Goal: Transaction & Acquisition: Obtain resource

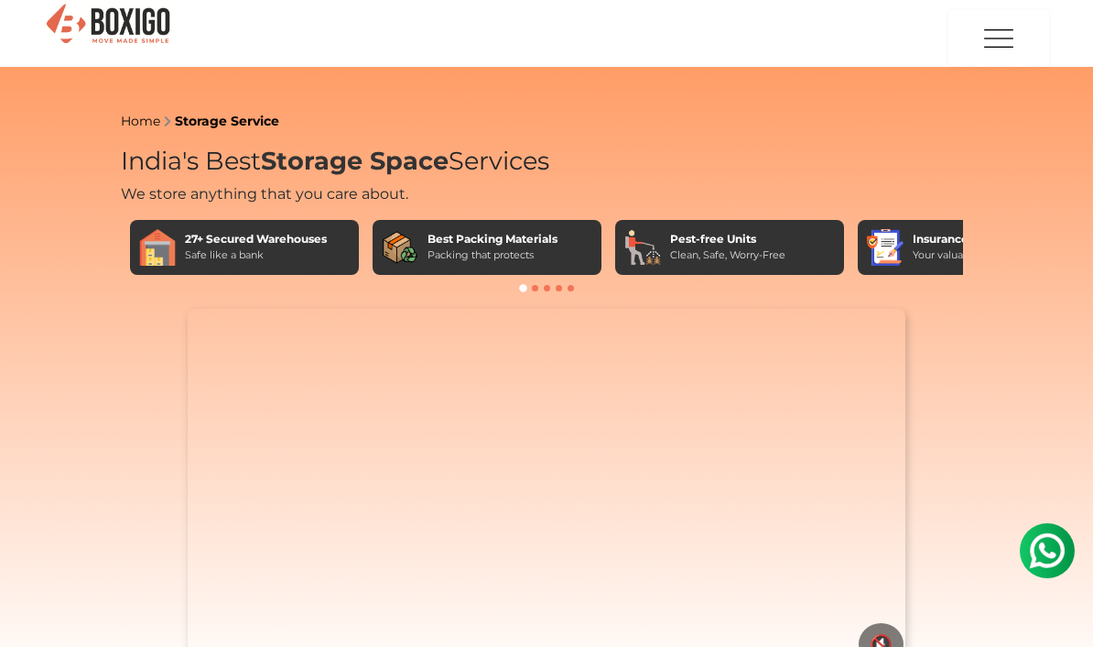
click at [315, 249] on div "Safe like a bank" at bounding box center [256, 255] width 142 height 16
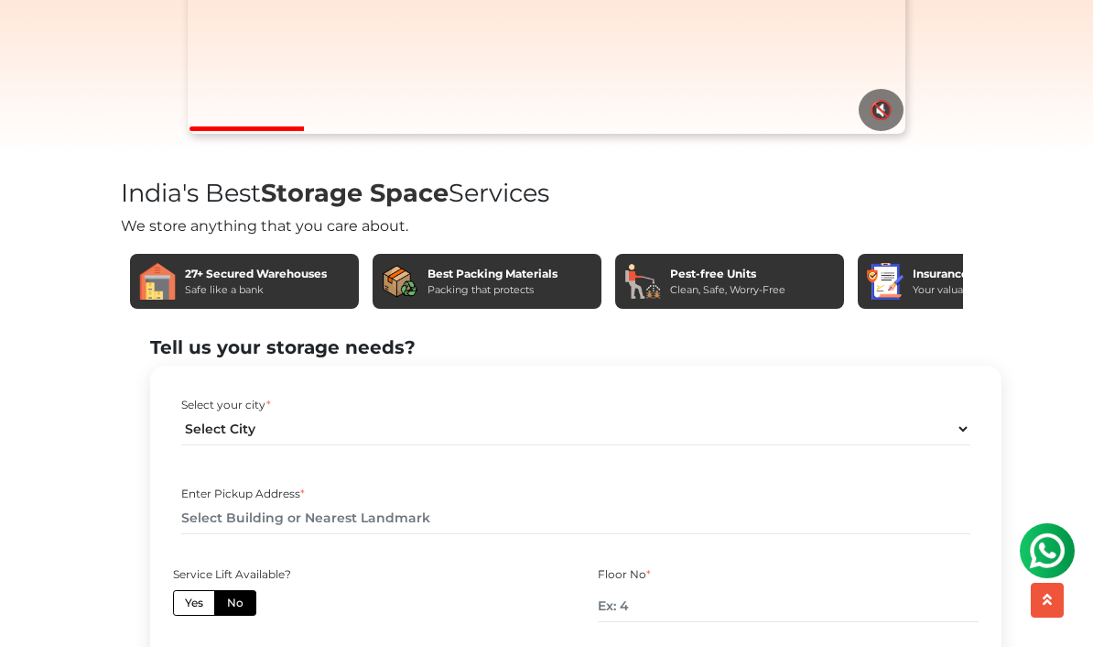
scroll to position [535, 0]
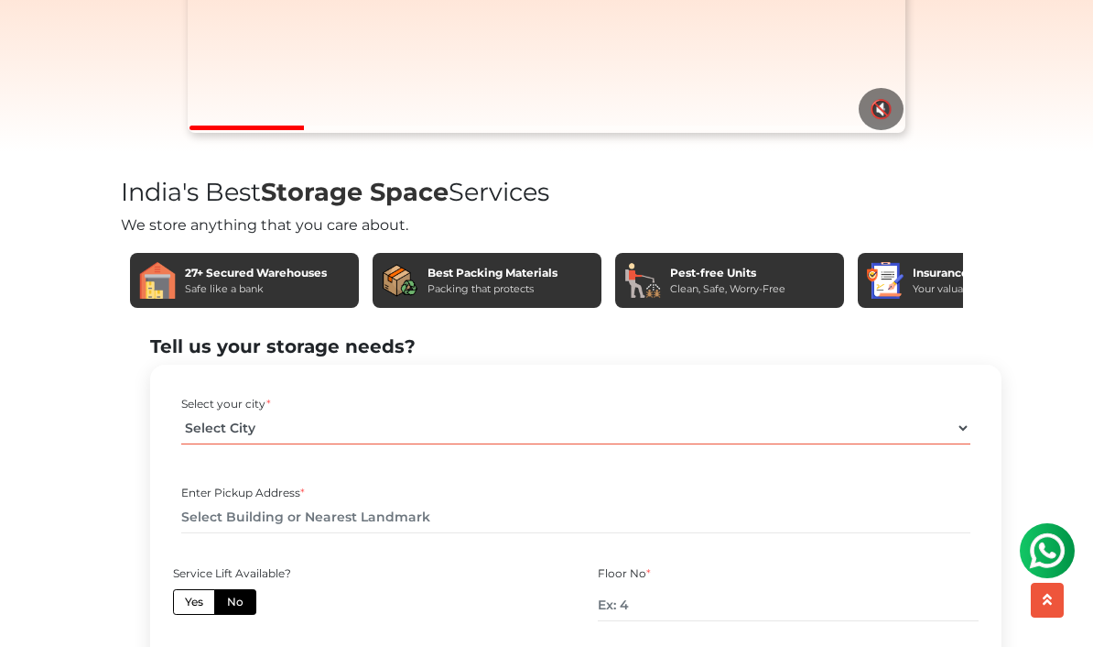
click at [582, 444] on select "Select City Bangalore Bengaluru Bhopal Bhubaneswar Chennai Coimbatore Cuttack D…" at bounding box center [575, 428] width 789 height 32
select select "[GEOGRAPHIC_DATA]"
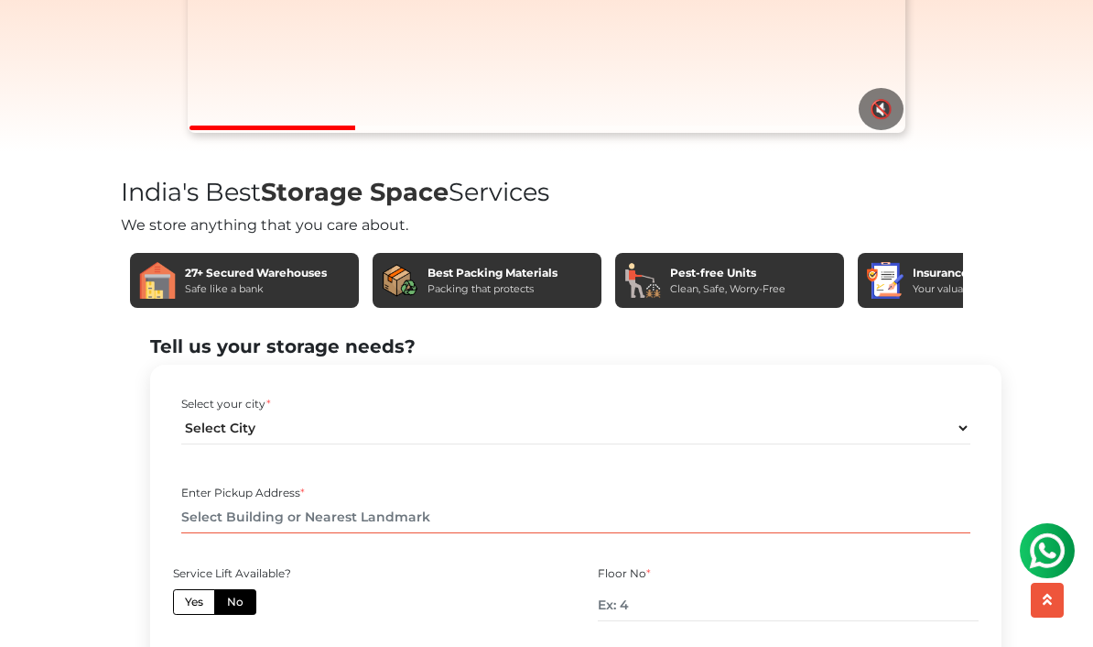
click at [458, 533] on input "text" at bounding box center [575, 517] width 789 height 32
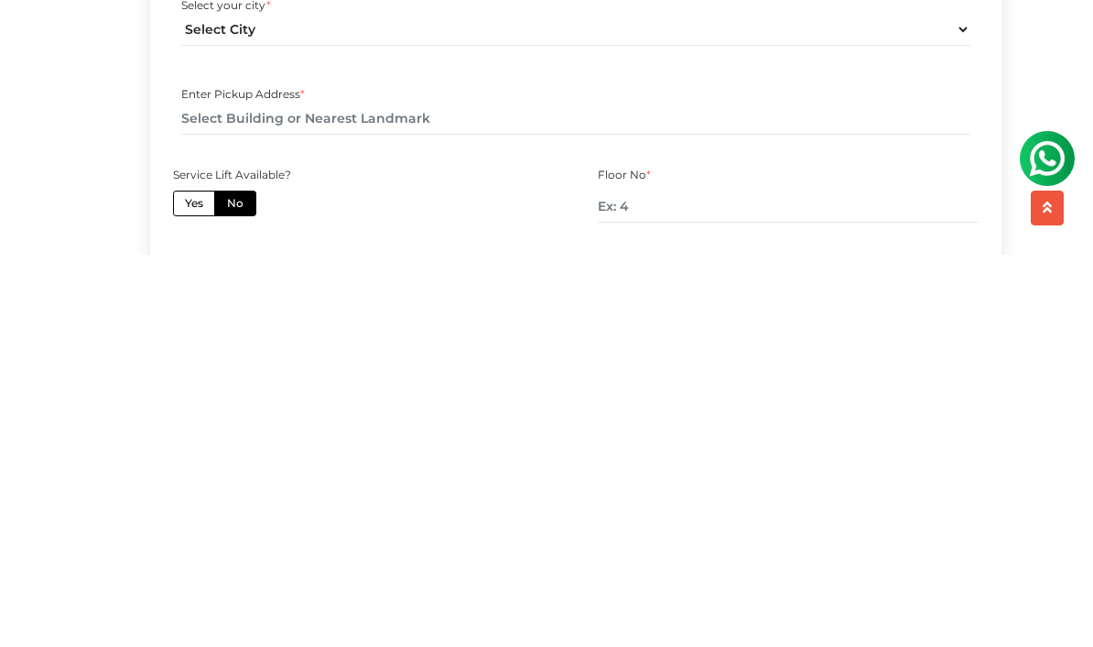
click at [198, 582] on label "Yes" at bounding box center [194, 595] width 42 height 26
click at [197, 587] on input "Yes" at bounding box center [191, 593] width 12 height 12
radio input "true"
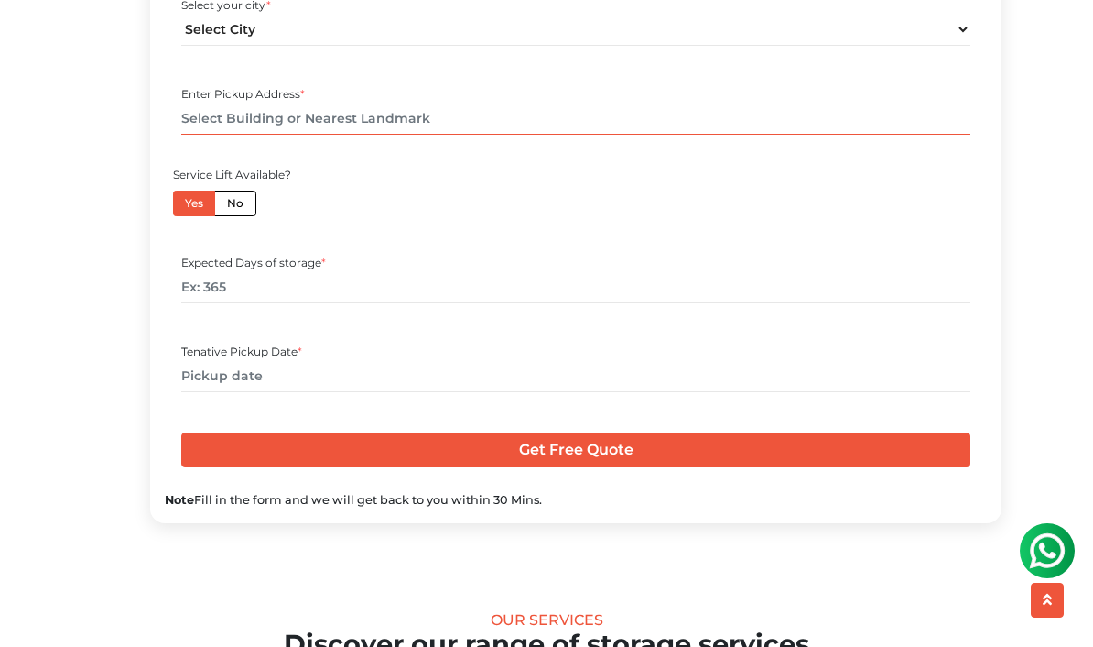
click at [371, 135] on input "text" at bounding box center [575, 119] width 789 height 32
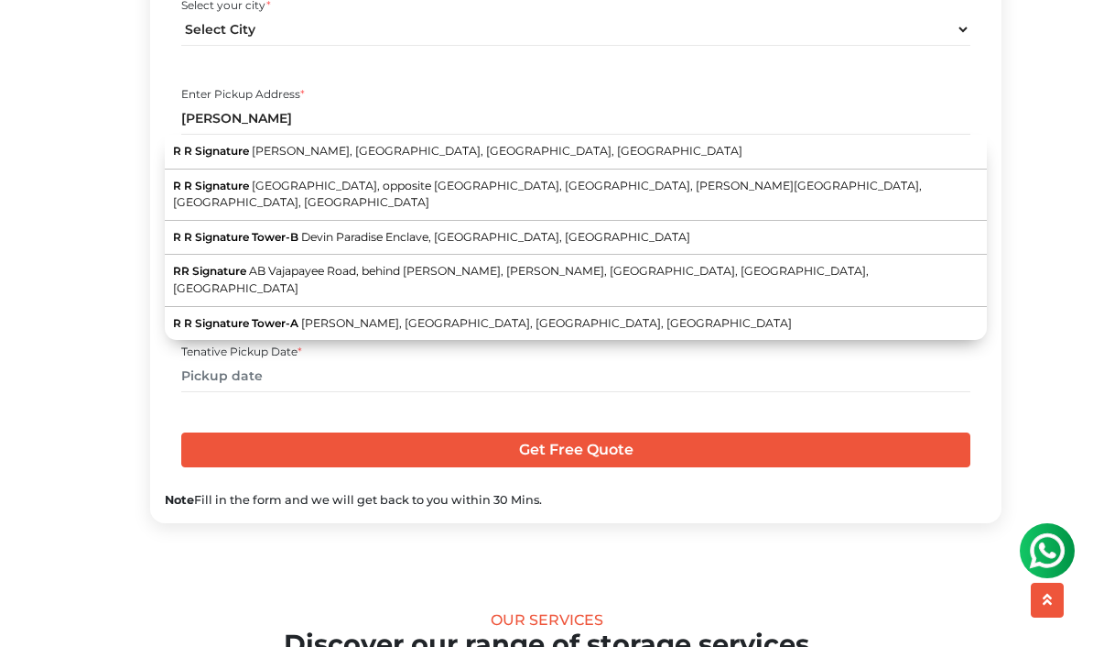
click at [537, 244] on span "Devin Paradise Enclave, [GEOGRAPHIC_DATA], [GEOGRAPHIC_DATA]" at bounding box center [495, 237] width 389 height 14
type input "R R Signature Tower-B, Devin Paradise Enclave, [GEOGRAPHIC_DATA], [GEOGRAPHIC_D…"
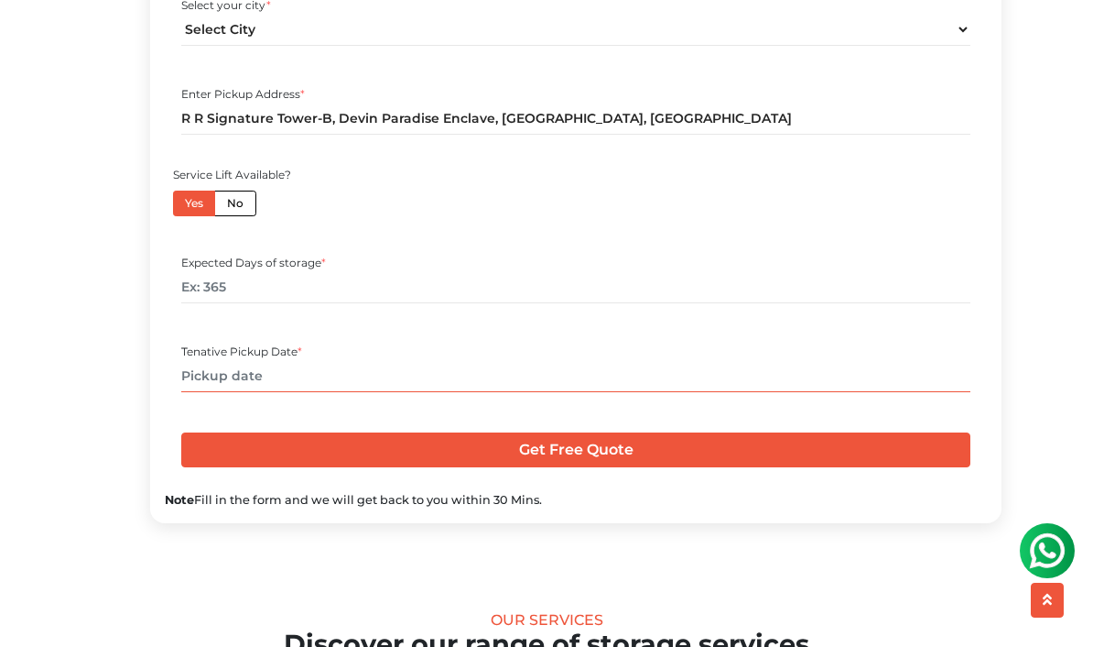
click at [441, 392] on input "text" at bounding box center [575, 376] width 789 height 32
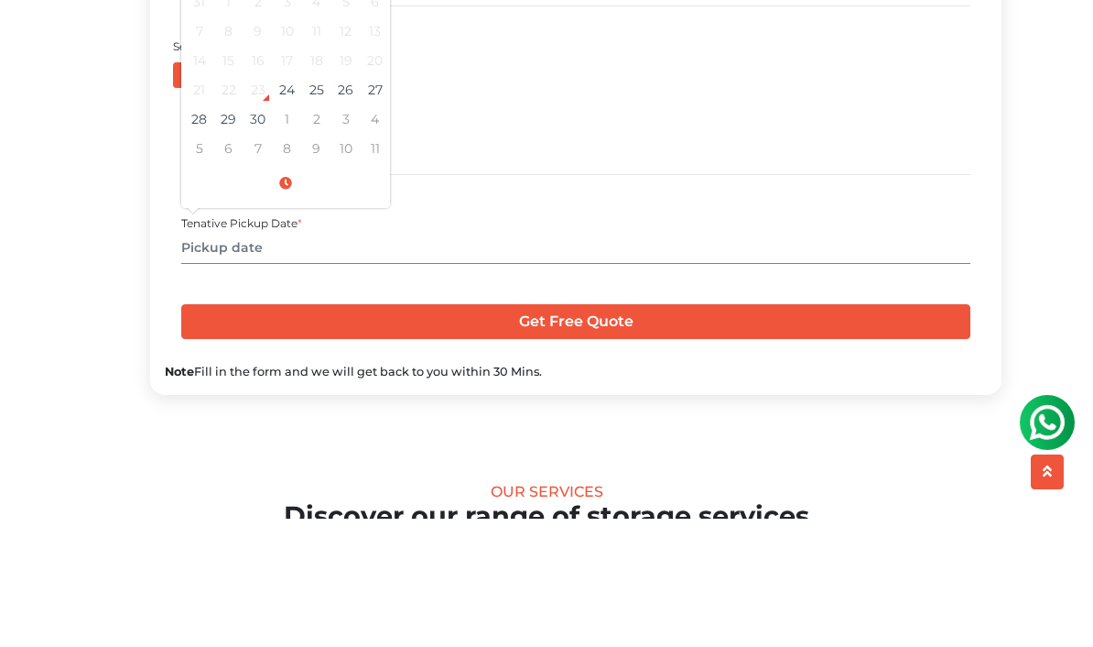
click at [346, 203] on td "26" at bounding box center [346, 217] width 29 height 29
type input "09/26/2025 12:00 AM"
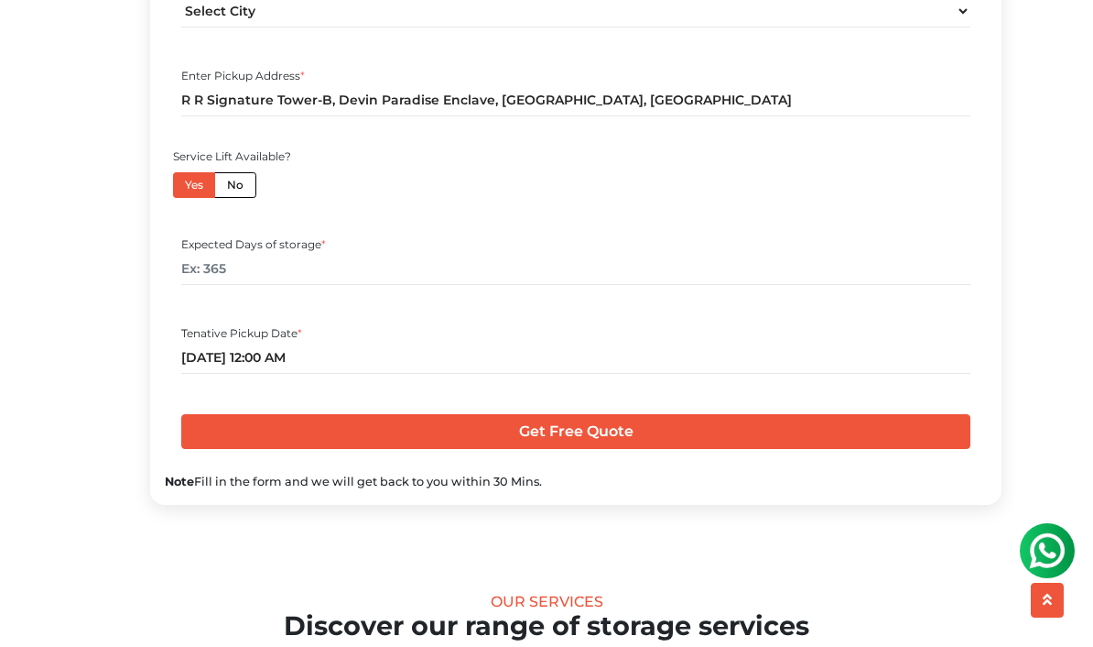
scroll to position [947, 0]
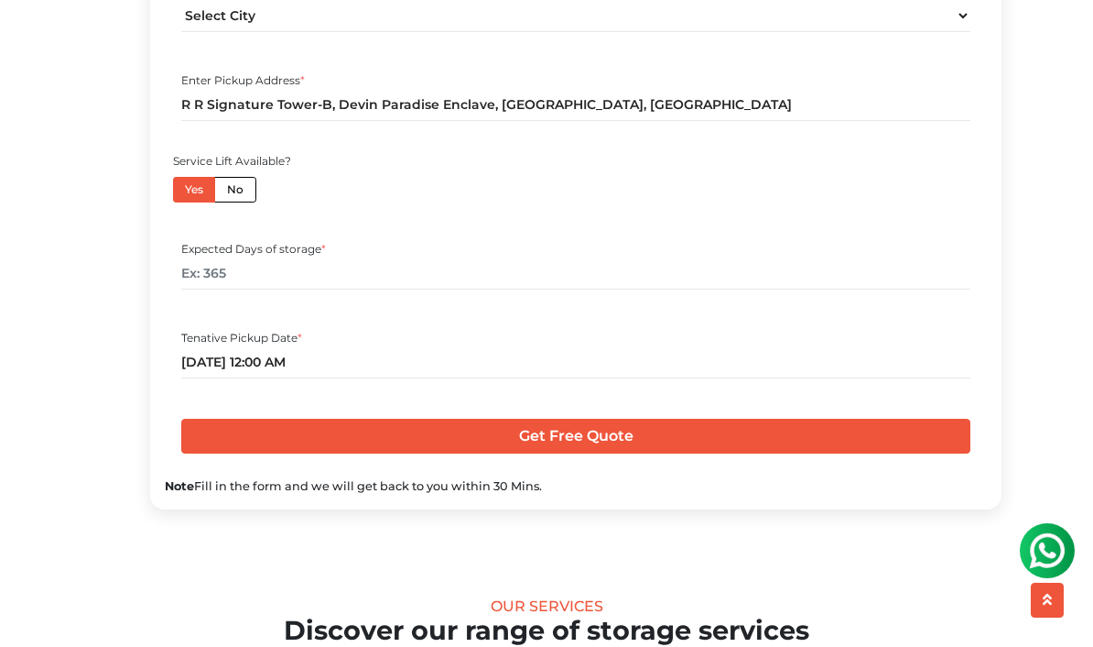
click at [710, 495] on div "Note Fill in the form and we will get back to you within 30 Mins." at bounding box center [576, 485] width 822 height 17
click at [797, 289] on input "number" at bounding box center [575, 273] width 789 height 32
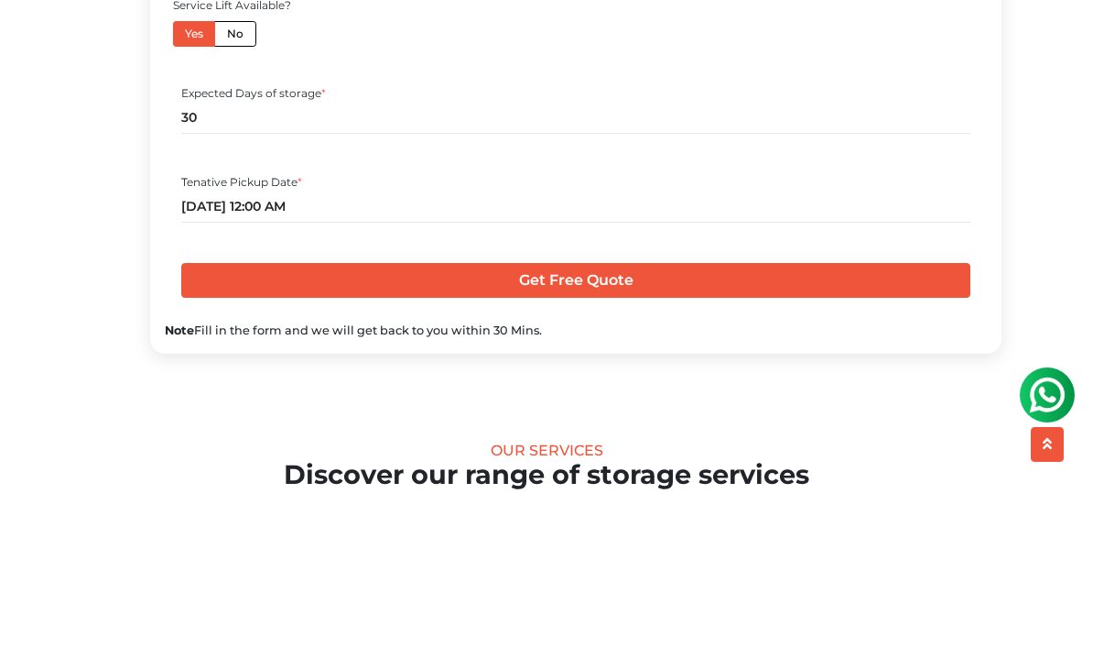
scroll to position [1103, 0]
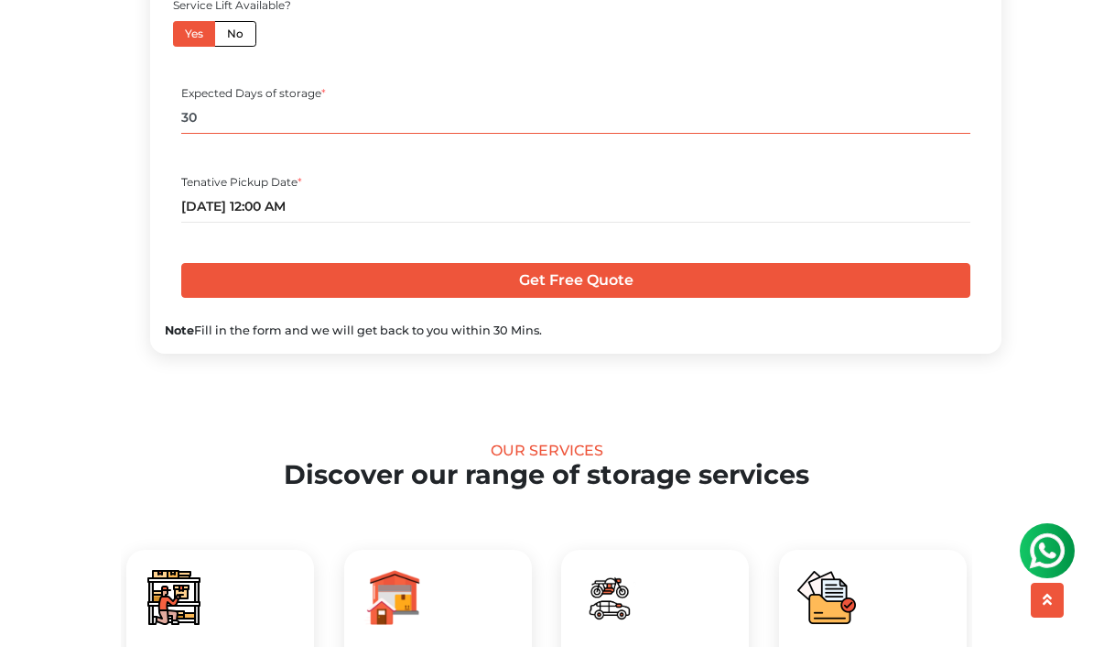
type input "30"
click at [912, 298] on input "Get Free Quote" at bounding box center [575, 280] width 789 height 35
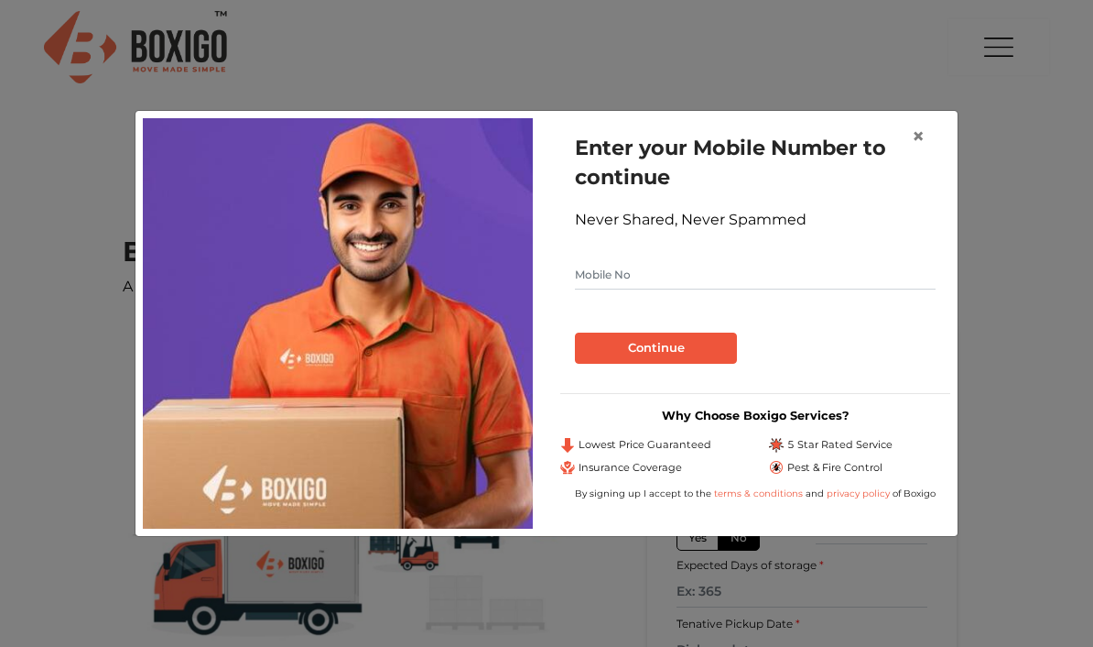
click at [939, 122] on button "×" at bounding box center [918, 136] width 42 height 51
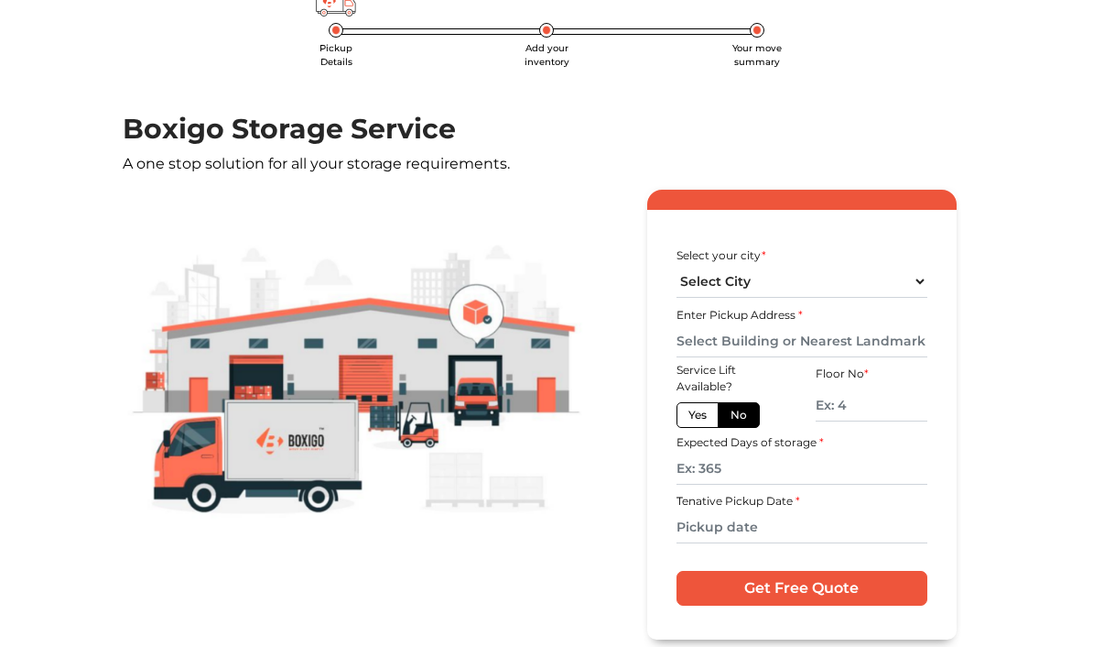
scroll to position [120, 0]
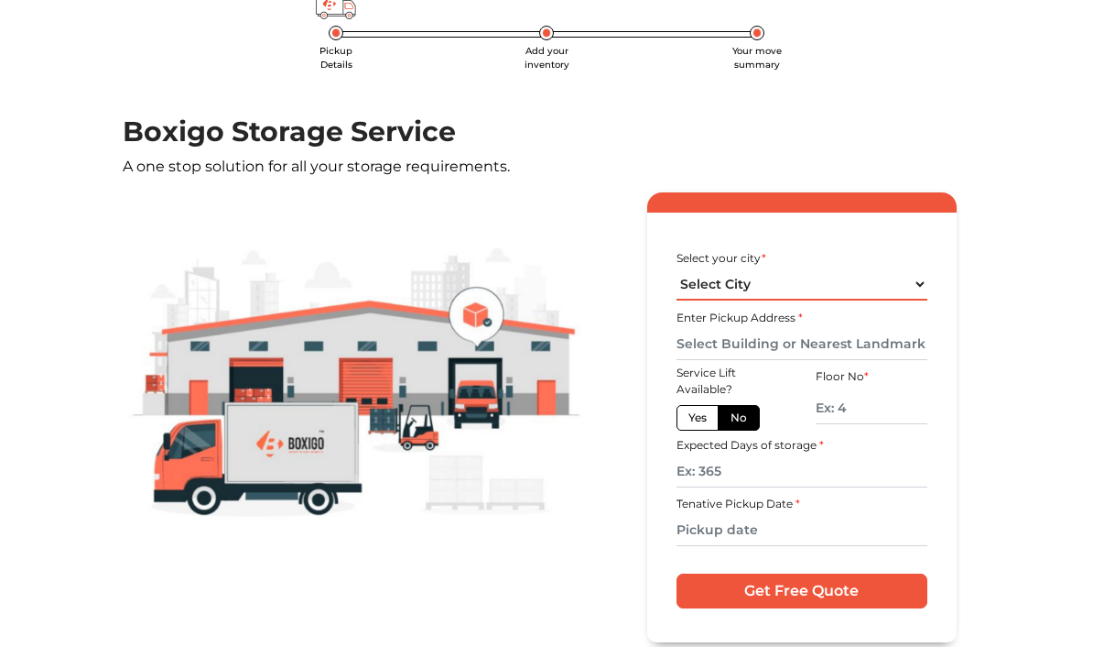
click at [910, 285] on select "Select City [GEOGRAPHIC_DATA] [GEOGRAPHIC_DATA] [GEOGRAPHIC_DATA] [GEOGRAPHIC_D…" at bounding box center [802, 284] width 251 height 32
select select "[GEOGRAPHIC_DATA]"
click at [813, 336] on input "text" at bounding box center [802, 344] width 251 height 32
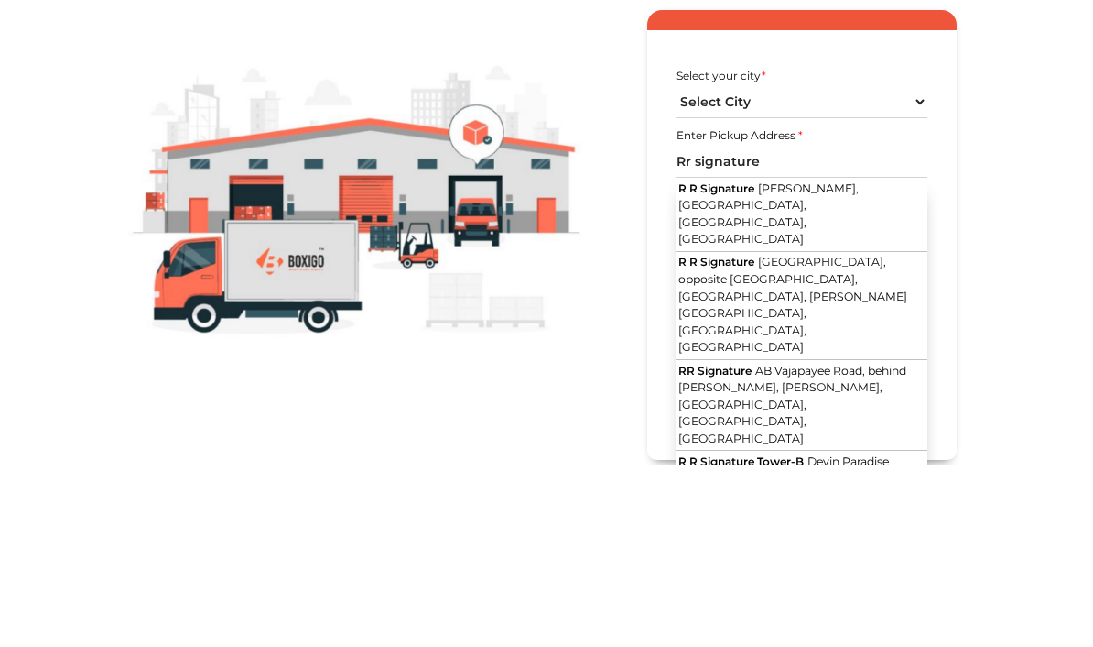
click at [817, 364] on span "[PERSON_NAME], [GEOGRAPHIC_DATA], [GEOGRAPHIC_DATA], [GEOGRAPHIC_DATA]" at bounding box center [768, 396] width 179 height 65
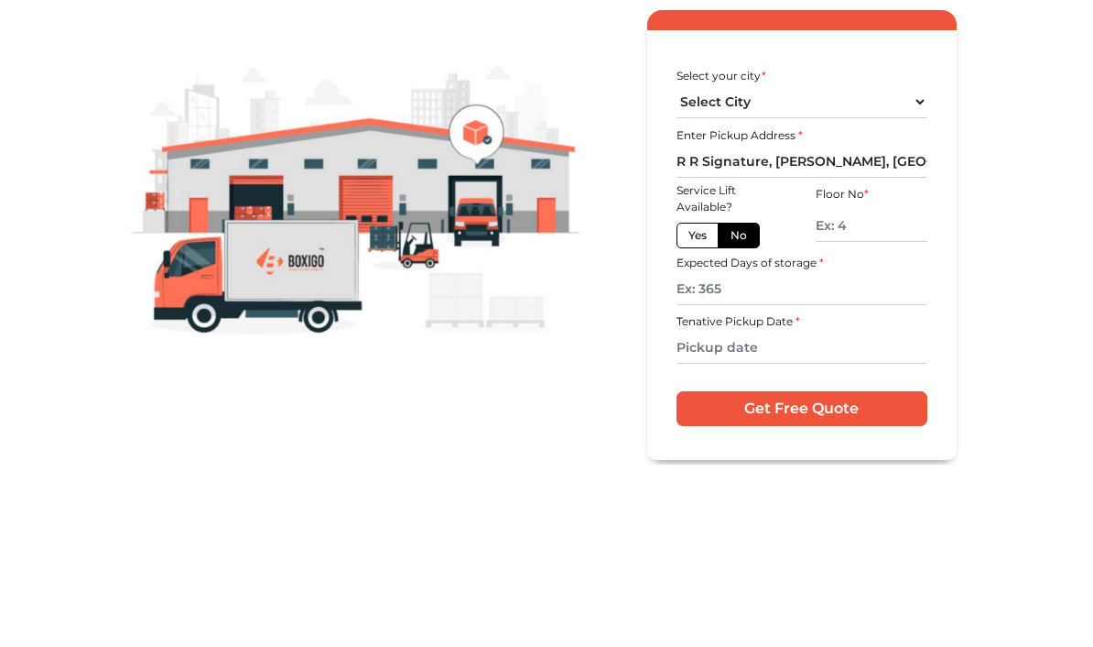
scroll to position [168, 0]
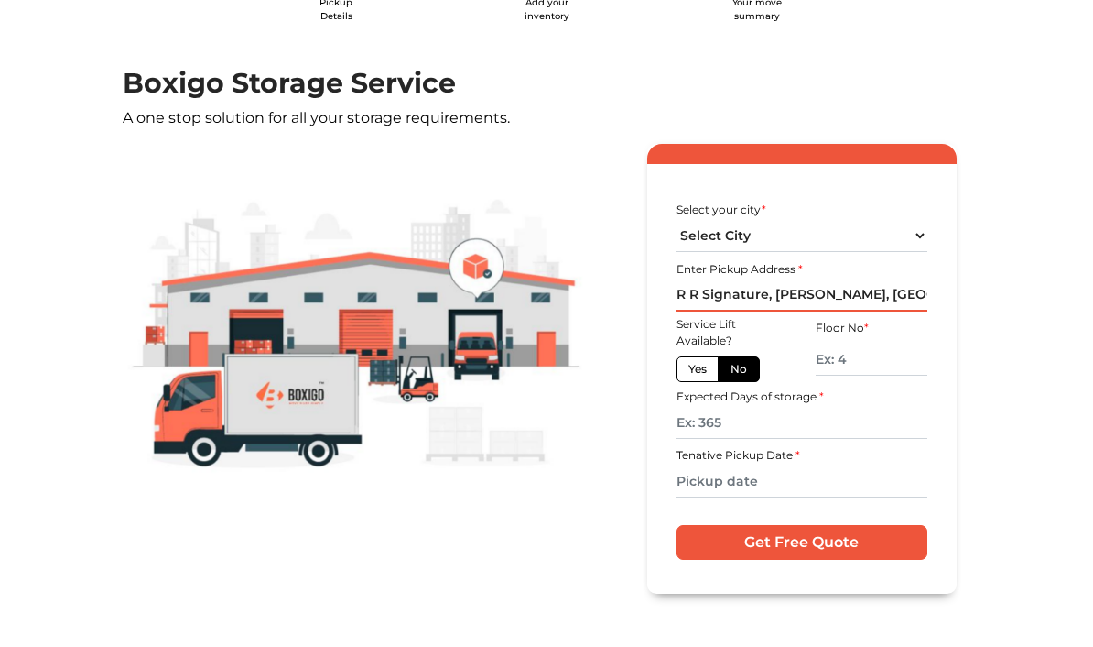
click at [854, 290] on input "R R Signature, [PERSON_NAME], [GEOGRAPHIC_DATA], [GEOGRAPHIC_DATA], [GEOGRAPHIC…" at bounding box center [802, 295] width 251 height 32
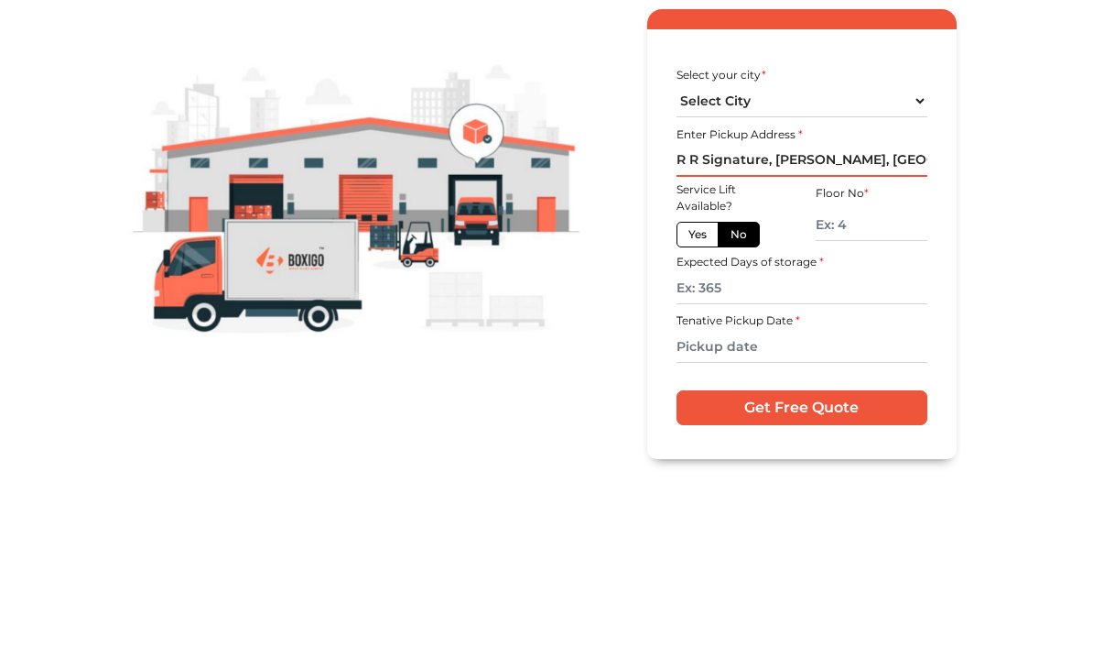
click at [841, 279] on input "R R Signature, [PERSON_NAME], [GEOGRAPHIC_DATA], [GEOGRAPHIC_DATA], [GEOGRAPHIC…" at bounding box center [802, 295] width 251 height 32
click at [840, 279] on input "R R Signature, [PERSON_NAME], [GEOGRAPHIC_DATA], [GEOGRAPHIC_DATA], [GEOGRAPHIC…" at bounding box center [802, 295] width 251 height 32
click at [851, 279] on input "R R Signature, [PERSON_NAME], [GEOGRAPHIC_DATA], [GEOGRAPHIC_DATA], [GEOGRAPHIC…" at bounding box center [802, 295] width 251 height 32
click at [850, 279] on input "R R Signature, [PERSON_NAME], [GEOGRAPHIC_DATA], [GEOGRAPHIC_DATA], [GEOGRAPHIC…" at bounding box center [802, 295] width 251 height 32
click at [886, 279] on input "R R Signature, [PERSON_NAME], [GEOGRAPHIC_DATA], [GEOGRAPHIC_DATA], [GEOGRAPHIC…" at bounding box center [802, 295] width 251 height 32
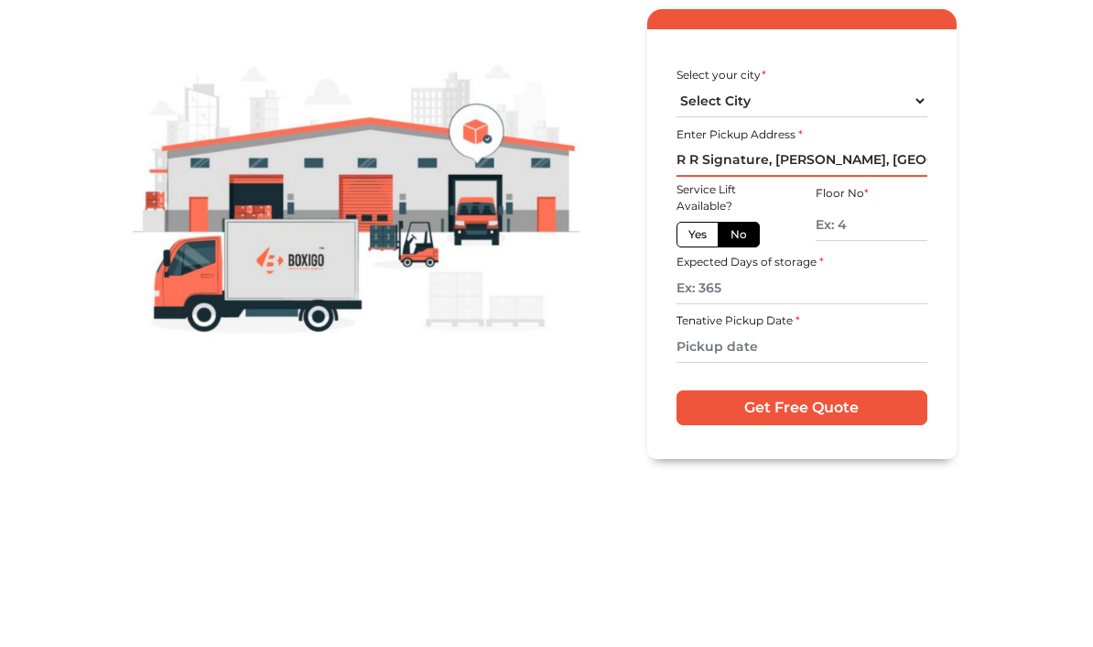
click at [885, 279] on input "R R Signature, [PERSON_NAME], [GEOGRAPHIC_DATA], [GEOGRAPHIC_DATA], [GEOGRAPHIC…" at bounding box center [802, 295] width 251 height 32
click at [873, 279] on input "R R Signature, [PERSON_NAME], [GEOGRAPHIC_DATA], [GEOGRAPHIC_DATA], [GEOGRAPHIC…" at bounding box center [802, 295] width 251 height 32
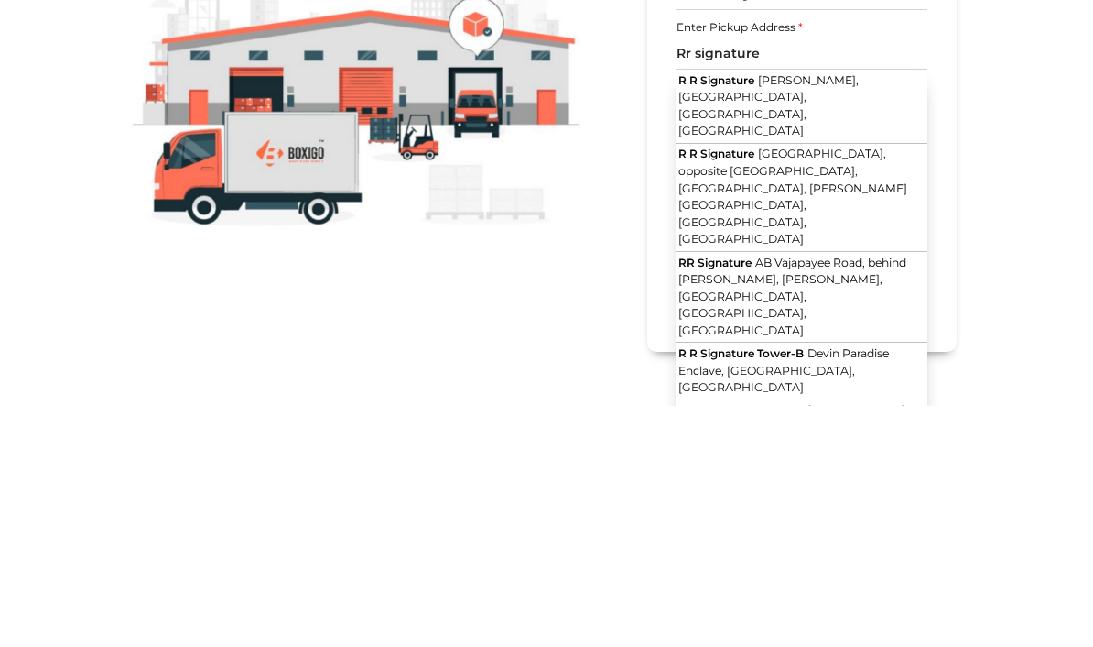
click at [862, 584] on button "R R Signature Tower-B Devin Paradise Enclave, [GEOGRAPHIC_DATA], [GEOGRAPHIC_DA…" at bounding box center [802, 612] width 251 height 57
type input "R R Signature Tower-B, Devin Paradise Enclave, [GEOGRAPHIC_DATA], [GEOGRAPHIC_D…"
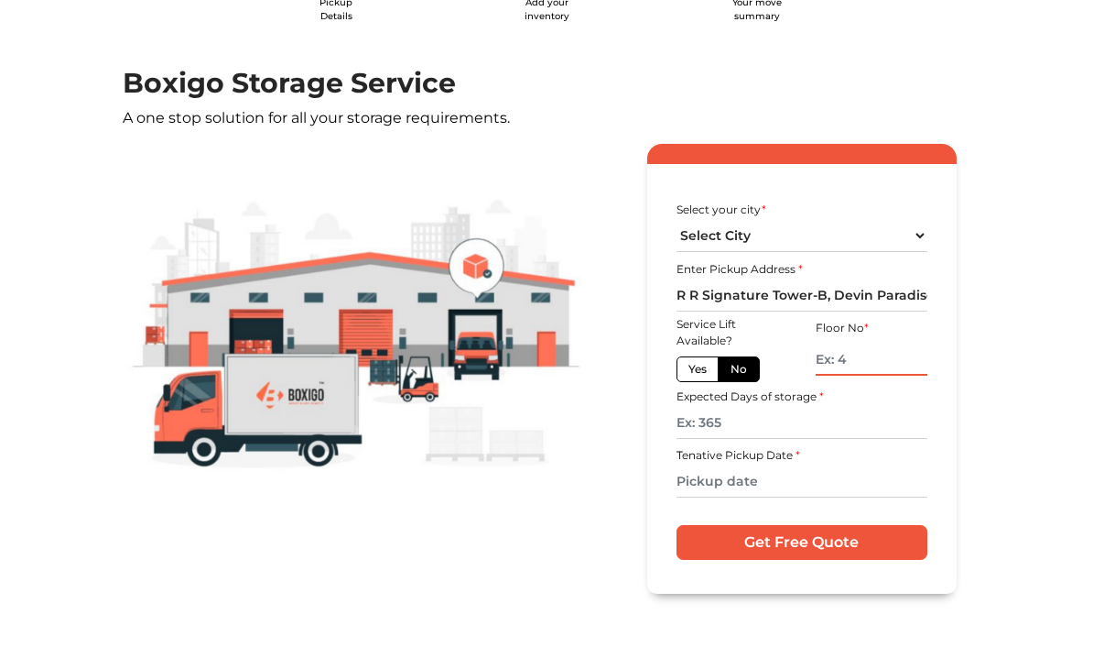
click at [867, 356] on input "text" at bounding box center [872, 359] width 112 height 32
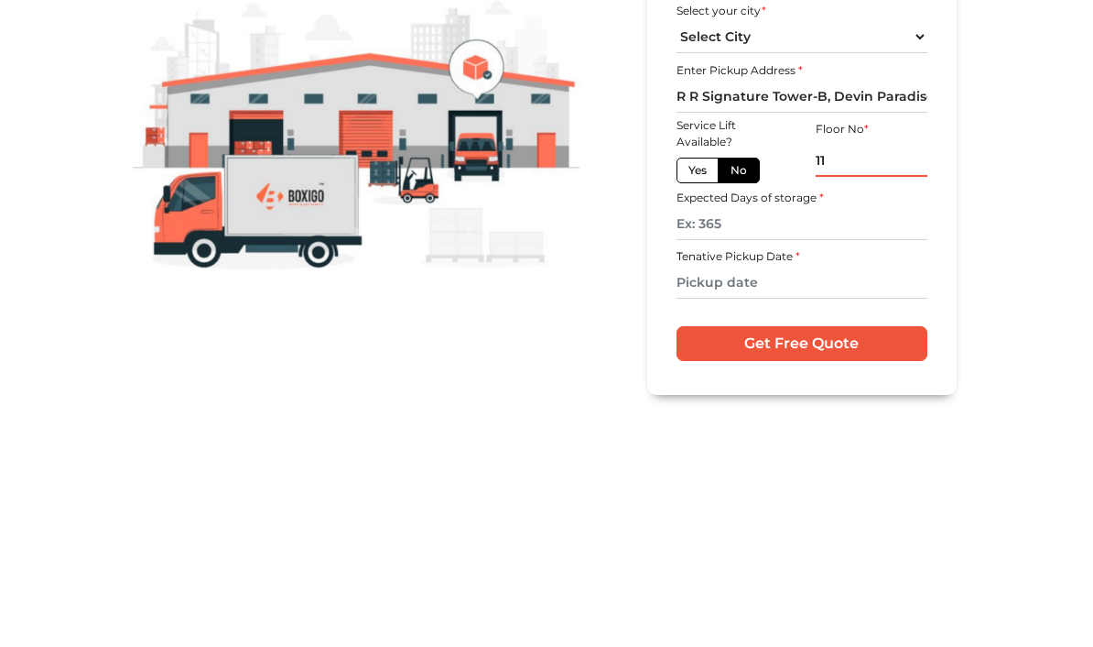
type input "11"
click at [851, 407] on input "text" at bounding box center [802, 423] width 251 height 32
type input "30"
click at [855, 465] on input "text" at bounding box center [802, 481] width 251 height 32
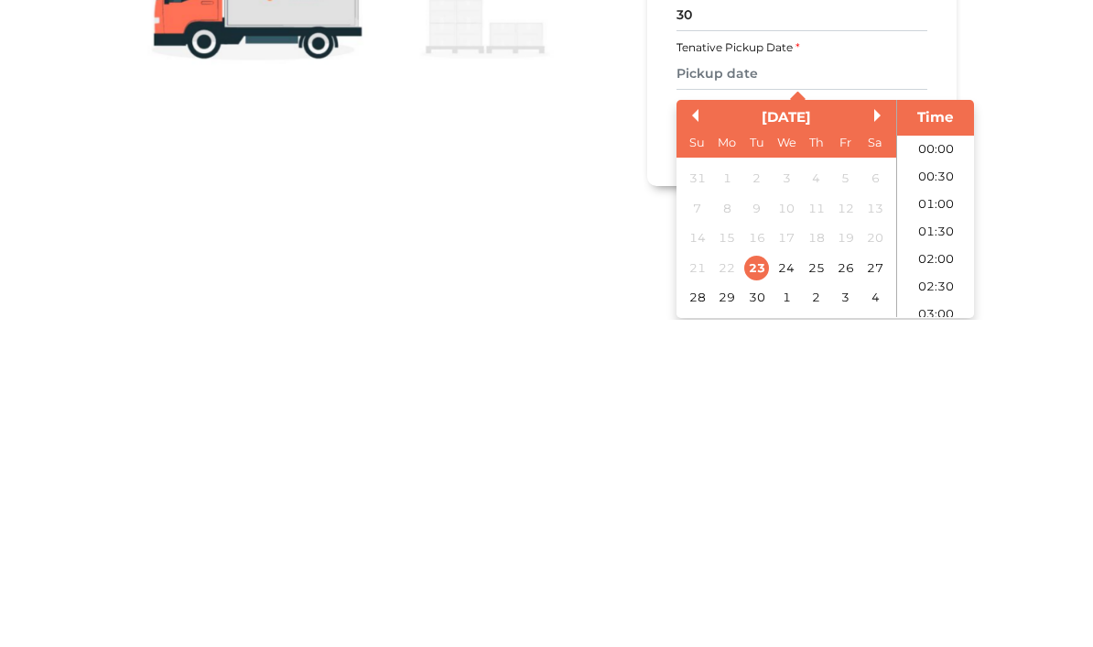
click at [837, 582] on div "26" at bounding box center [845, 594] width 25 height 25
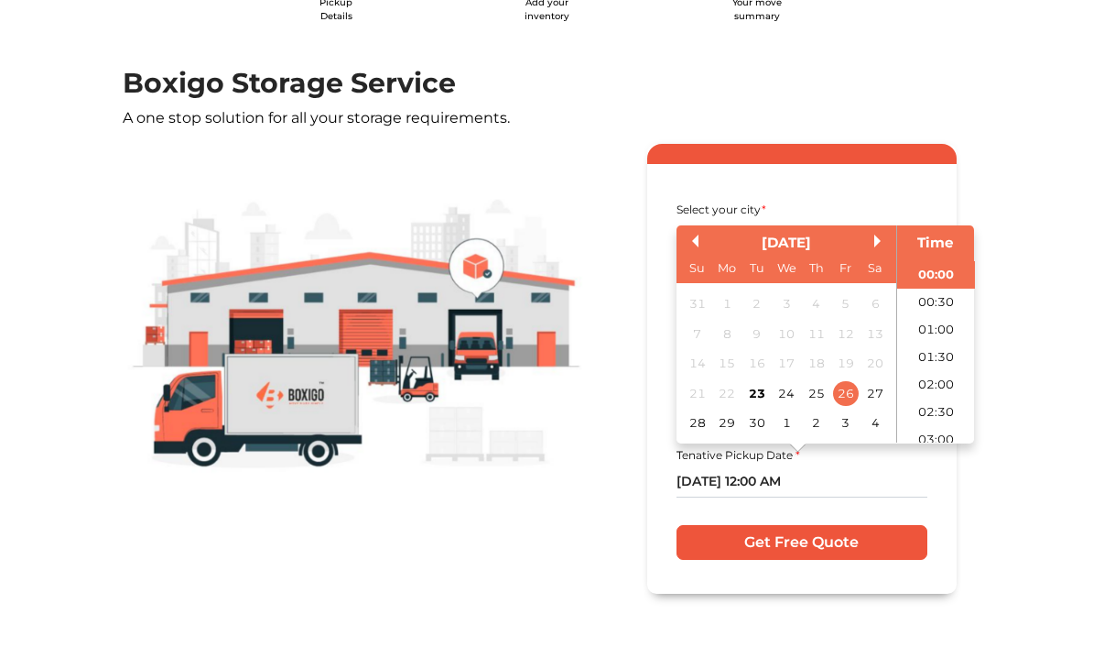
click at [848, 397] on div "26" at bounding box center [845, 392] width 25 height 25
click at [839, 495] on input "[DATE] 12:00 AM" at bounding box center [802, 481] width 251 height 32
click at [944, 408] on li "10:00" at bounding box center [936, 393] width 78 height 27
type input "[DATE] 10:00 AM"
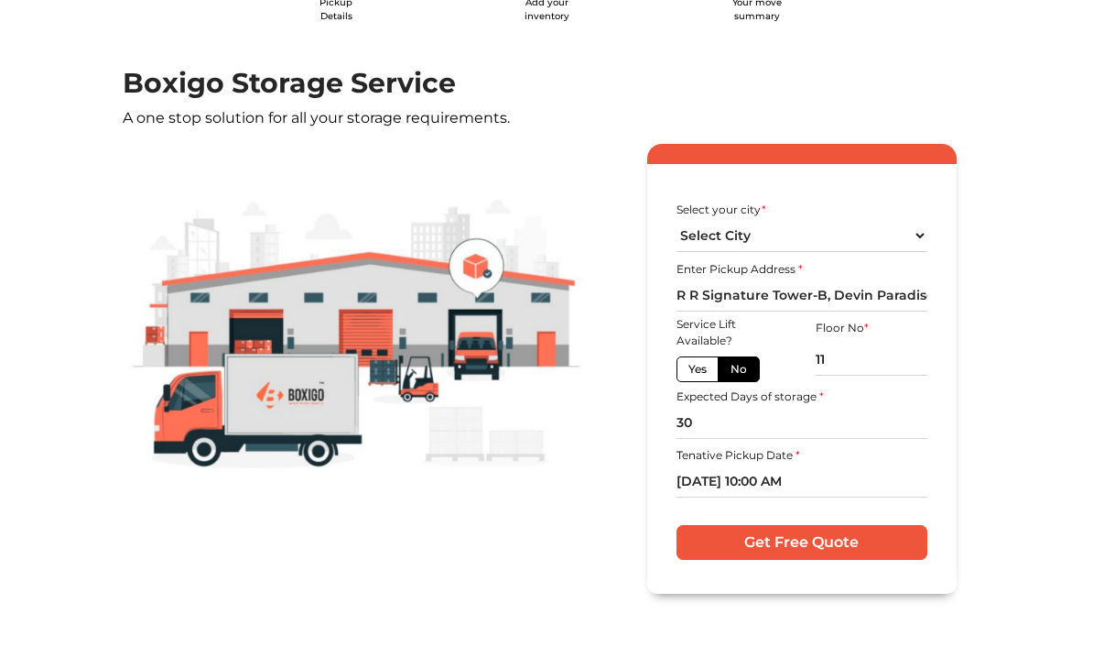
click at [851, 517] on div "Get Free Quote" at bounding box center [802, 531] width 251 height 57
click at [851, 533] on input "Get Free Quote" at bounding box center [802, 542] width 251 height 35
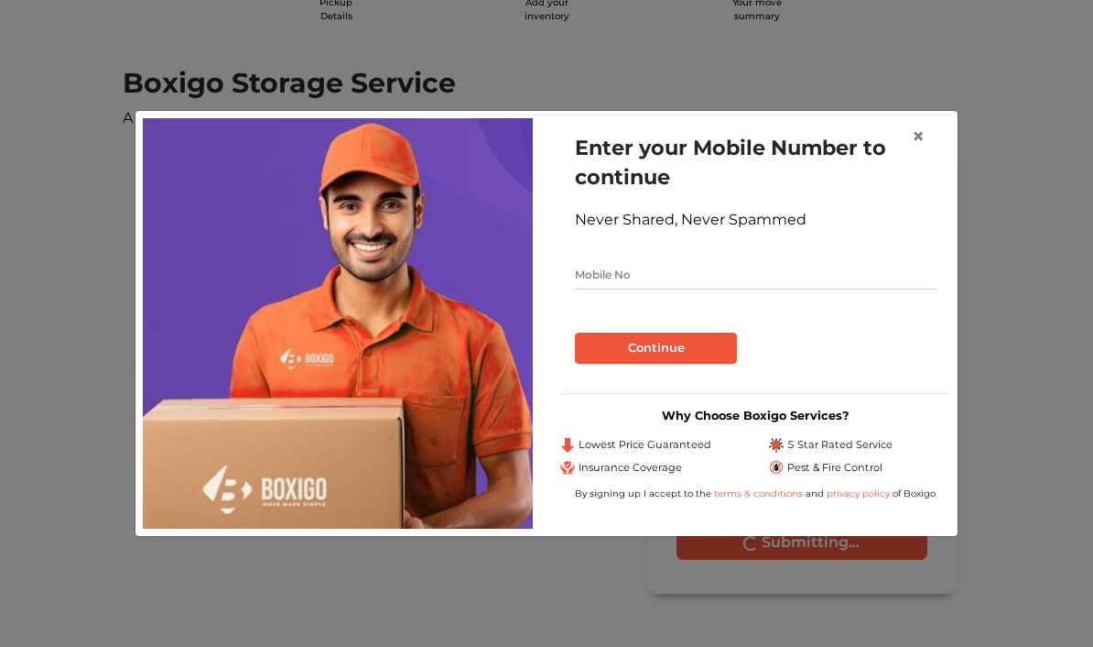
click at [841, 289] on input "text" at bounding box center [755, 274] width 361 height 29
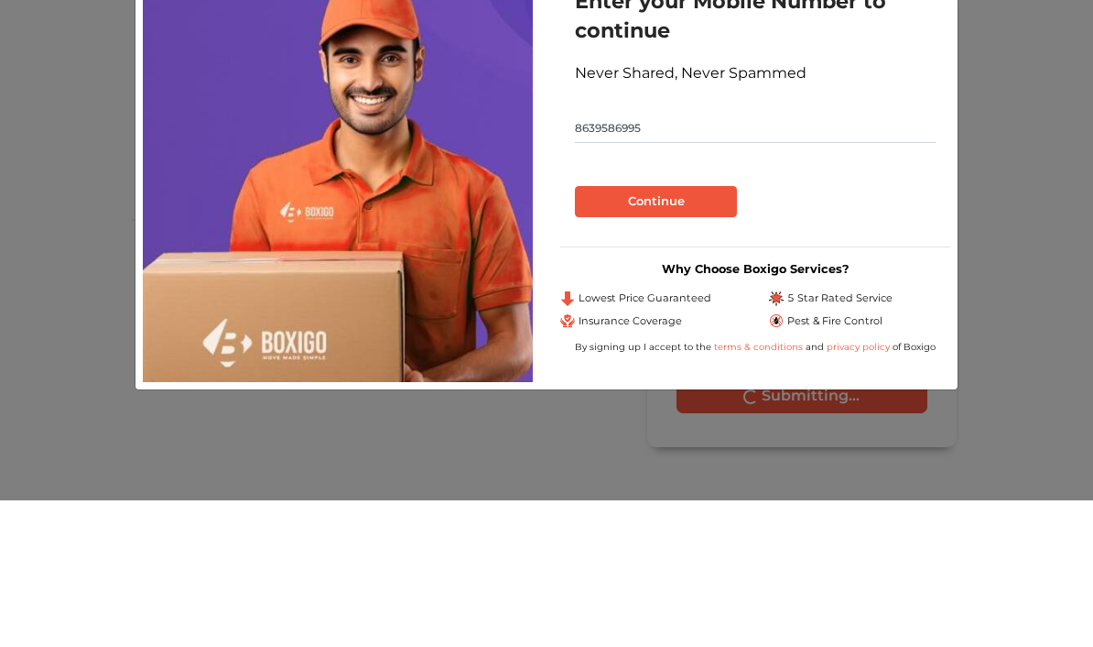
type input "8639586995"
click at [688, 332] on button "Continue" at bounding box center [656, 347] width 162 height 31
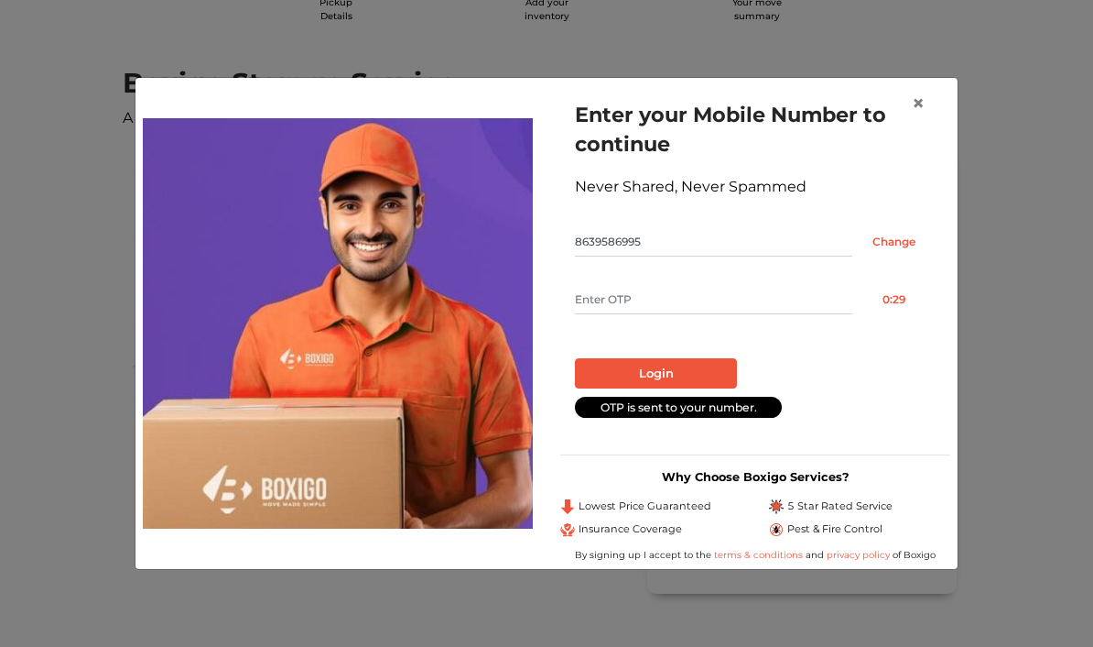
click at [833, 314] on input "text" at bounding box center [713, 299] width 277 height 29
click at [836, 314] on input "text" at bounding box center [713, 299] width 277 height 29
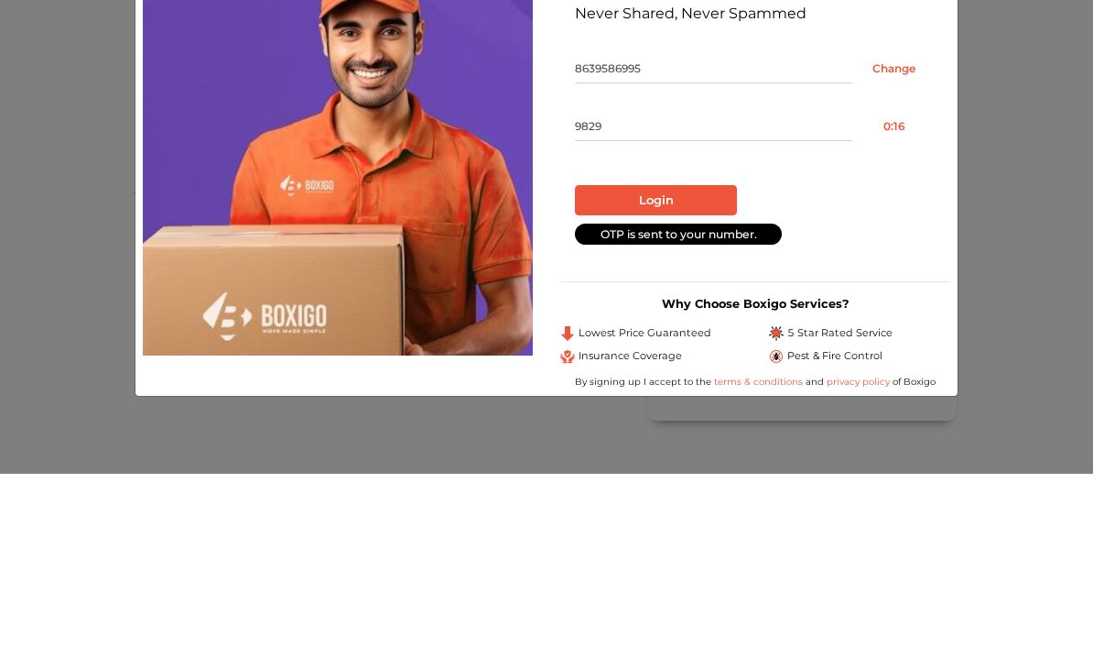
type input "9829"
click at [703, 358] on button "Login" at bounding box center [656, 373] width 162 height 31
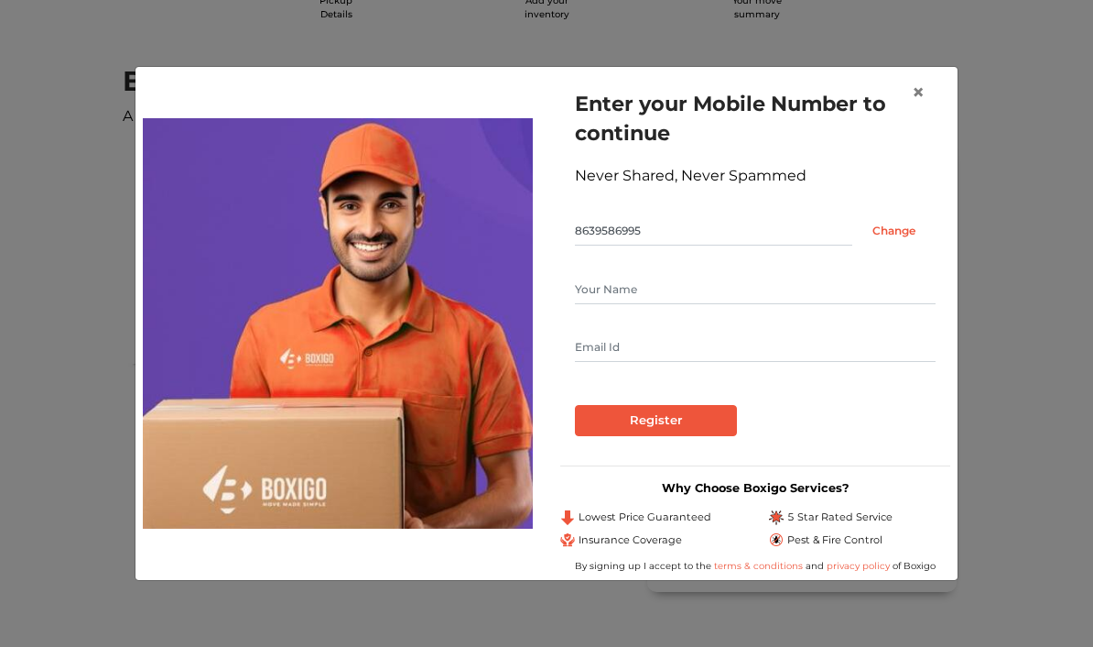
scroll to position [168, 0]
click at [663, 304] on input "text" at bounding box center [755, 289] width 361 height 29
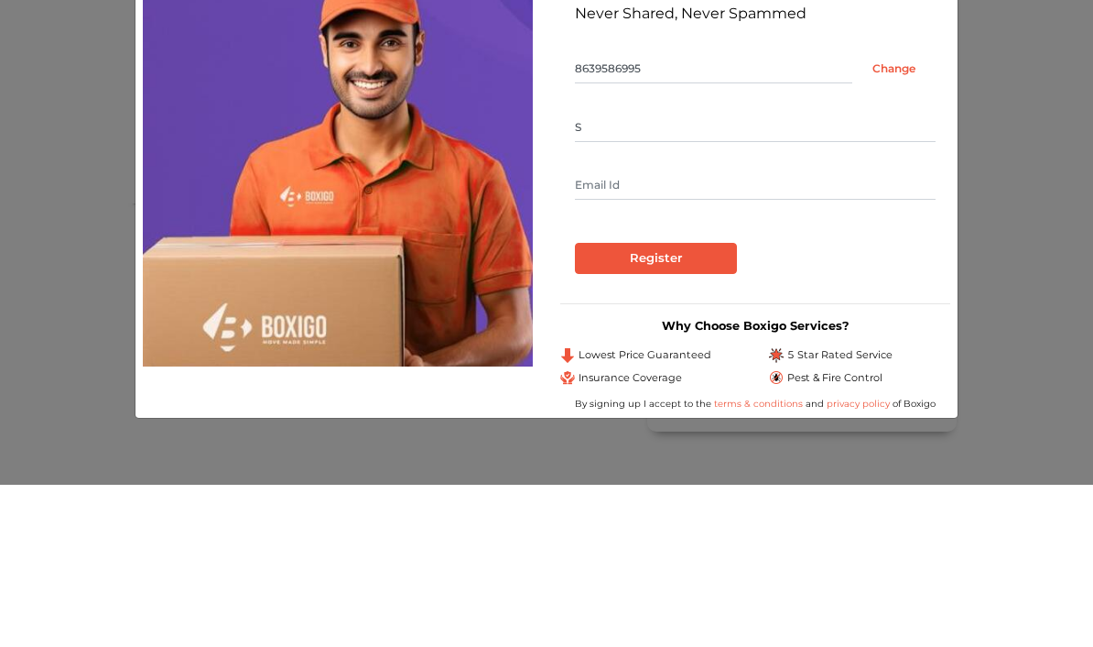
type input "Sr"
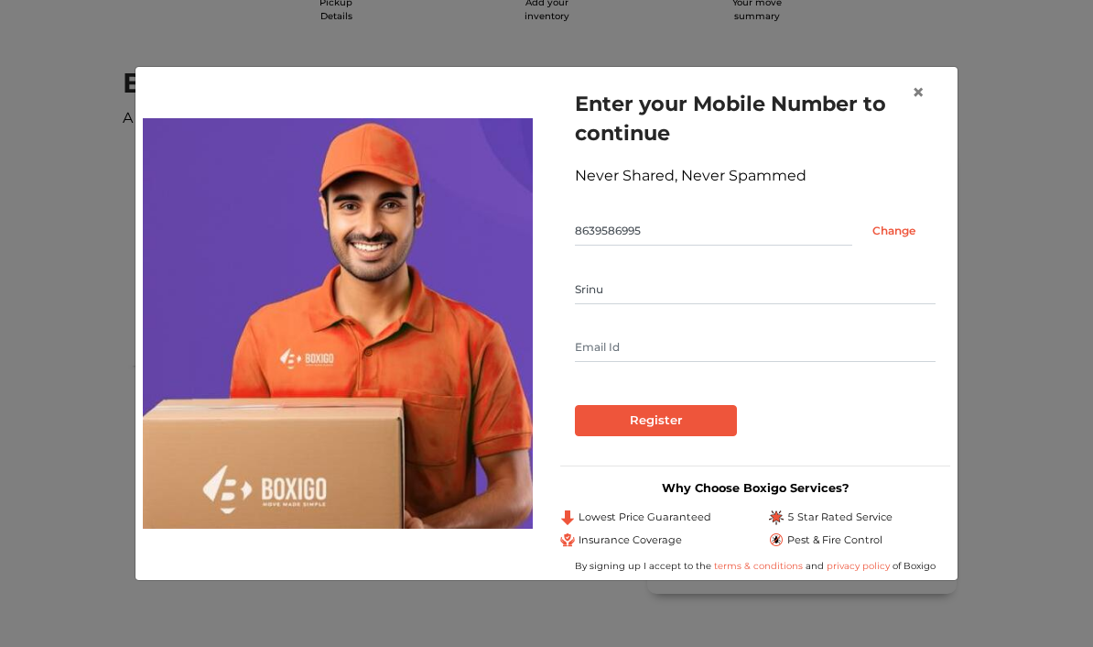
type input "Srinu"
click at [683, 362] on input "text" at bounding box center [755, 346] width 361 height 29
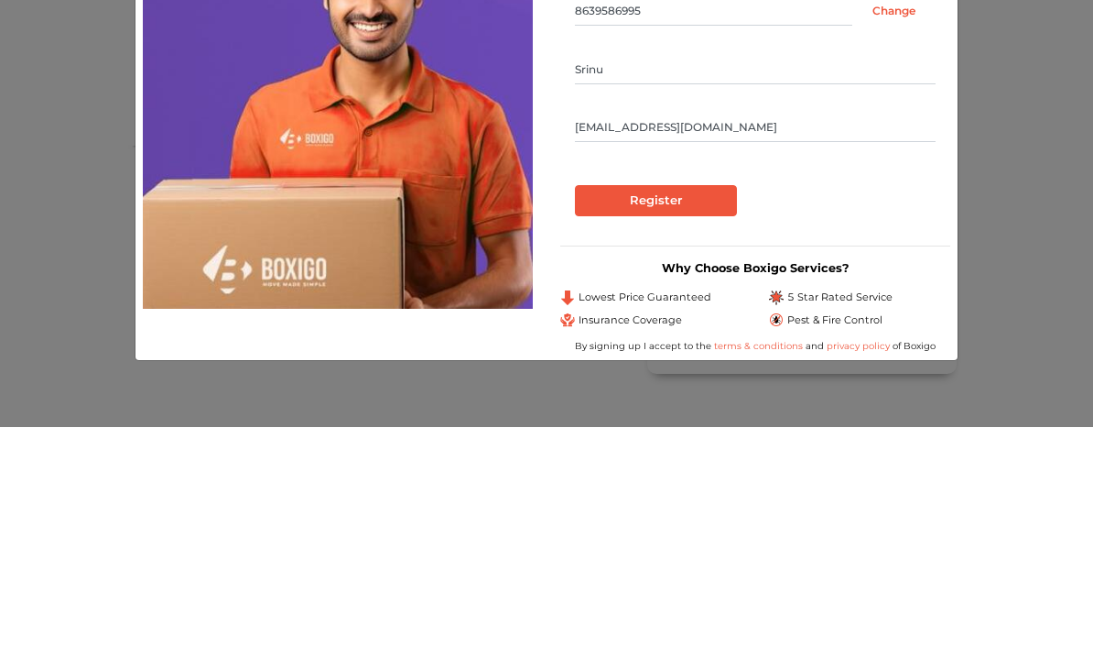
type input "[EMAIL_ADDRESS][DOMAIN_NAME]"
click at [656, 405] on input "Register" at bounding box center [656, 420] width 162 height 31
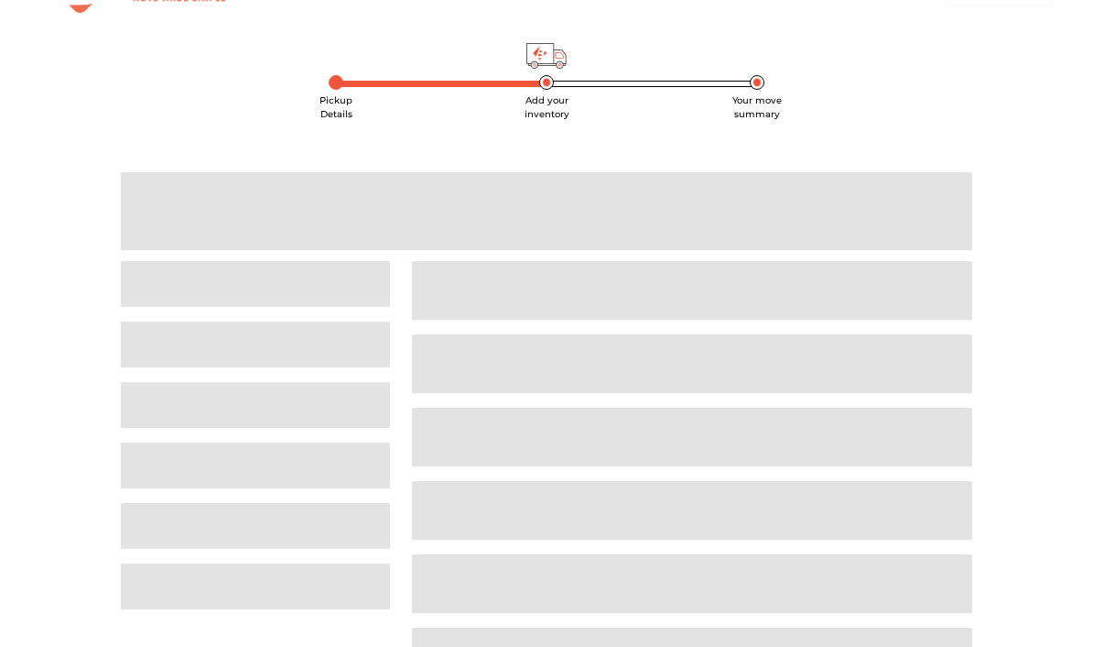
scroll to position [23, 0]
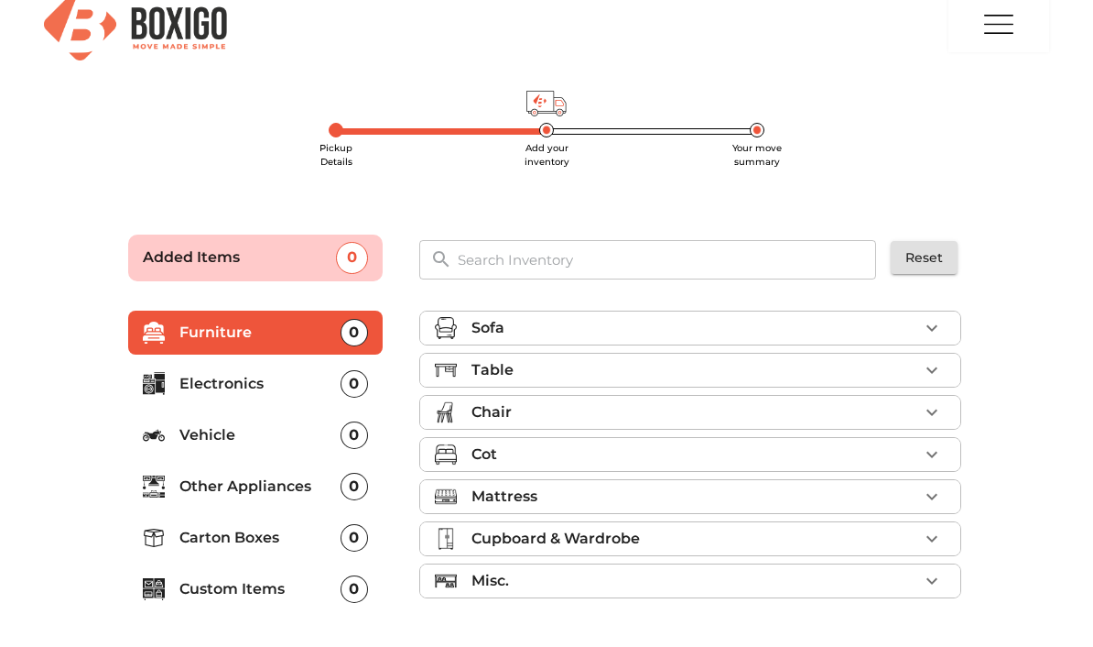
click at [941, 322] on icon "button" at bounding box center [932, 328] width 22 height 22
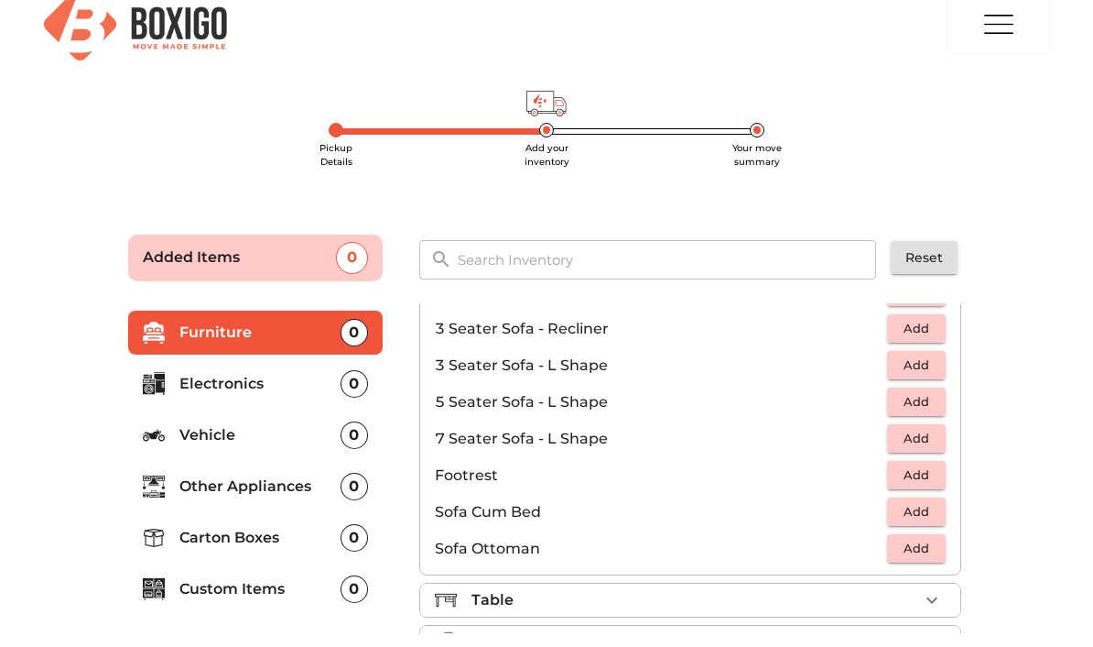
scroll to position [336, 0]
click at [711, 257] on input "text" at bounding box center [668, 259] width 442 height 39
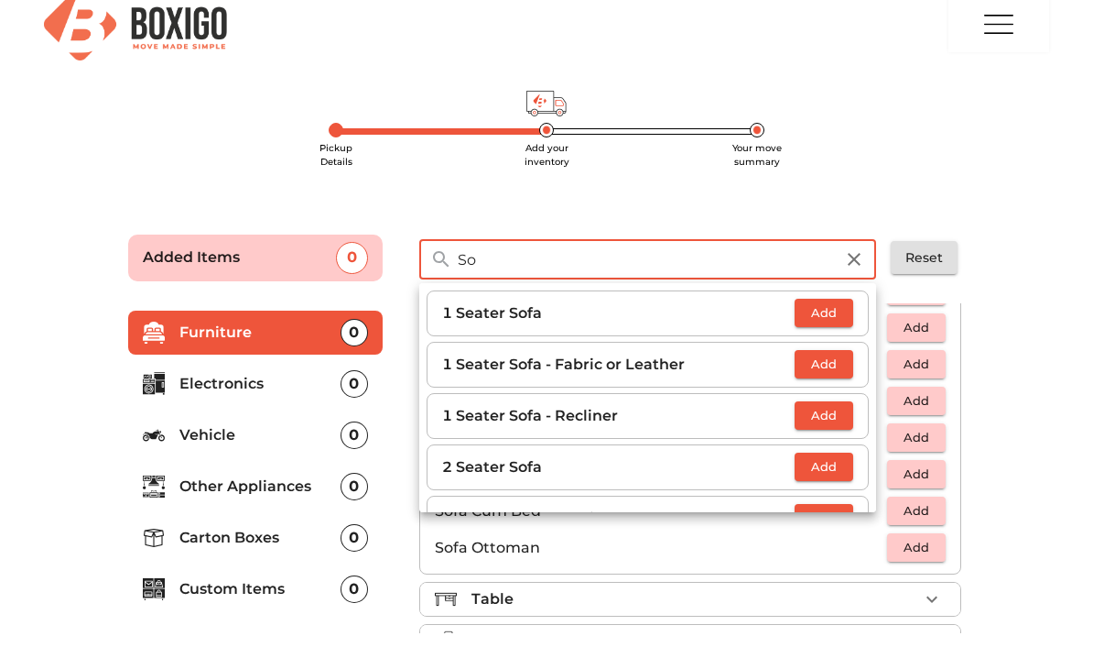
type input "S"
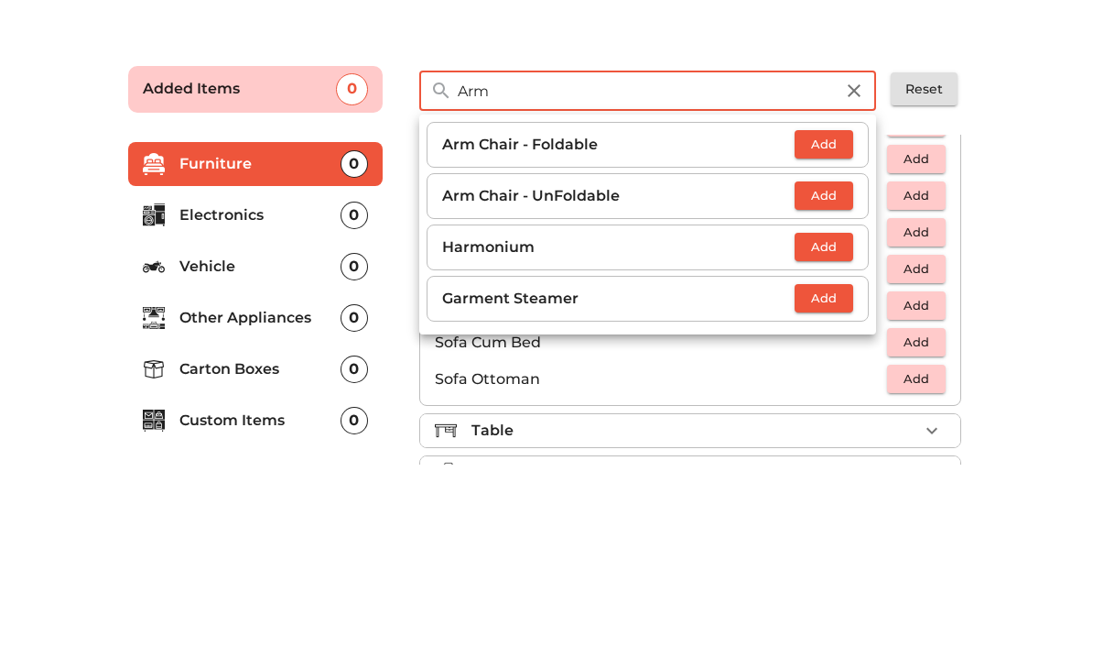
type input "Arm"
click at [821, 350] on button "Add" at bounding box center [824, 364] width 59 height 28
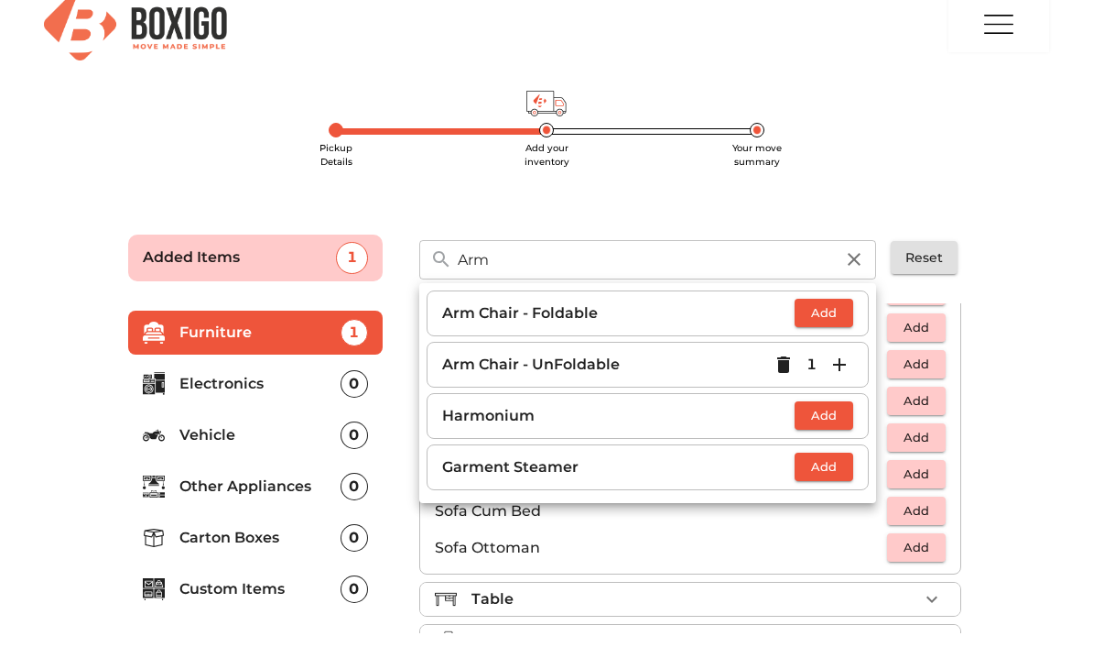
click at [858, 256] on icon "button" at bounding box center [854, 259] width 13 height 13
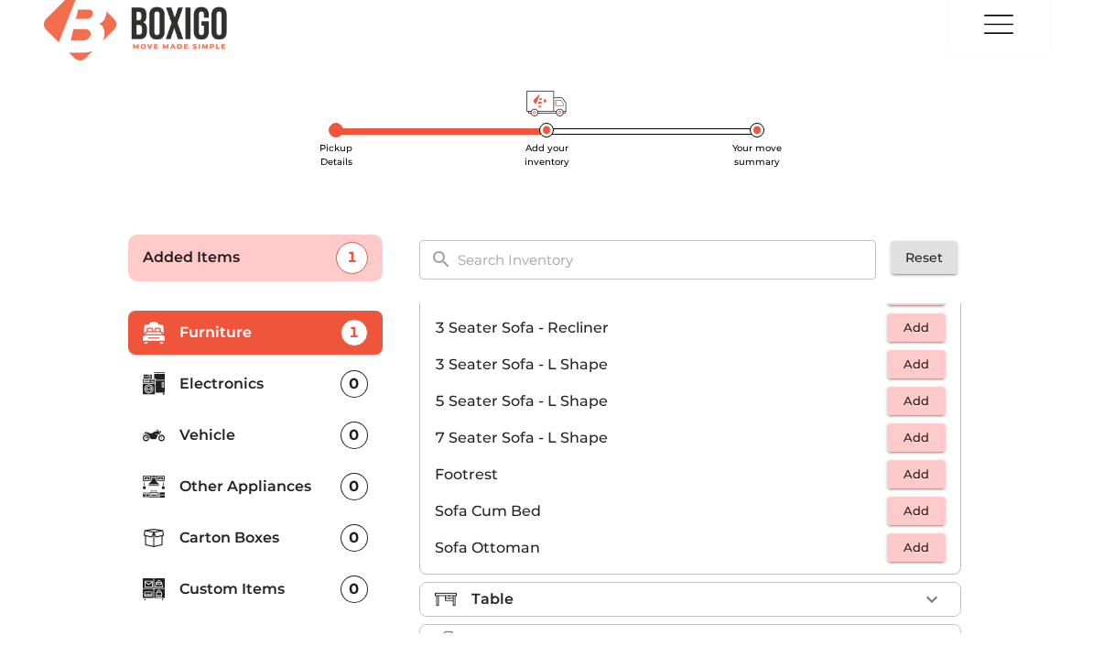
click at [793, 257] on input "text" at bounding box center [668, 259] width 442 height 39
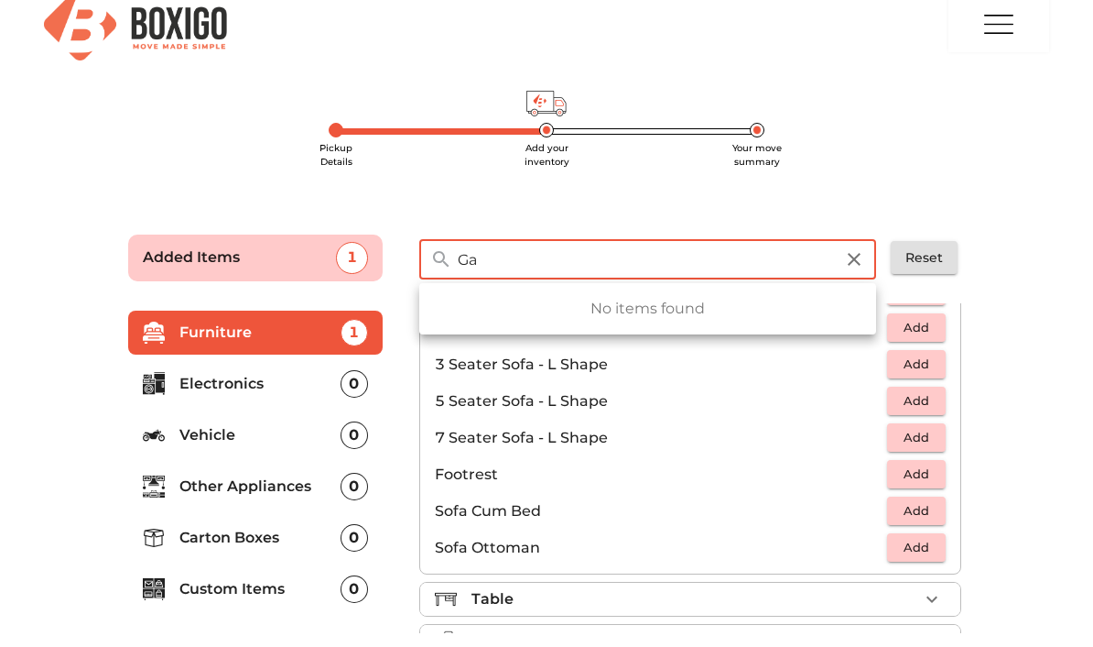
type input "G"
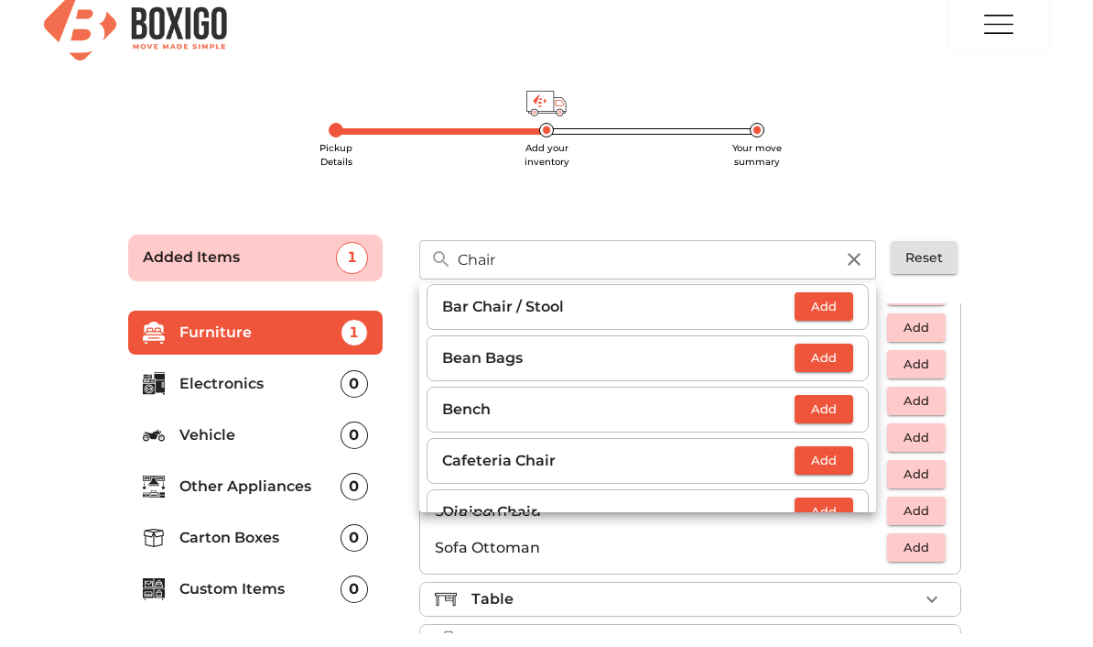
scroll to position [114, 0]
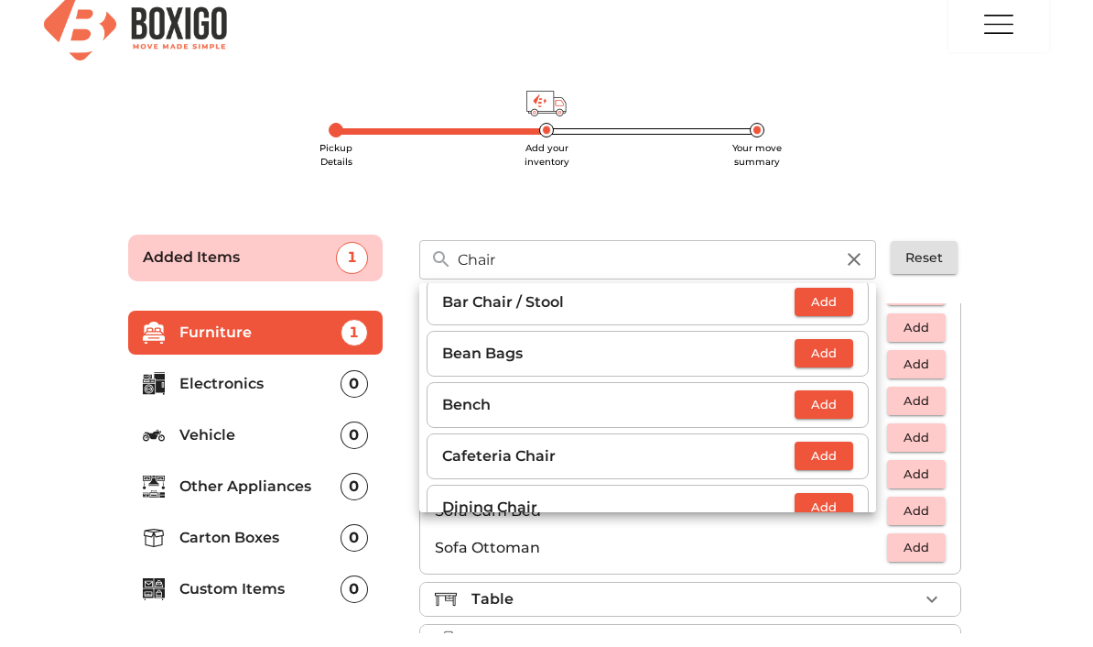
type input "Chair"
click at [831, 356] on span "Add" at bounding box center [824, 352] width 40 height 21
click at [847, 353] on icon "button" at bounding box center [840, 353] width 22 height 22
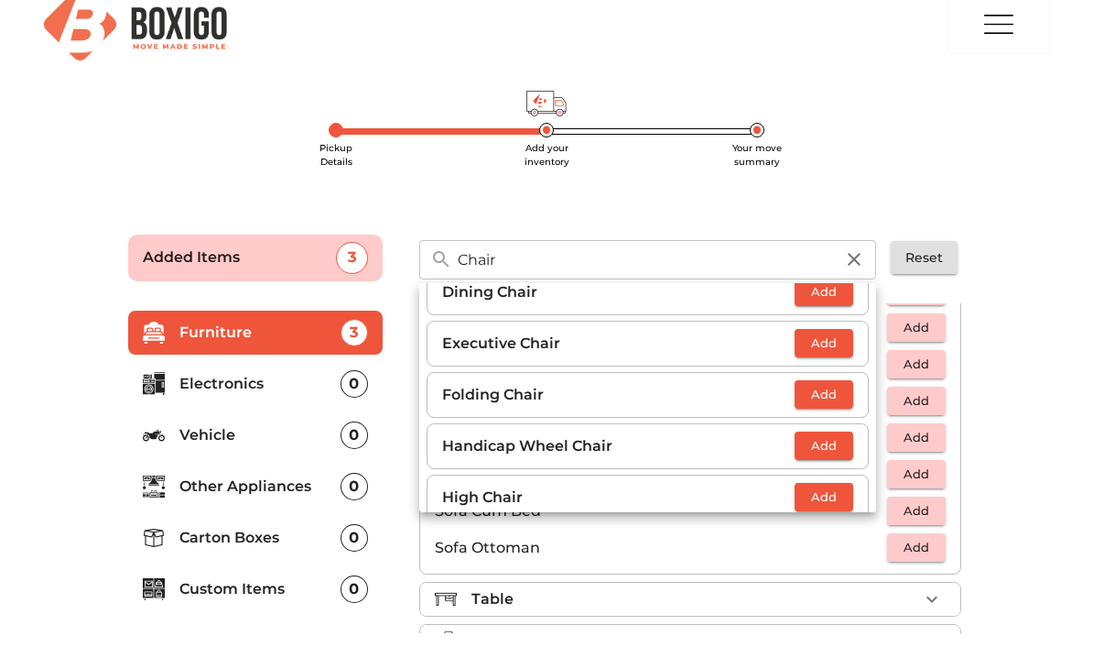
scroll to position [328, 0]
click at [840, 342] on span "Add" at bounding box center [824, 343] width 40 height 21
click at [847, 344] on icon "button" at bounding box center [840, 344] width 22 height 22
click at [857, 257] on icon "button" at bounding box center [854, 259] width 13 height 13
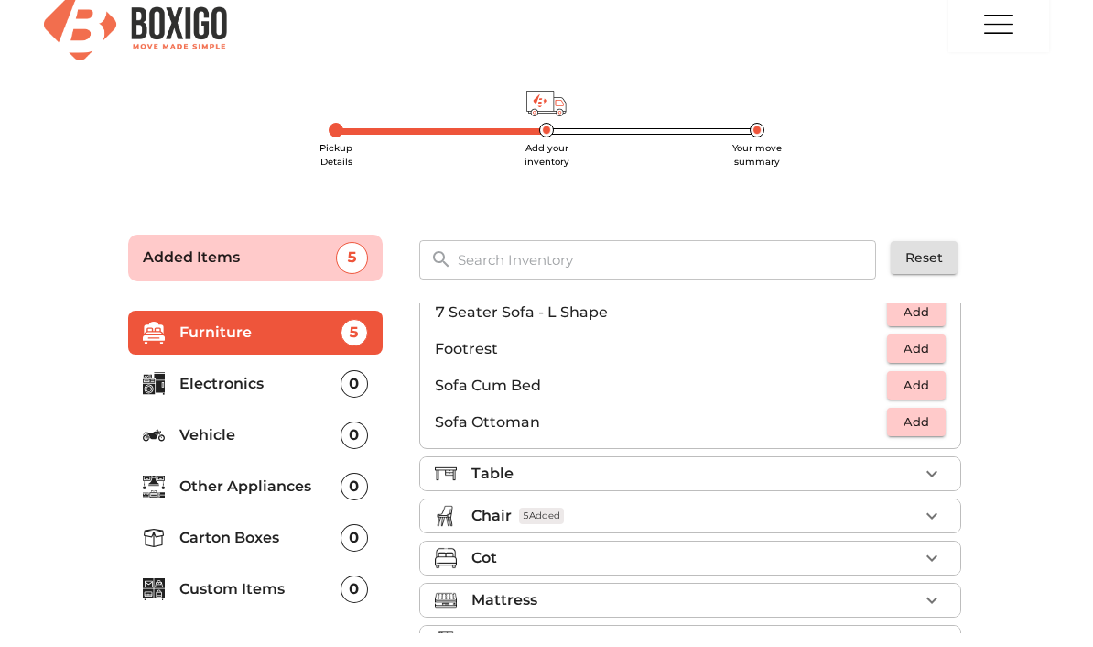
scroll to position [471, 0]
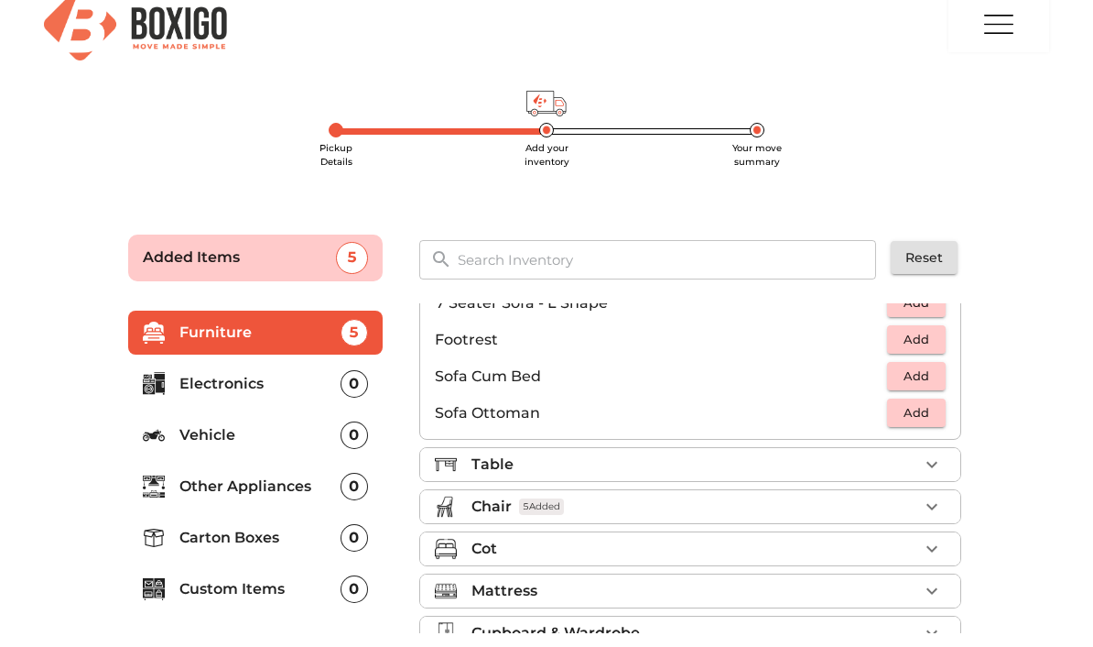
click at [762, 457] on div "Table" at bounding box center [695, 464] width 447 height 22
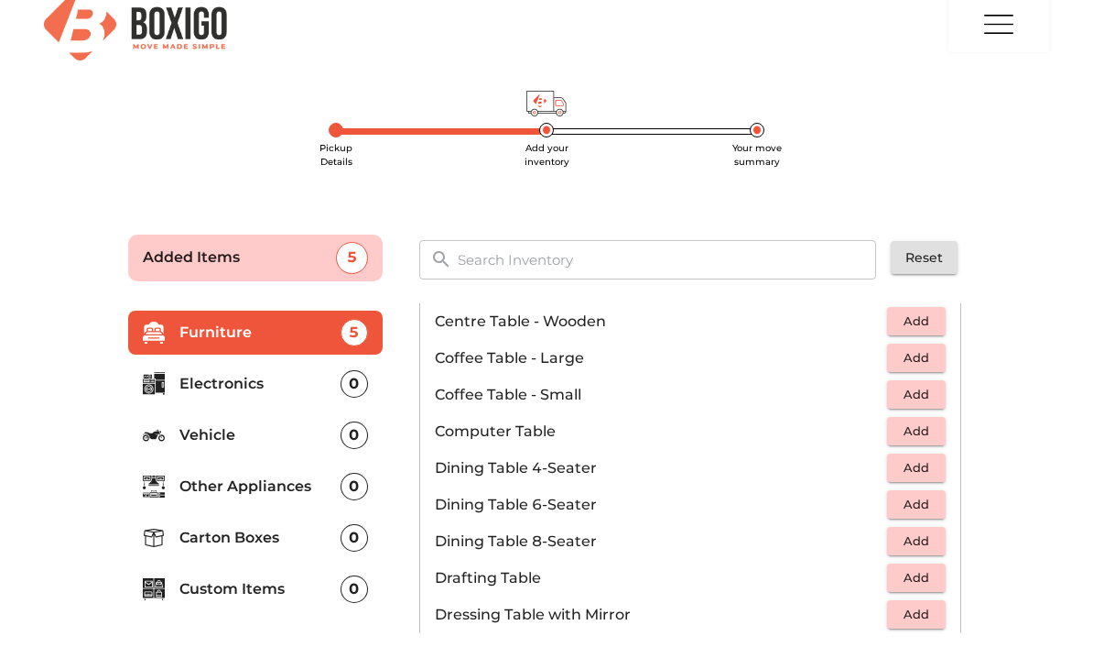
scroll to position [240, 0]
click at [709, 462] on p "Dining Table 4-Seater" at bounding box center [661, 466] width 452 height 22
click at [932, 457] on span "Add" at bounding box center [917, 465] width 40 height 21
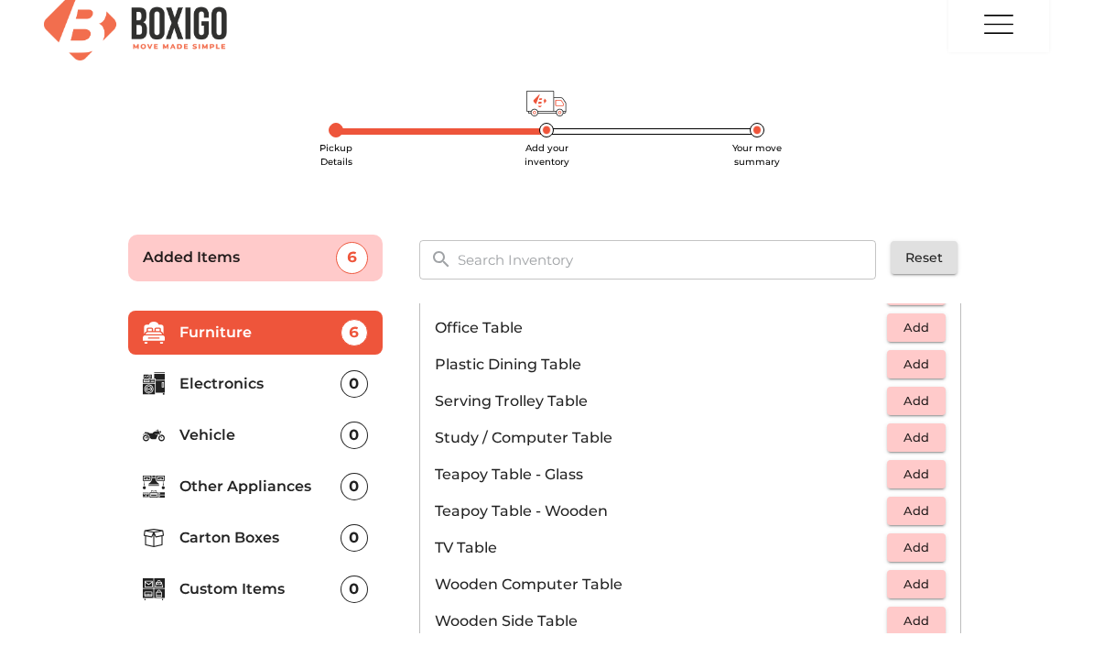
scroll to position [978, 0]
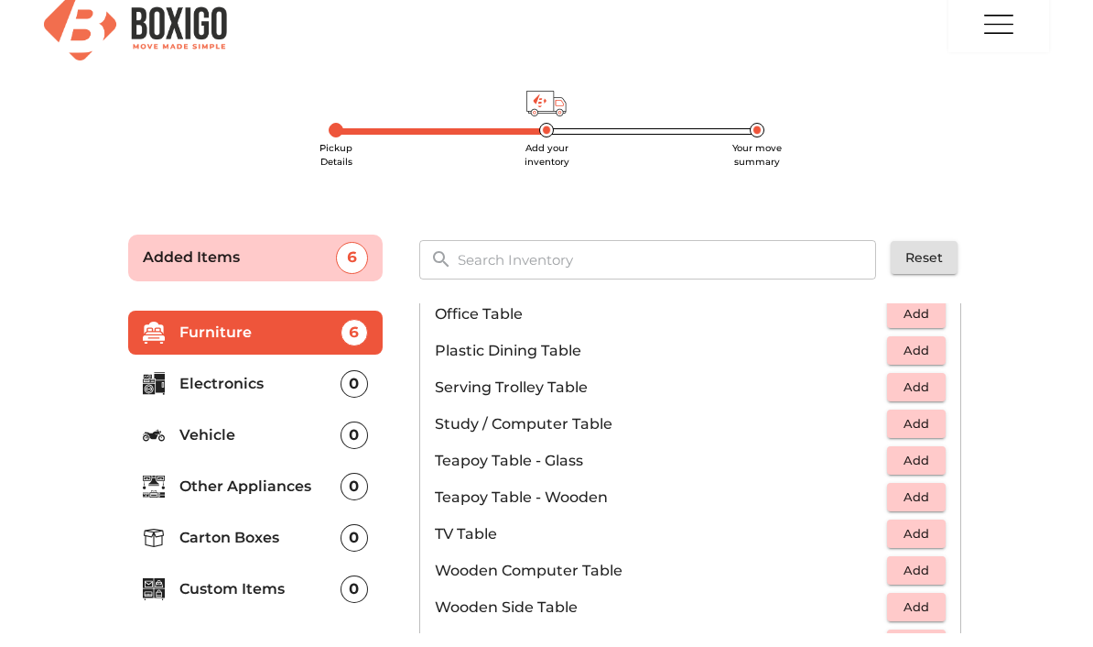
click at [917, 314] on span "Add" at bounding box center [917, 313] width 40 height 21
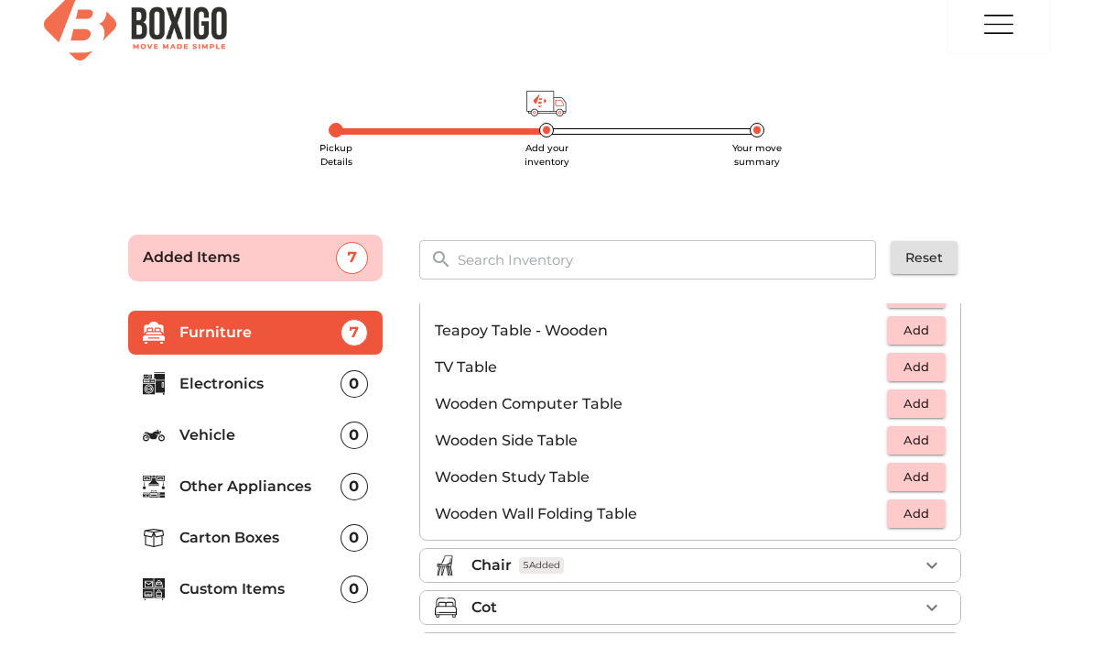
scroll to position [1177, 0]
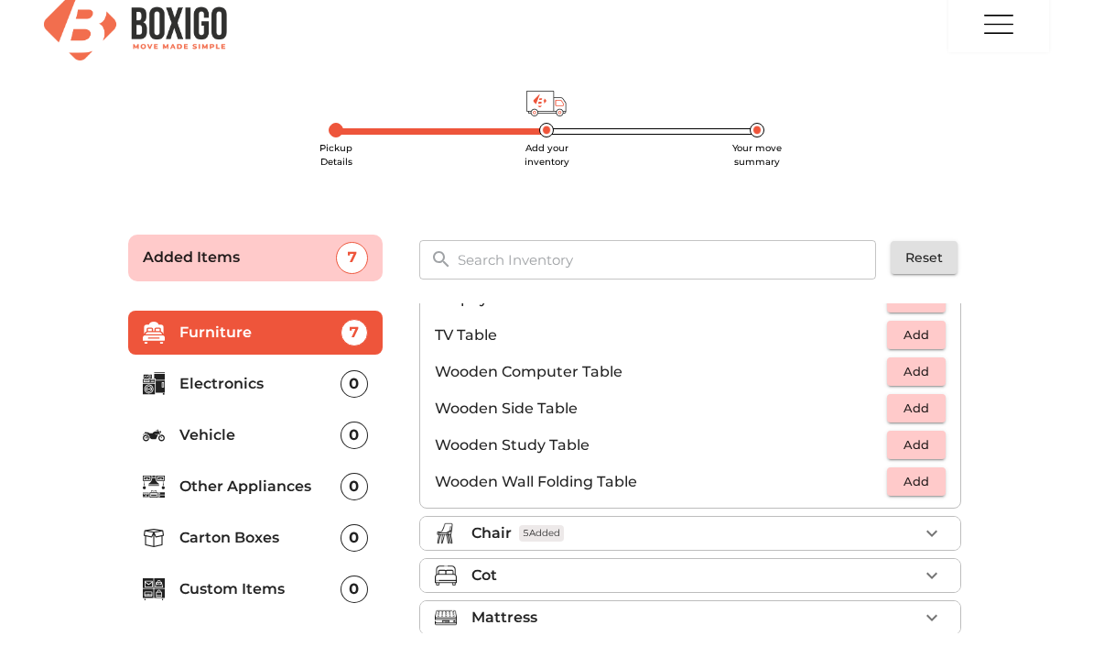
click at [787, 527] on div "Chair 5 Added" at bounding box center [695, 533] width 447 height 22
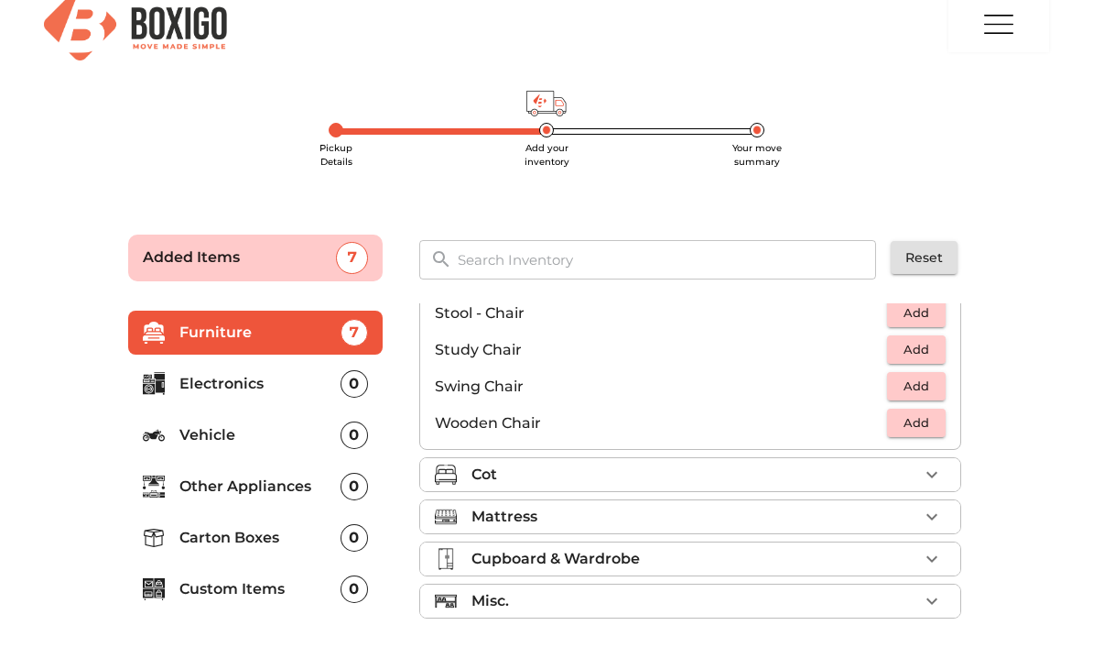
click at [811, 467] on div "Cot" at bounding box center [695, 474] width 447 height 22
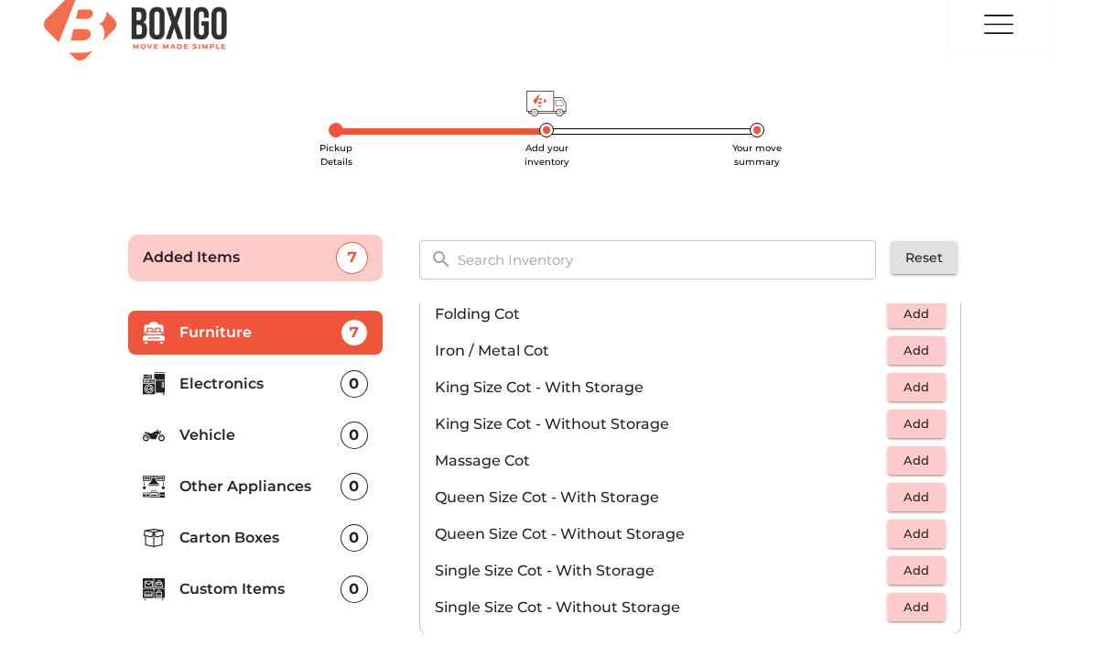
scroll to position [439, 0]
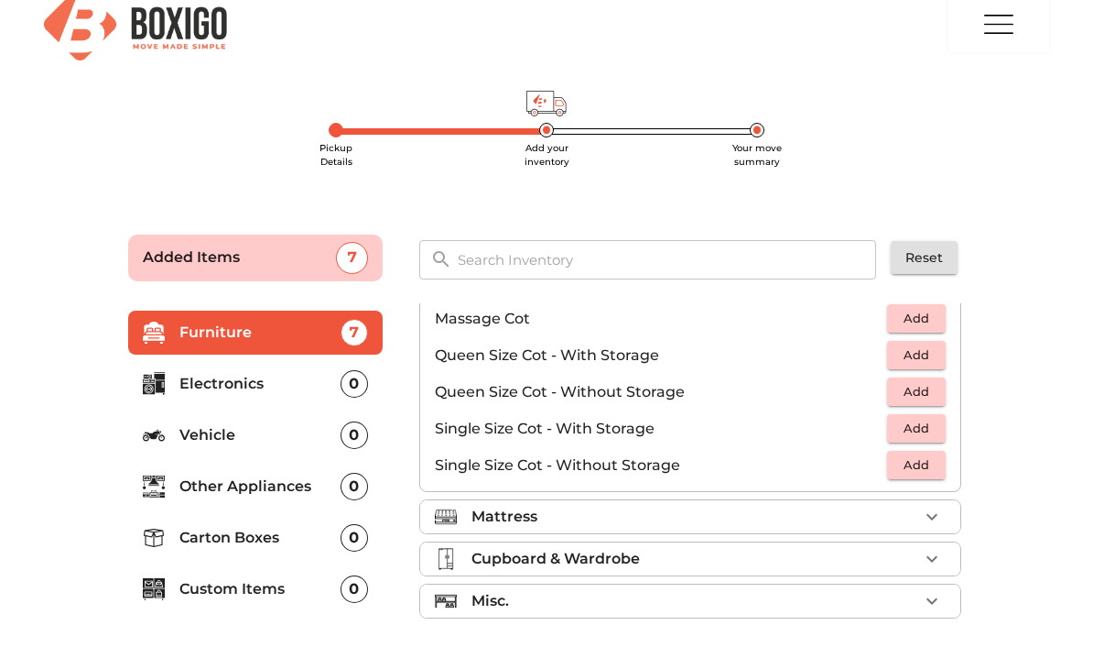
click at [829, 517] on div "Mattress" at bounding box center [695, 516] width 447 height 22
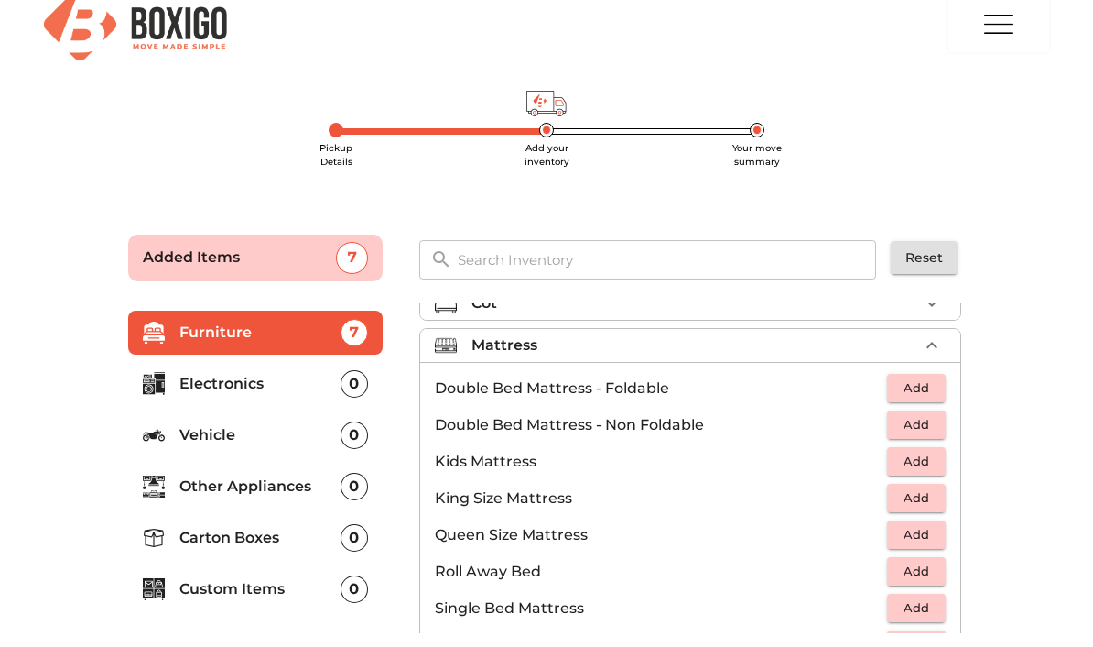
scroll to position [152, 0]
click at [929, 462] on span "Add" at bounding box center [917, 460] width 40 height 21
click at [935, 456] on icon "button" at bounding box center [932, 461] width 22 height 22
click at [870, 462] on icon "button" at bounding box center [876, 461] width 22 height 22
click at [941, 495] on button "Add" at bounding box center [916, 497] width 59 height 28
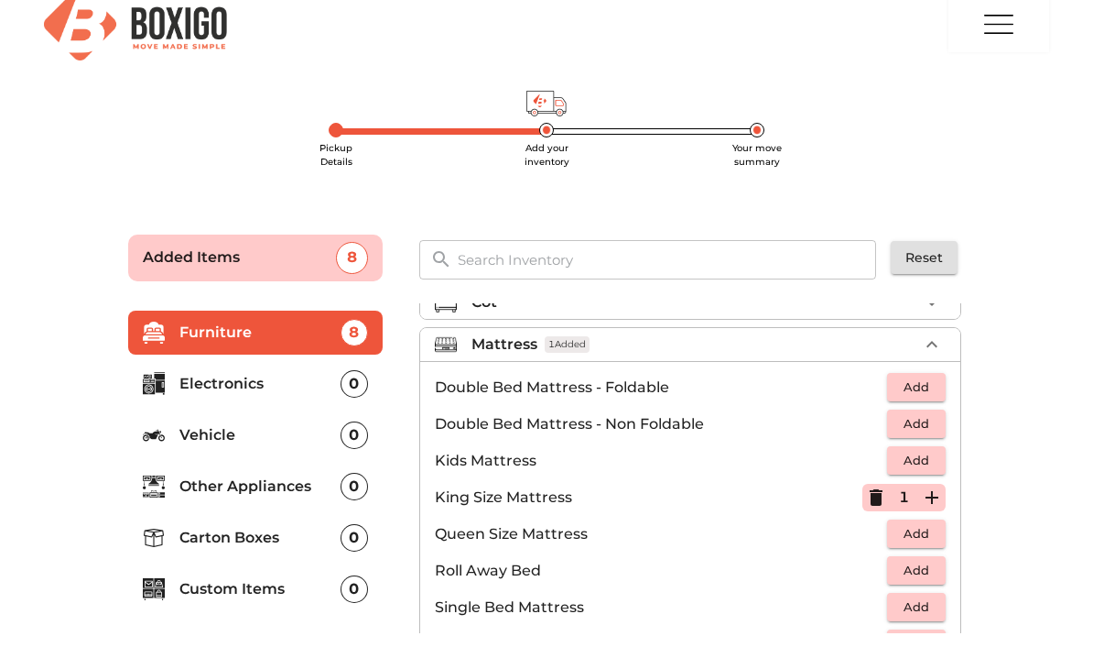
click at [940, 494] on icon "button" at bounding box center [932, 497] width 22 height 22
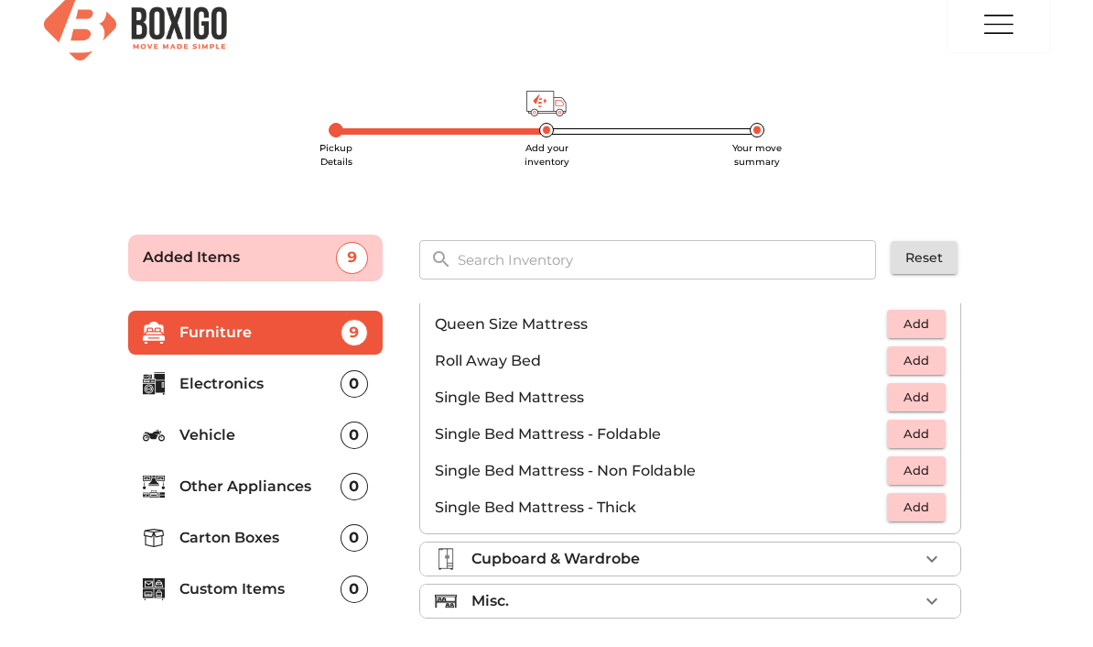
scroll to position [362, 0]
click at [799, 599] on div "Misc." at bounding box center [695, 601] width 447 height 22
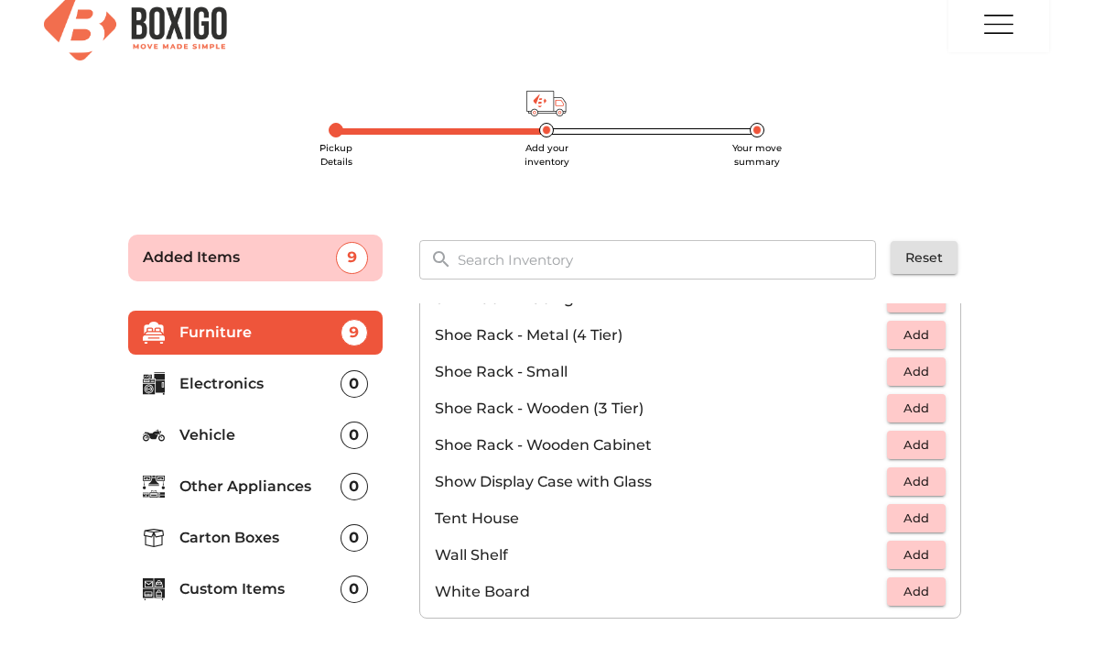
scroll to position [984, 0]
click at [309, 376] on p "Electronics" at bounding box center [259, 384] width 161 height 22
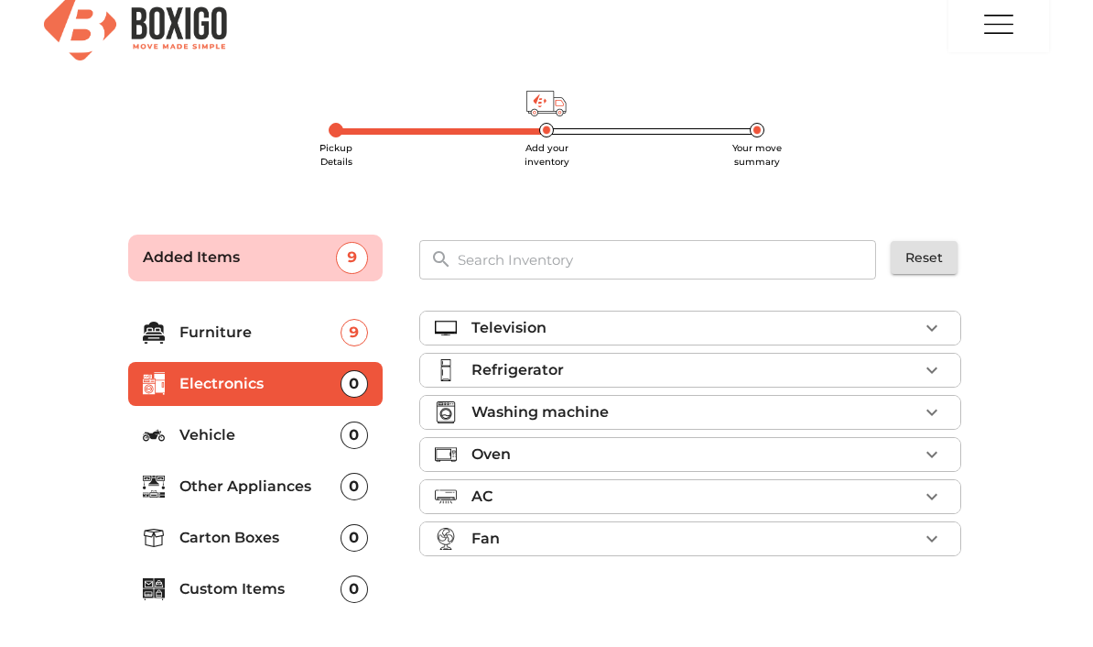
scroll to position [0, 0]
click at [464, 408] on div at bounding box center [453, 412] width 37 height 22
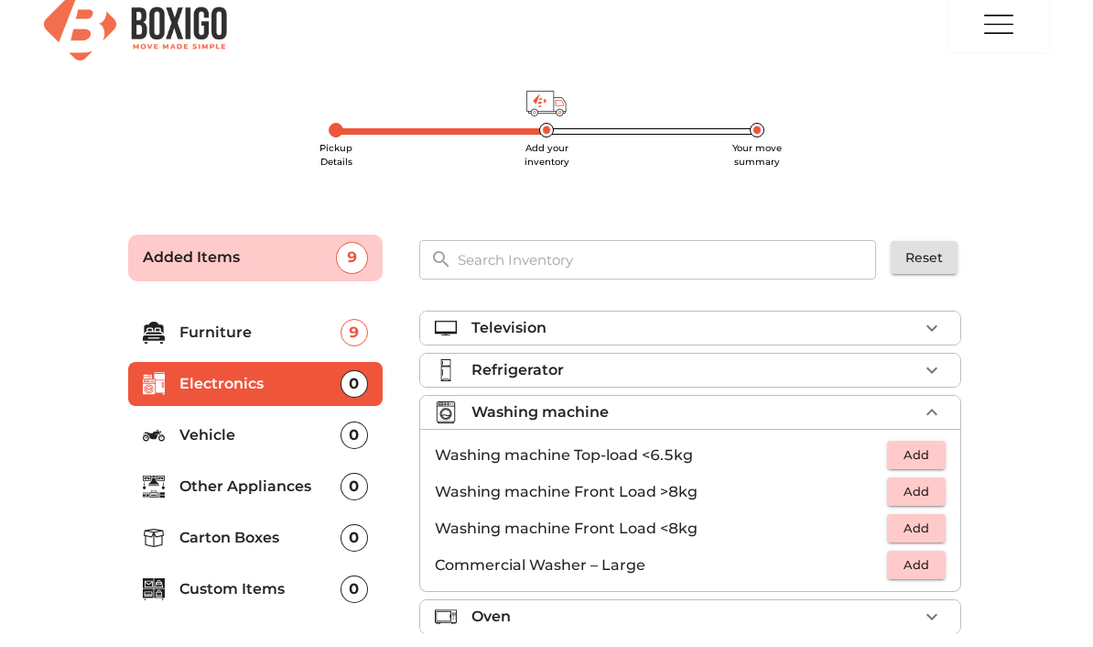
click at [931, 483] on span "Add" at bounding box center [917, 491] width 40 height 21
click at [929, 363] on icon "button" at bounding box center [932, 370] width 22 height 22
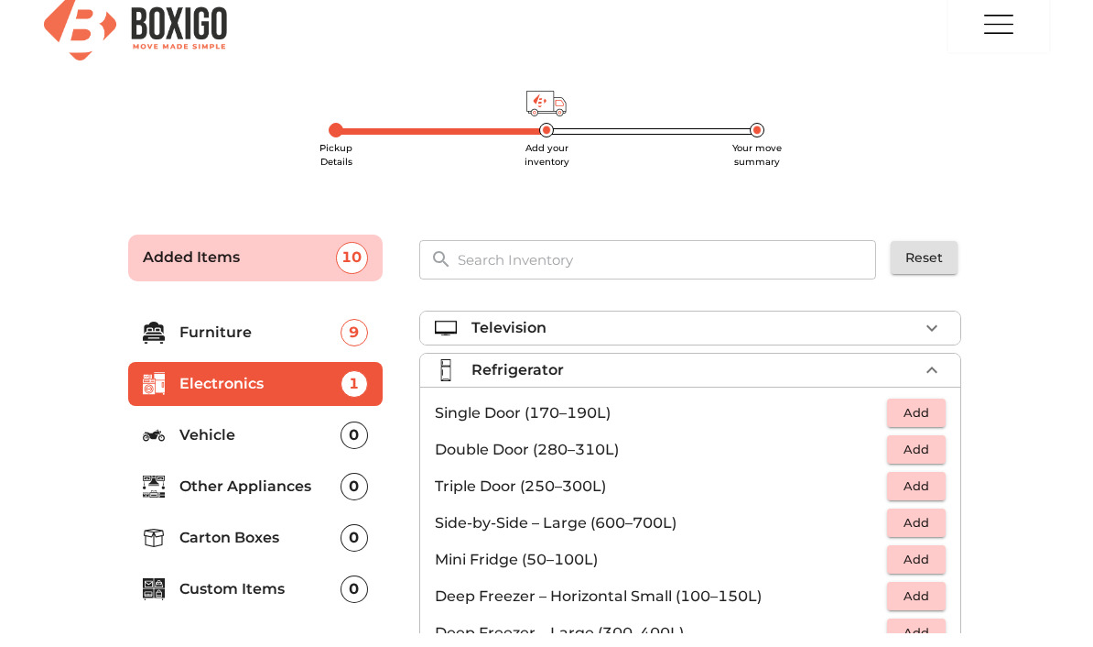
click at [936, 404] on span "Add" at bounding box center [917, 412] width 40 height 21
click at [959, 311] on li "Television" at bounding box center [690, 327] width 540 height 33
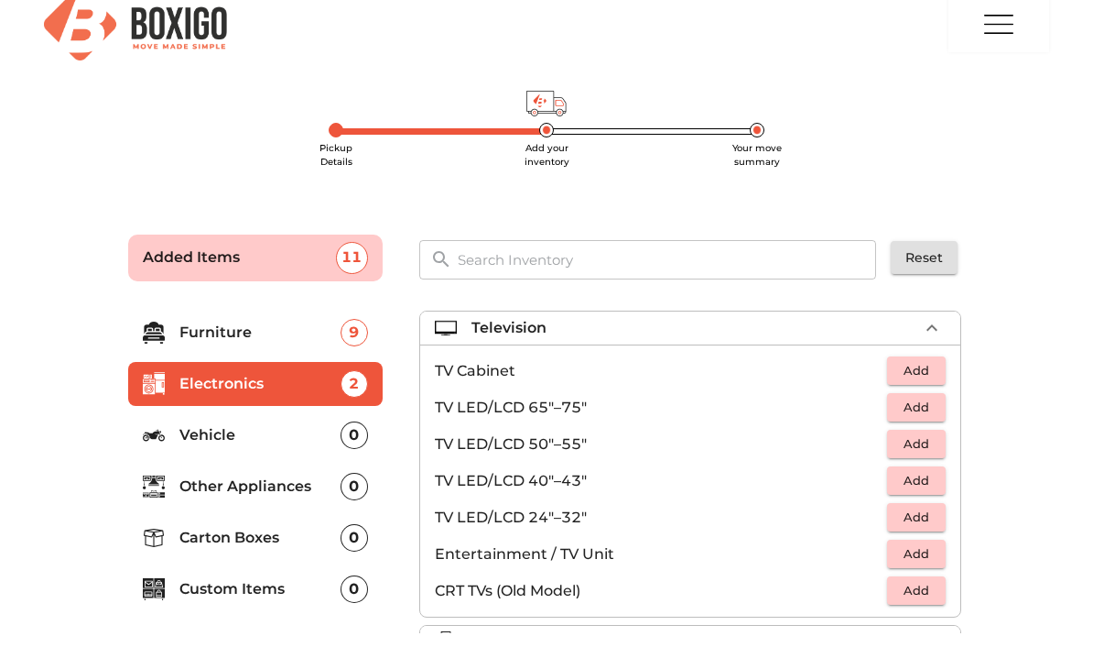
click at [956, 322] on li "Television" at bounding box center [690, 327] width 540 height 33
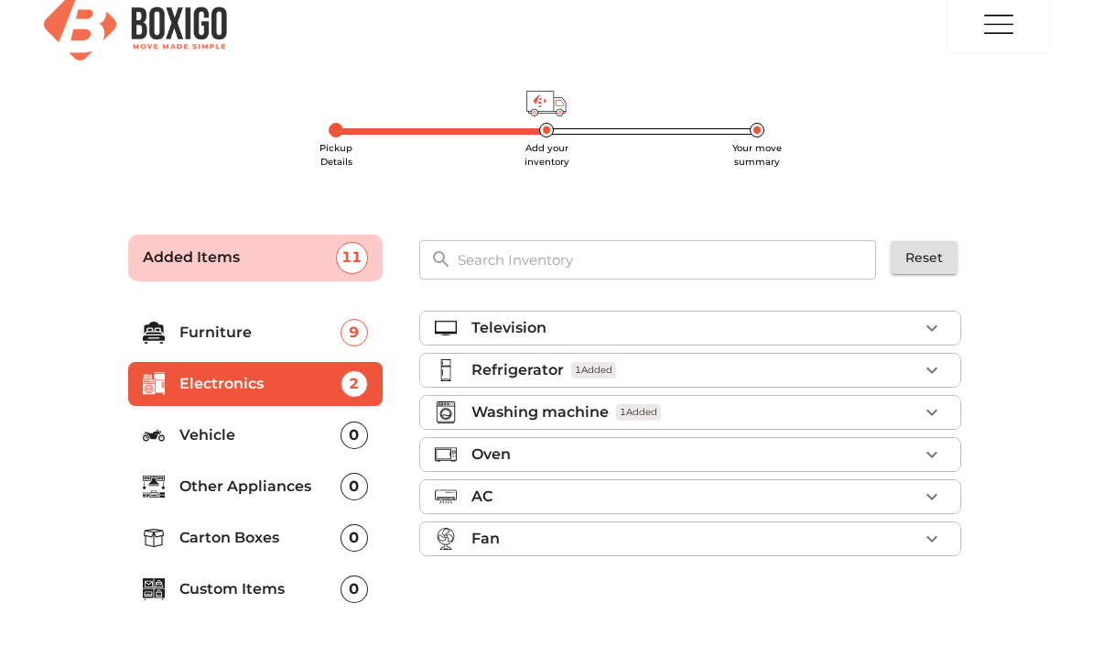
click at [955, 451] on li "Oven" at bounding box center [690, 454] width 540 height 33
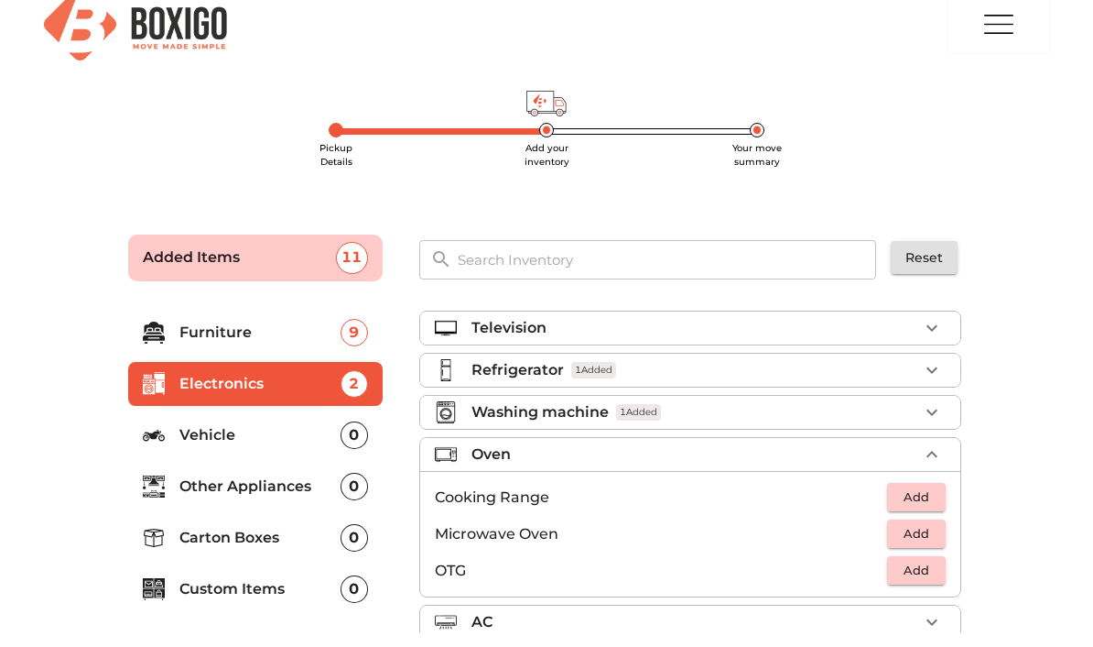
click at [936, 449] on icon "button" at bounding box center [932, 454] width 22 height 22
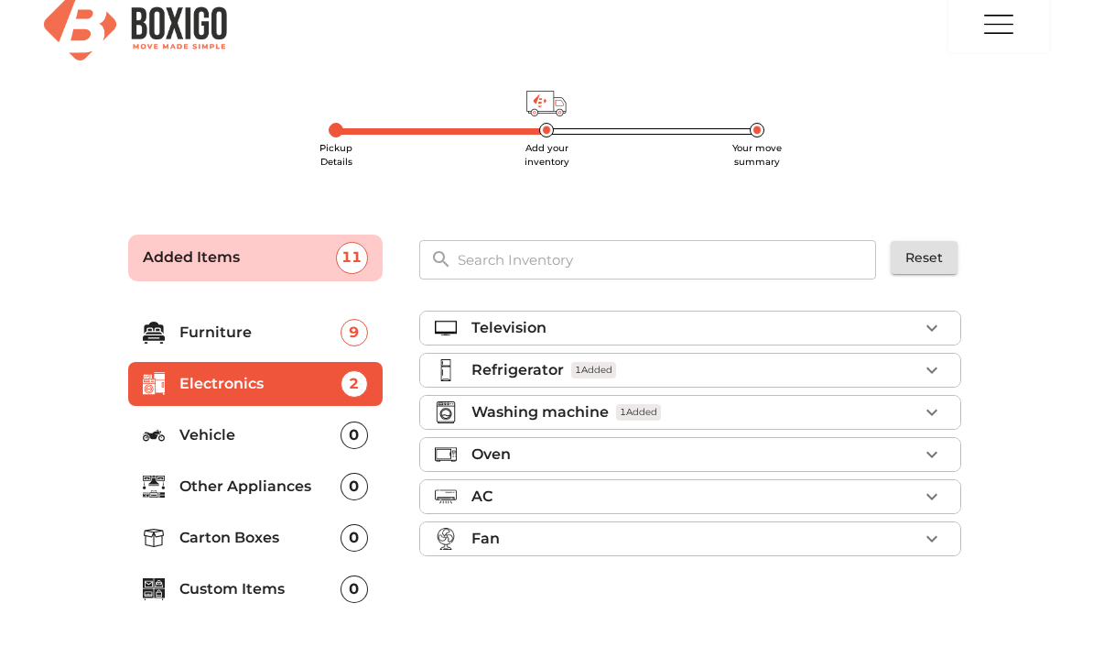
click at [918, 468] on li "Oven" at bounding box center [690, 454] width 540 height 33
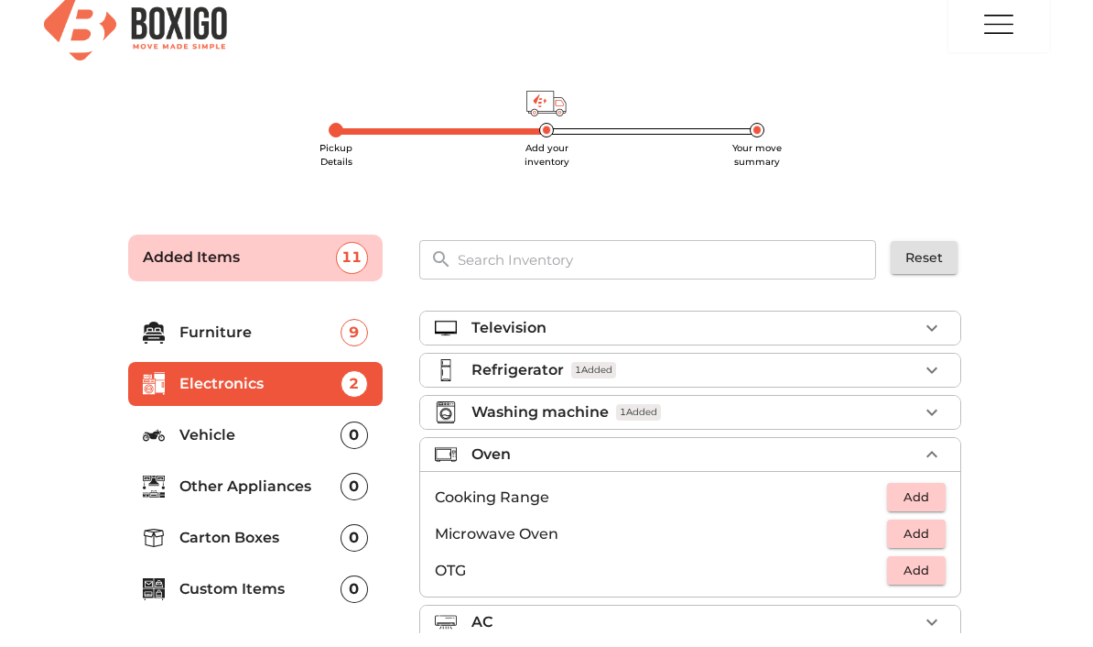
click at [937, 457] on icon "button" at bounding box center [932, 454] width 22 height 22
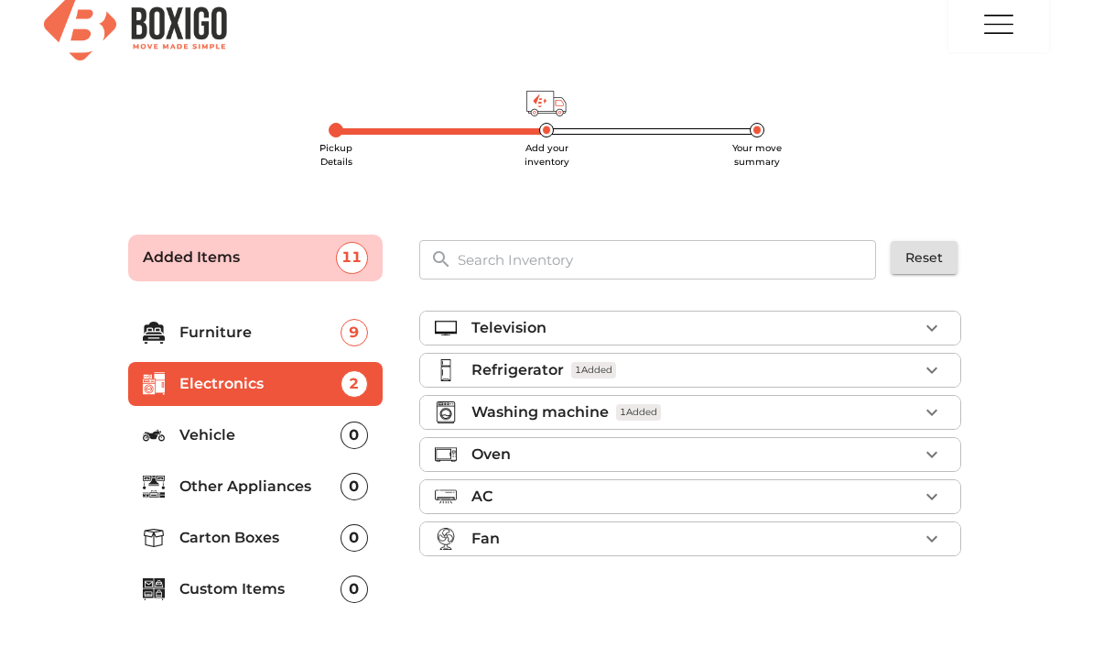
click at [930, 492] on icon "button" at bounding box center [932, 496] width 22 height 22
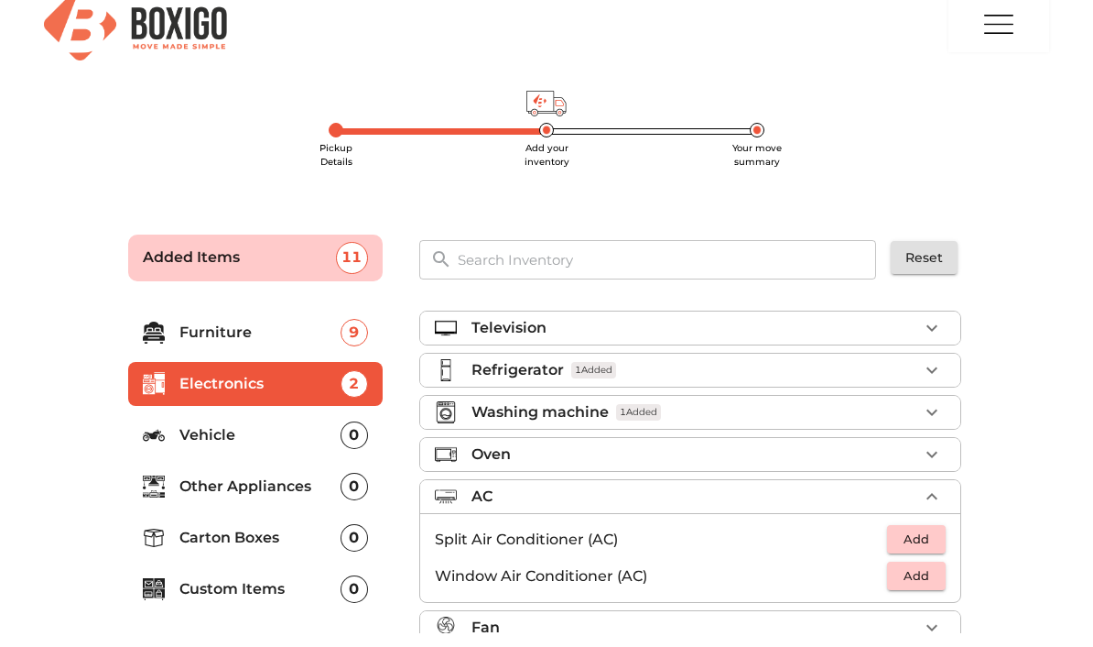
click at [936, 489] on icon "button" at bounding box center [932, 496] width 22 height 22
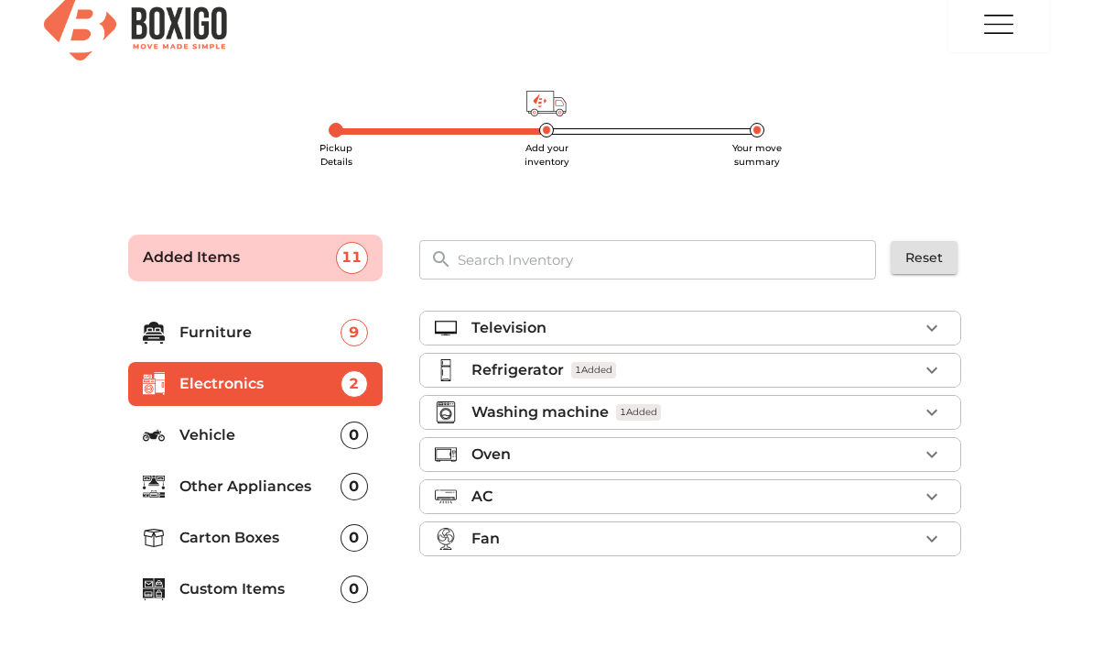
click at [324, 419] on li "Vehicle 0" at bounding box center [255, 435] width 255 height 44
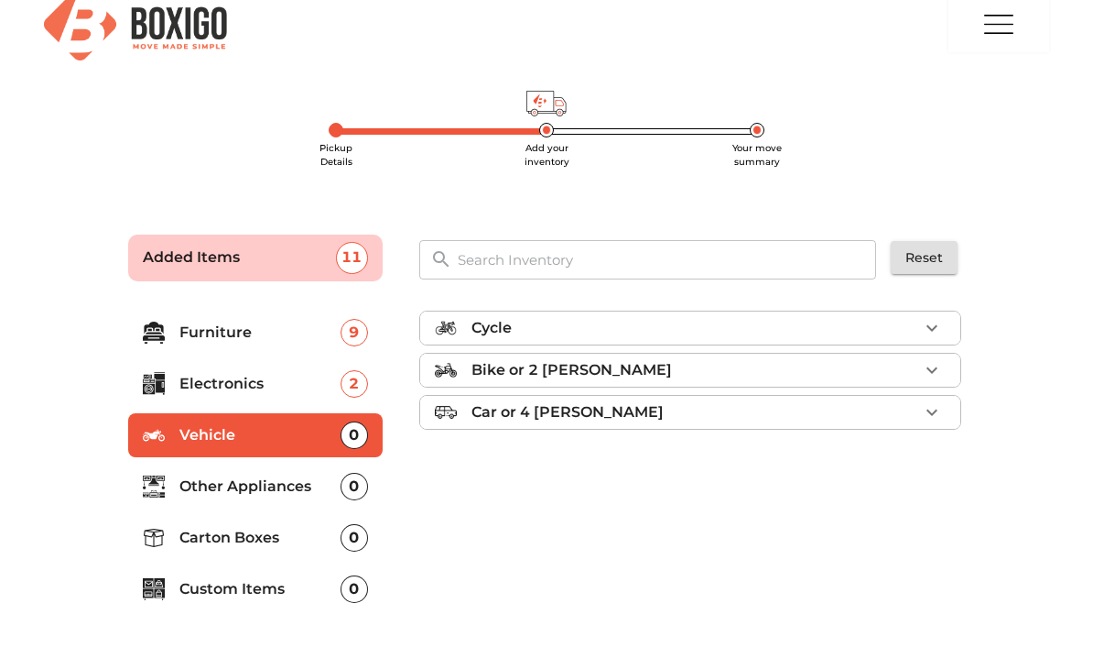
click at [295, 487] on p "Other Appliances" at bounding box center [259, 486] width 161 height 22
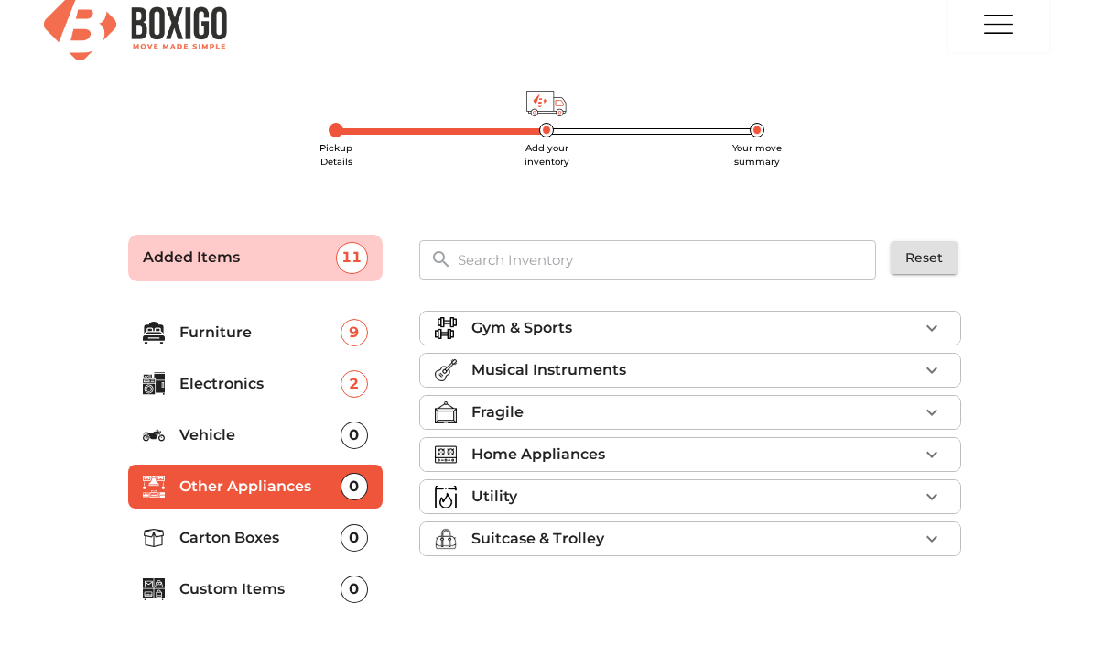
click at [586, 363] on p "Musical Instruments" at bounding box center [549, 370] width 155 height 22
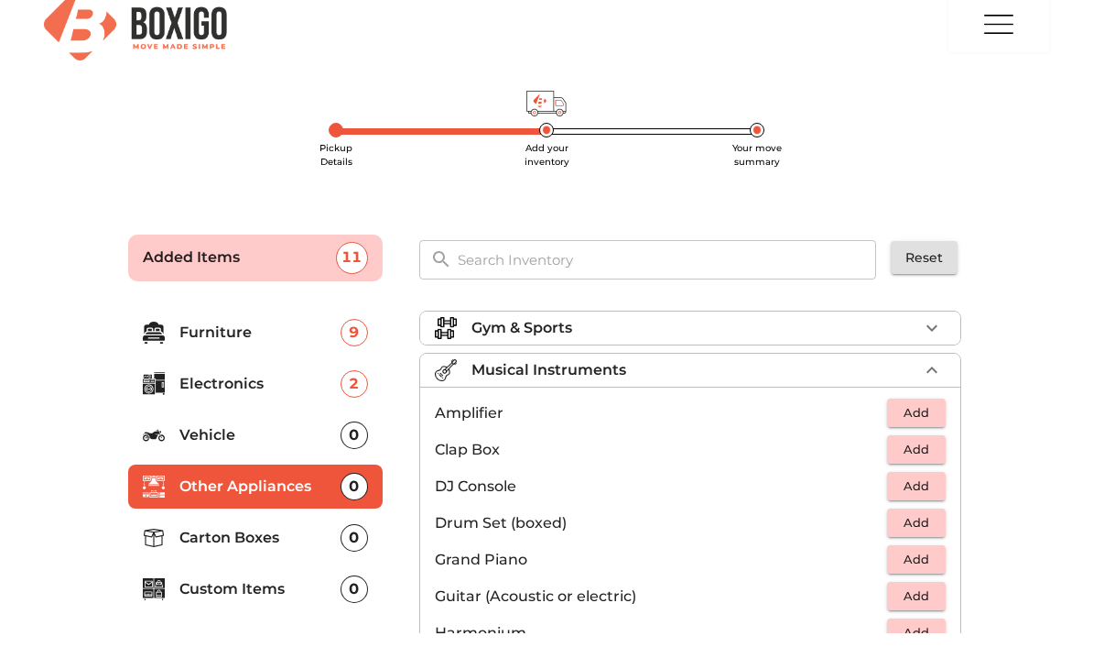
click at [593, 343] on li "Gym & Sports" at bounding box center [690, 327] width 540 height 33
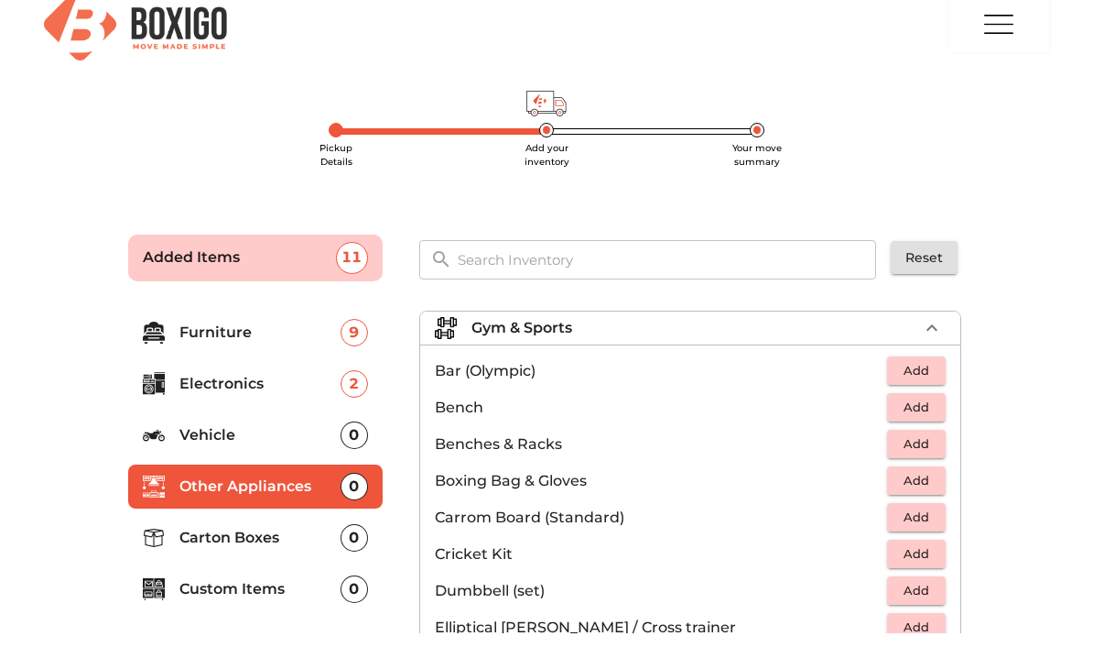
click at [621, 325] on div "Gym & Sports" at bounding box center [695, 328] width 447 height 22
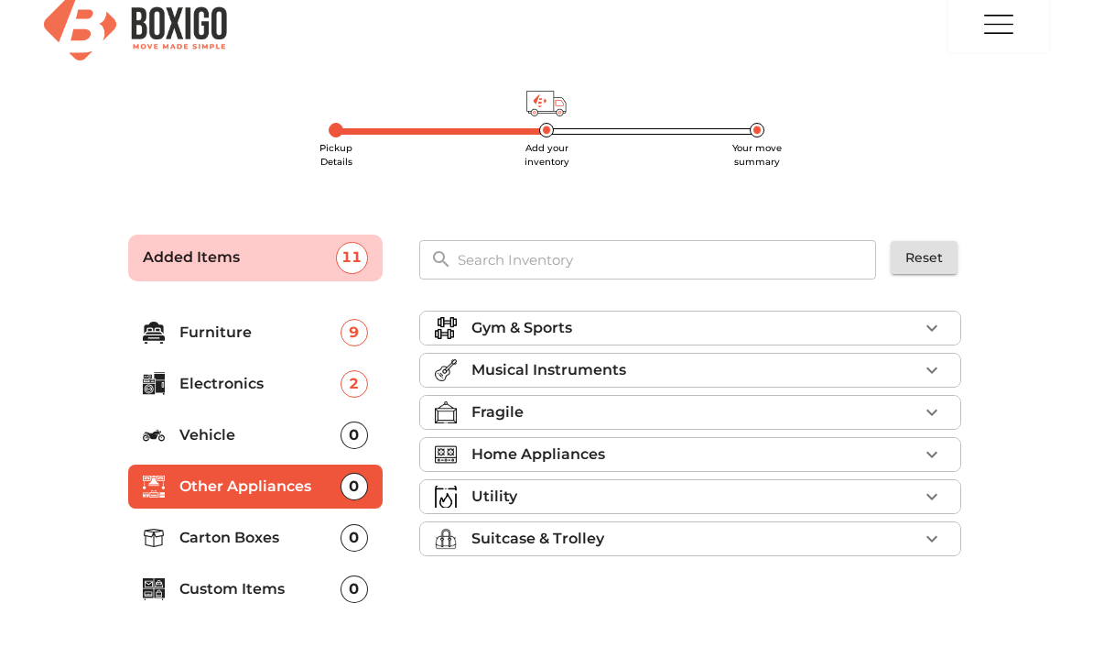
click at [525, 450] on p "Home Appliances" at bounding box center [539, 454] width 134 height 22
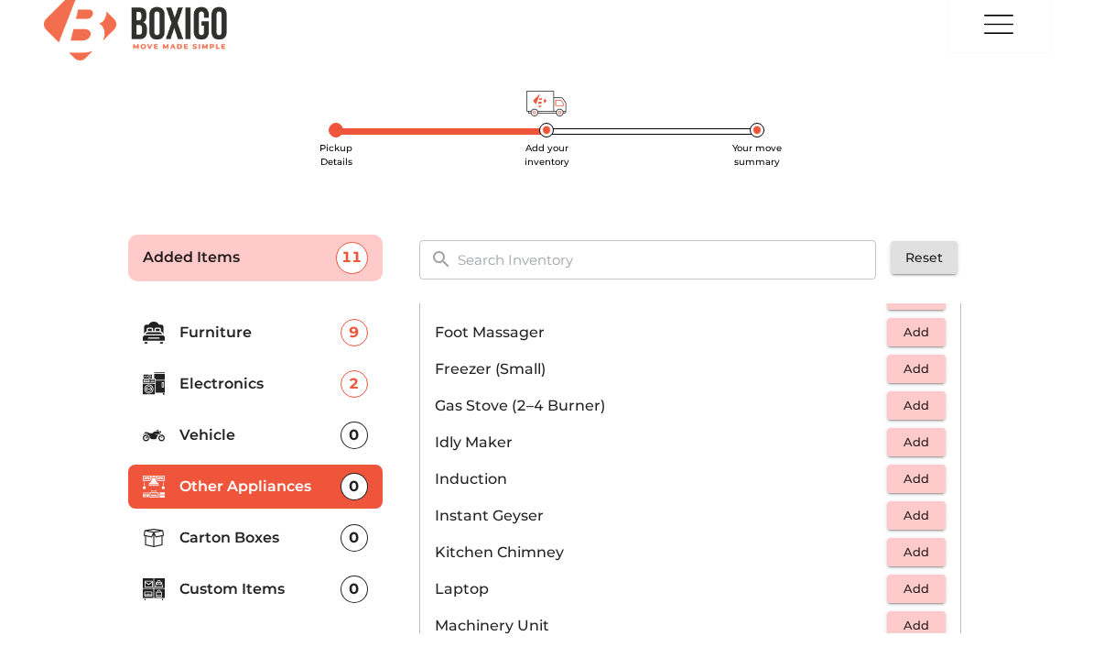
scroll to position [754, 0]
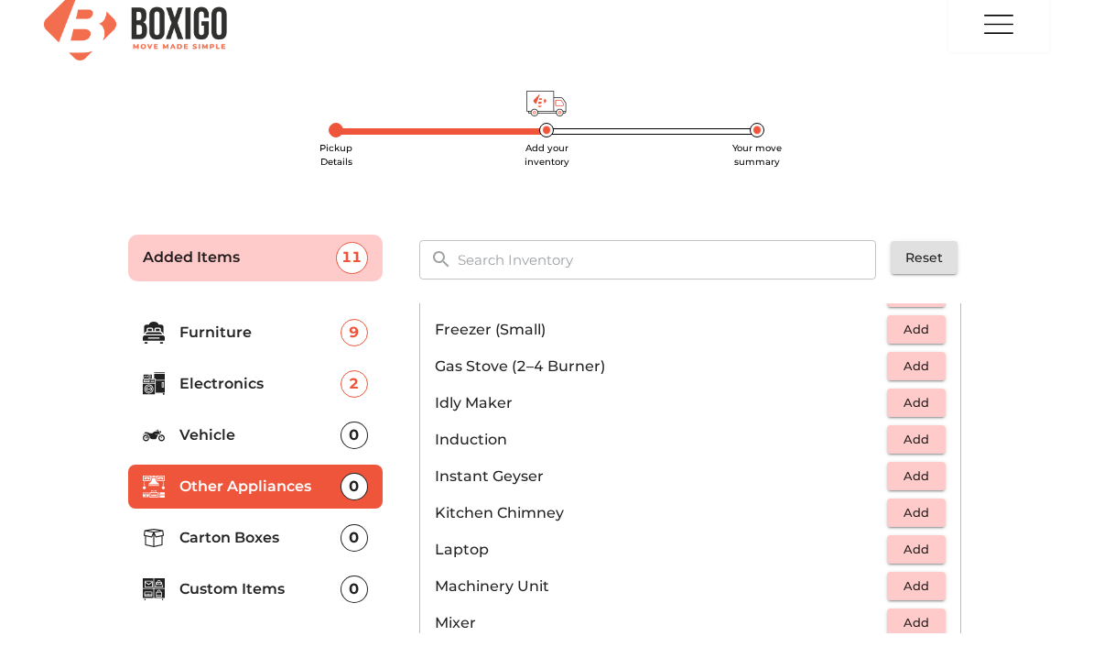
click at [928, 366] on span "Add" at bounding box center [917, 365] width 40 height 21
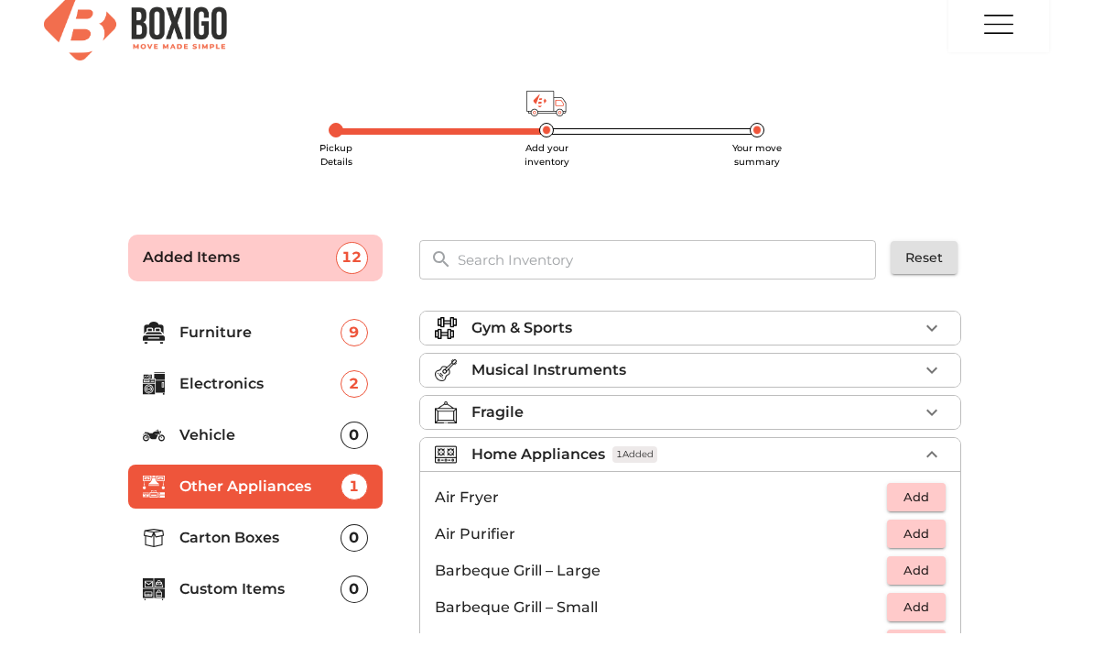
scroll to position [0, 0]
click at [810, 451] on div "Home Appliances 1 Added" at bounding box center [695, 454] width 447 height 22
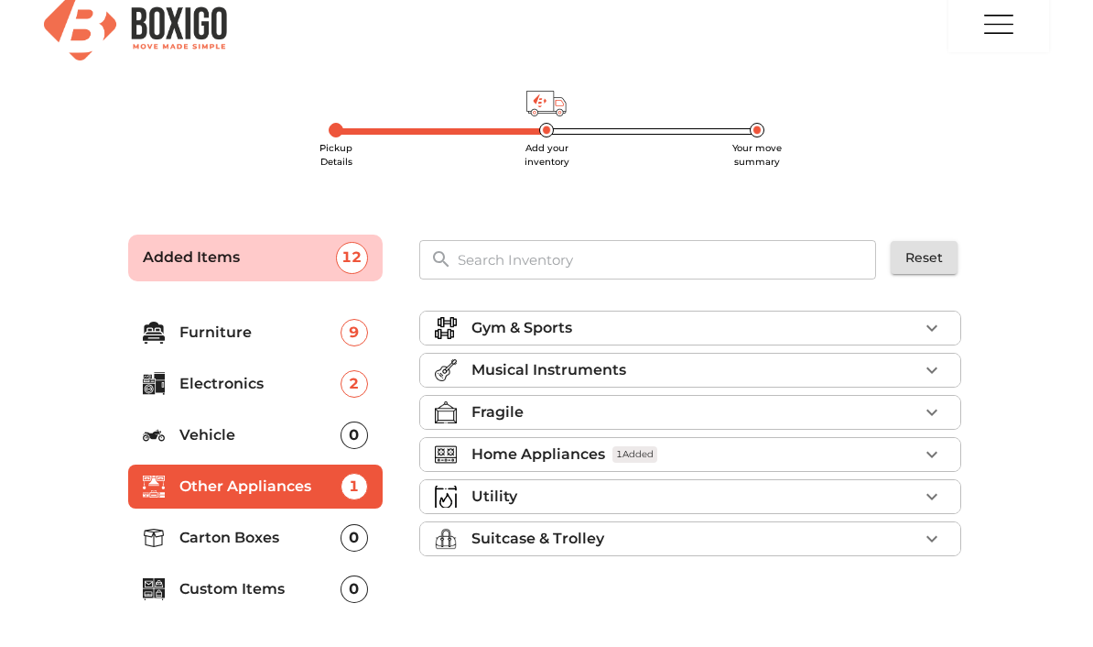
click at [841, 438] on li "Home Appliances 1 Added" at bounding box center [690, 454] width 540 height 33
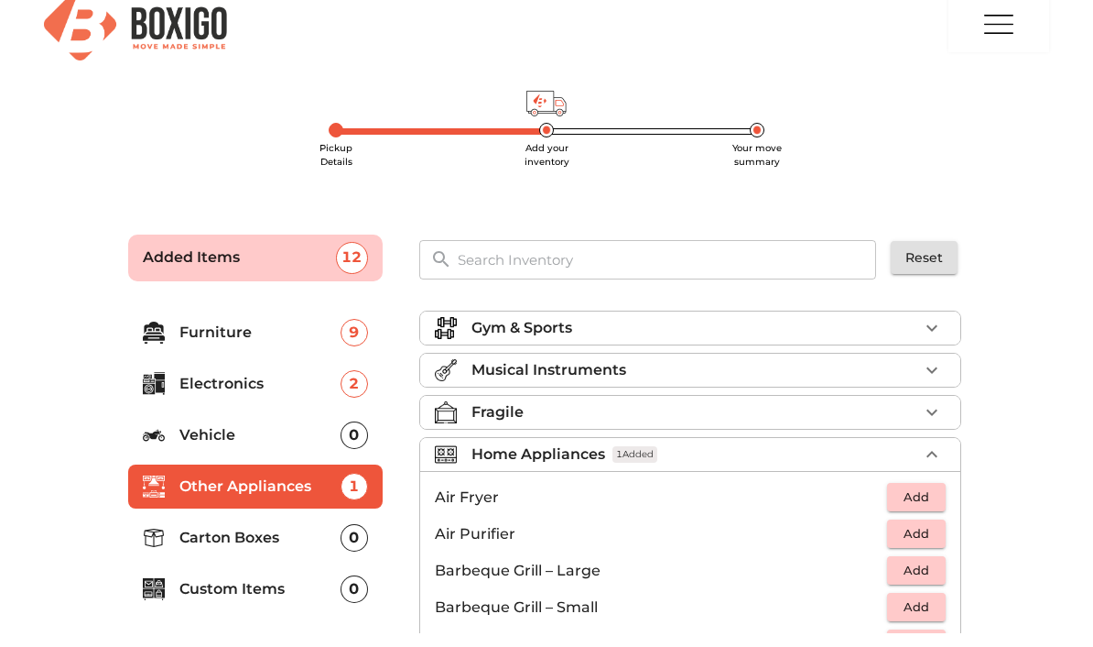
click at [866, 440] on li "Home Appliances 1 Added" at bounding box center [690, 454] width 540 height 33
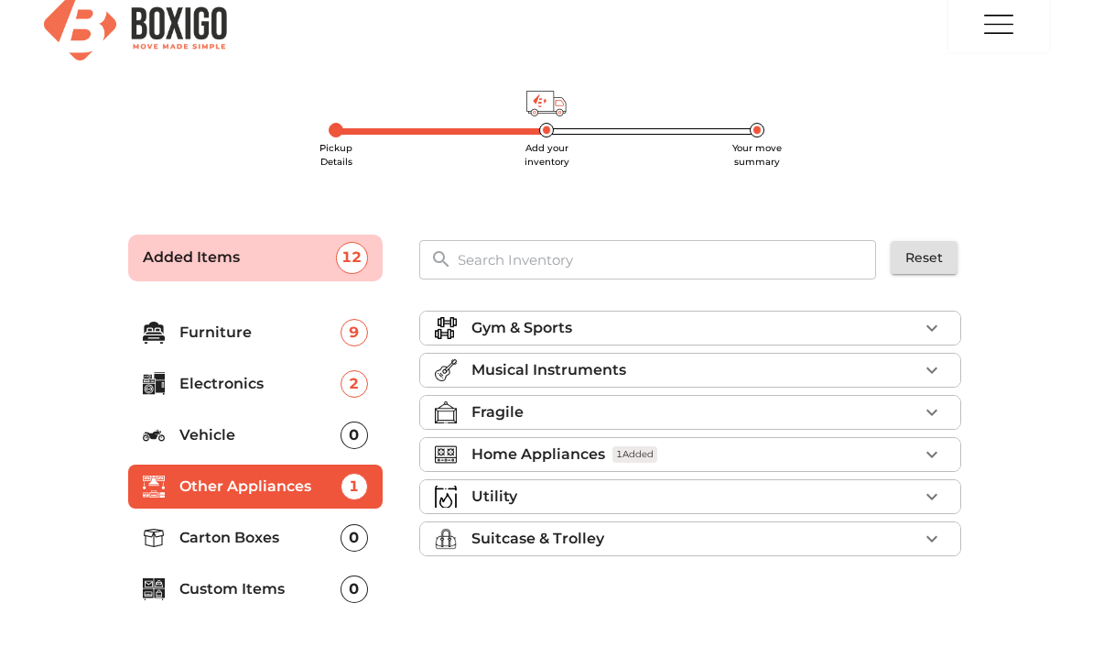
click at [753, 500] on div "Utility" at bounding box center [695, 496] width 447 height 22
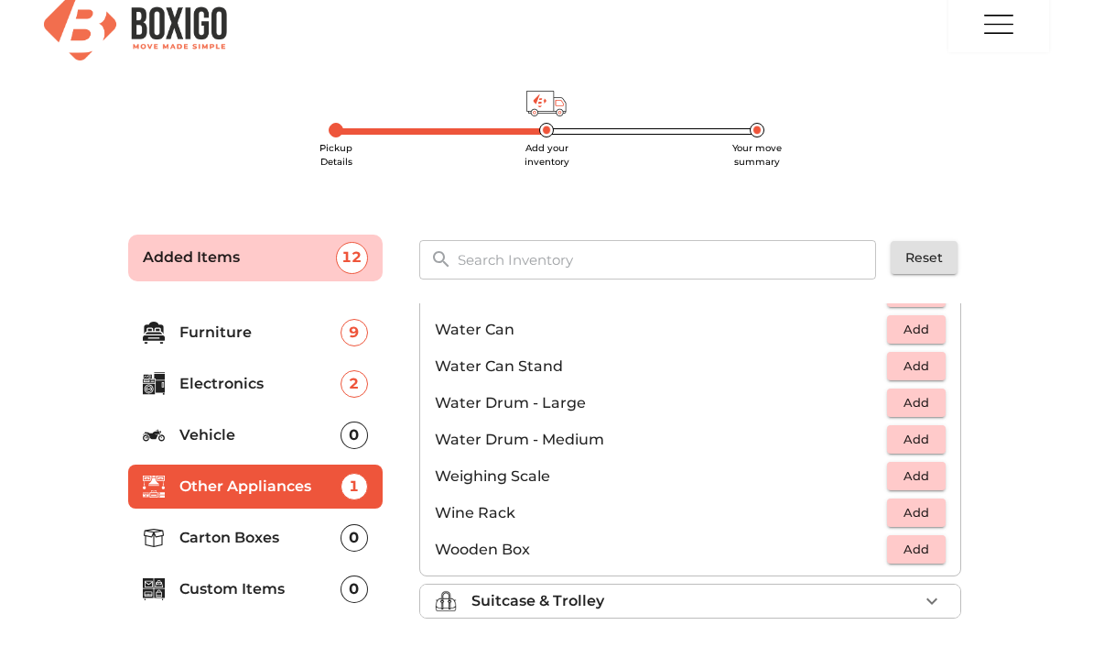
click at [785, 233] on div "​" at bounding box center [647, 258] width 457 height 50
click at [779, 245] on input "text" at bounding box center [668, 259] width 442 height 39
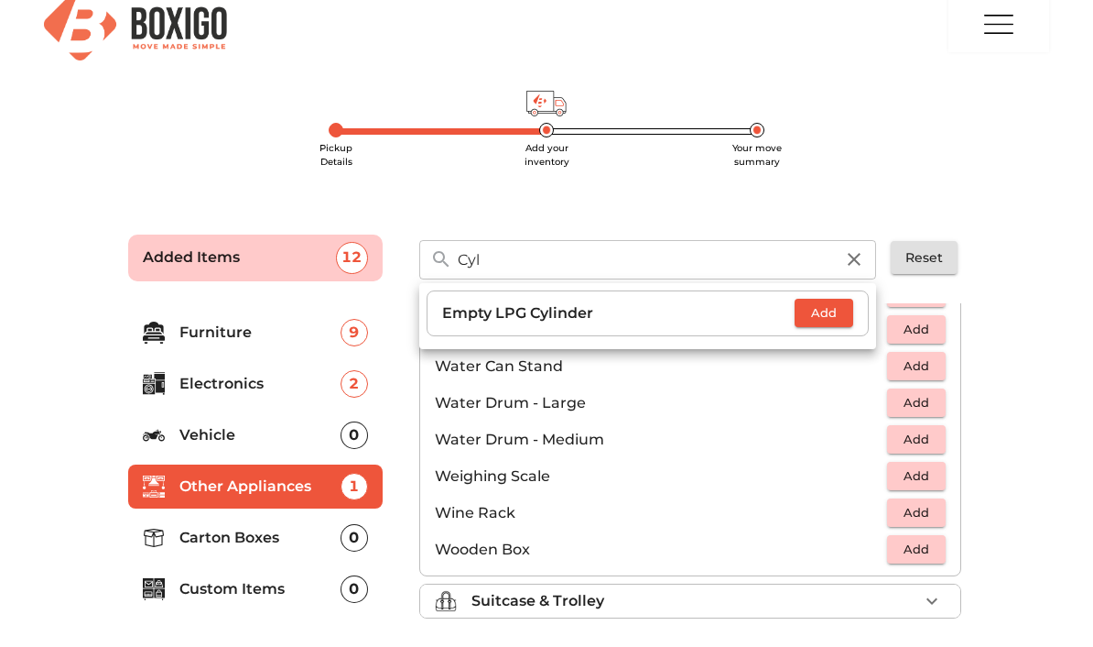
type input "Cyl"
click at [265, 558] on li "Carton Boxes 0" at bounding box center [255, 538] width 255 height 44
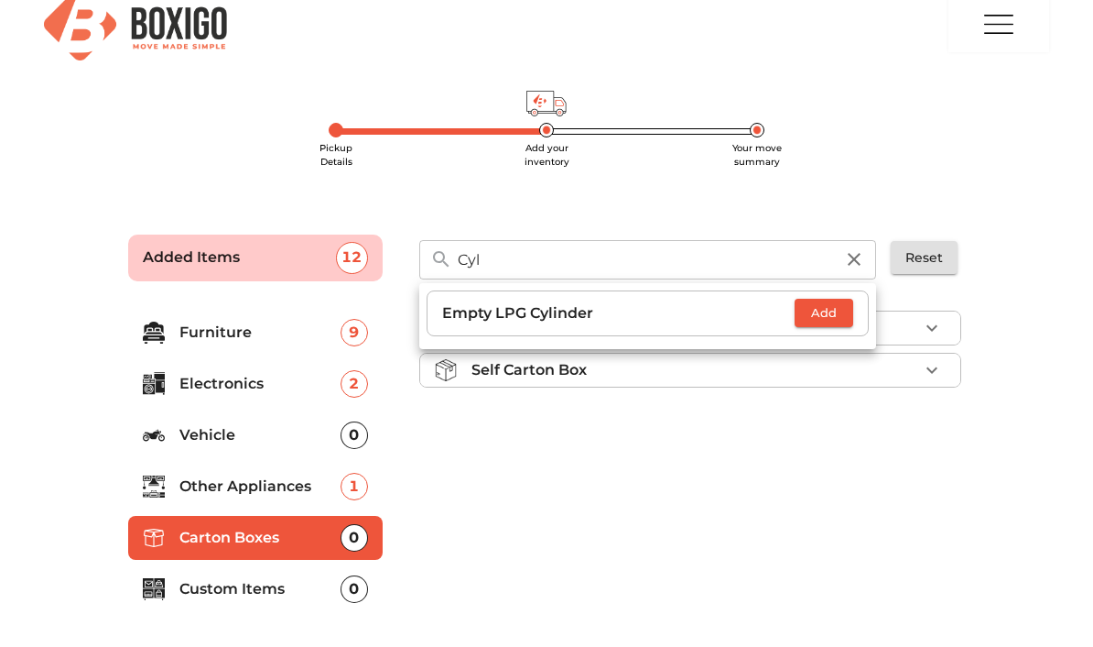
scroll to position [0, 0]
click at [432, 440] on div "Boxigo Carton Box Self Carton Box" at bounding box center [692, 469] width 560 height 346
click at [853, 264] on icon "button" at bounding box center [854, 259] width 22 height 22
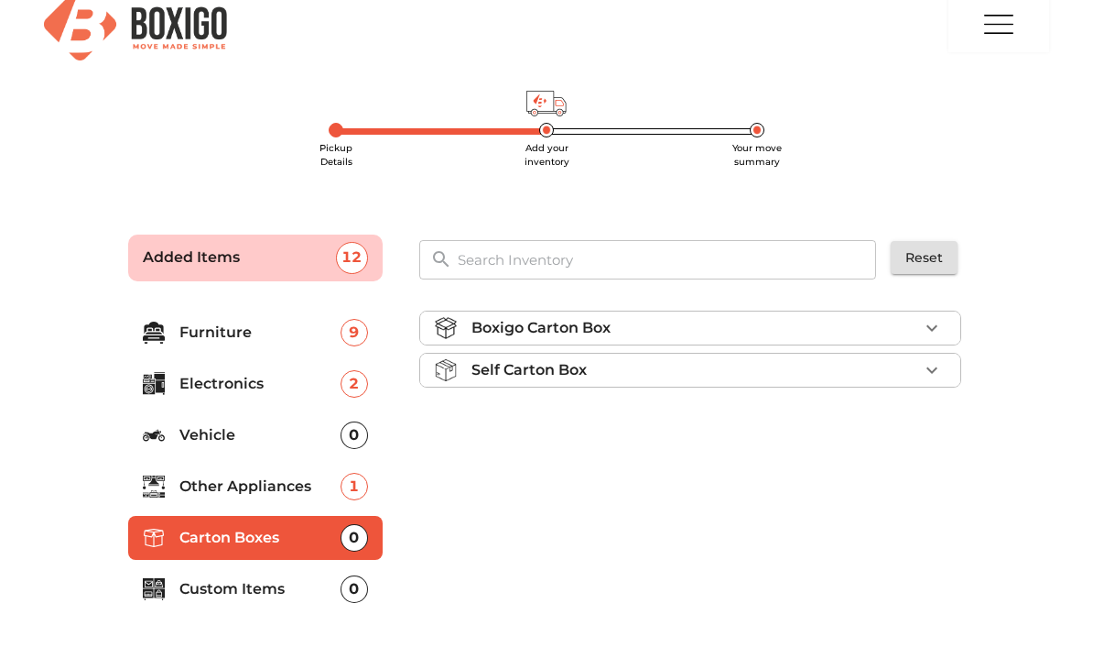
click at [928, 319] on icon "button" at bounding box center [932, 328] width 22 height 22
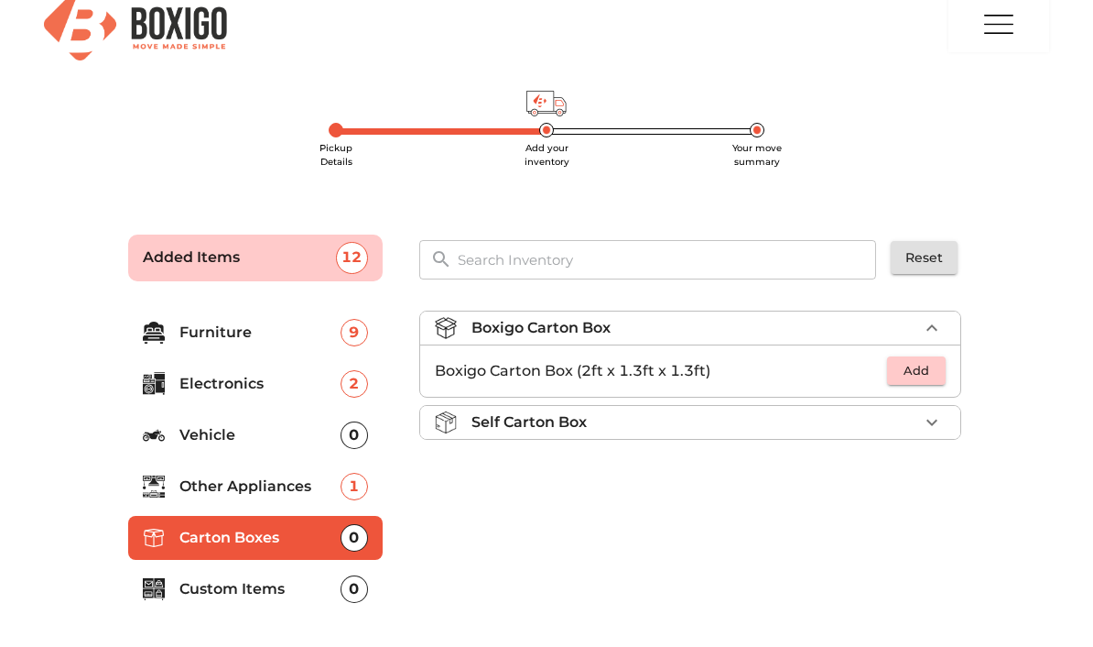
click at [932, 324] on icon "button" at bounding box center [932, 327] width 11 height 6
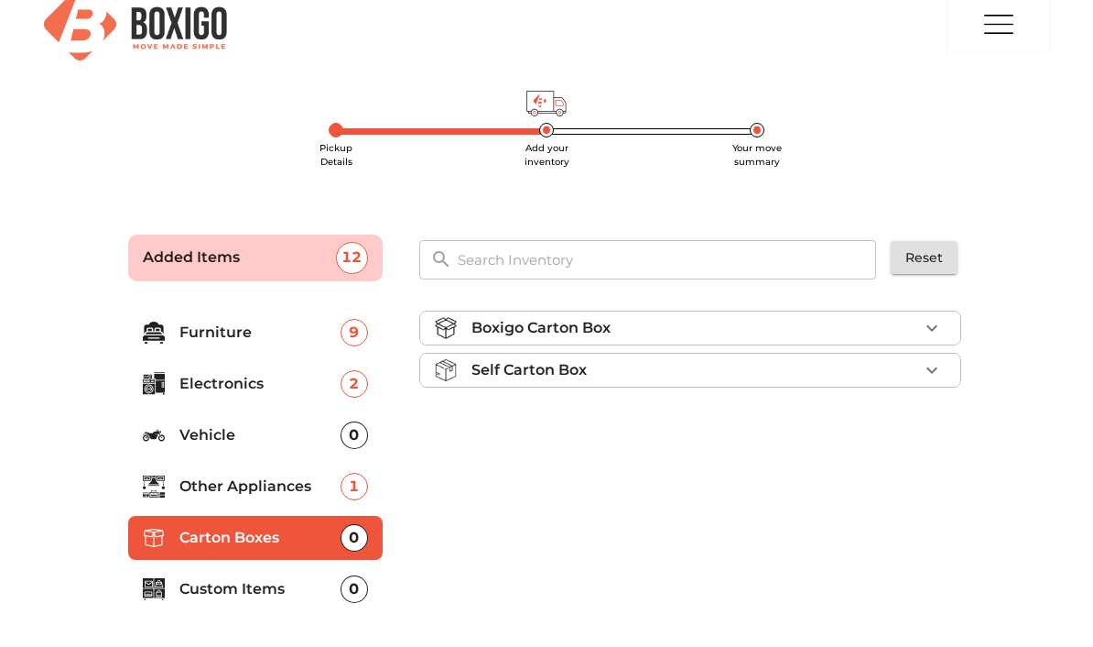
click at [923, 364] on icon "button" at bounding box center [932, 370] width 22 height 22
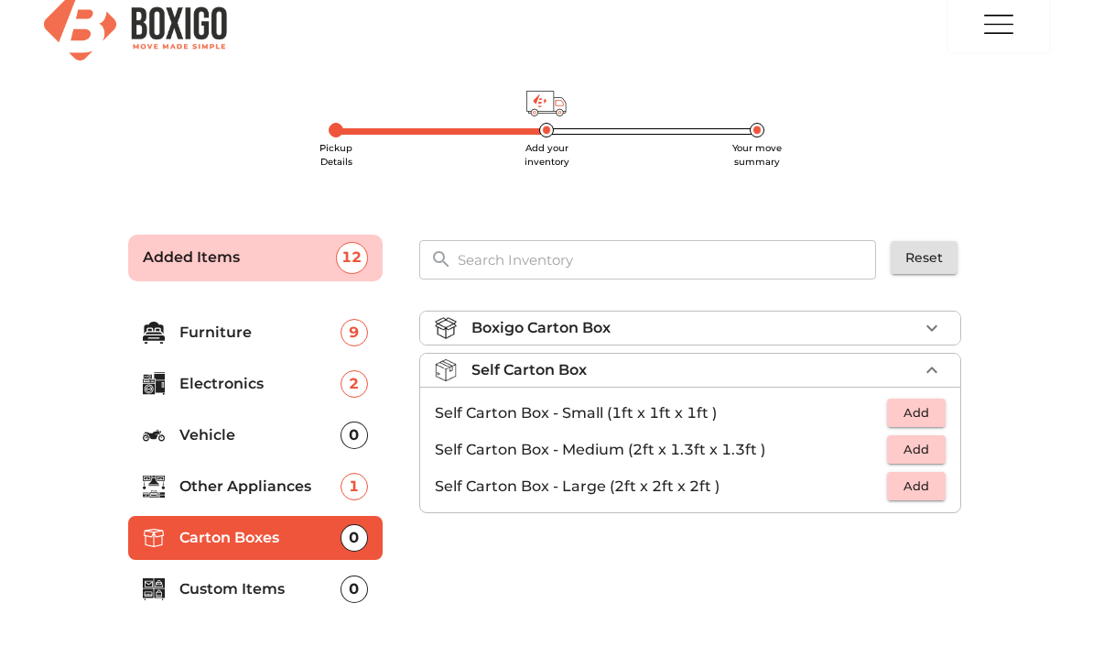
click at [932, 367] on icon "button" at bounding box center [932, 369] width 11 height 6
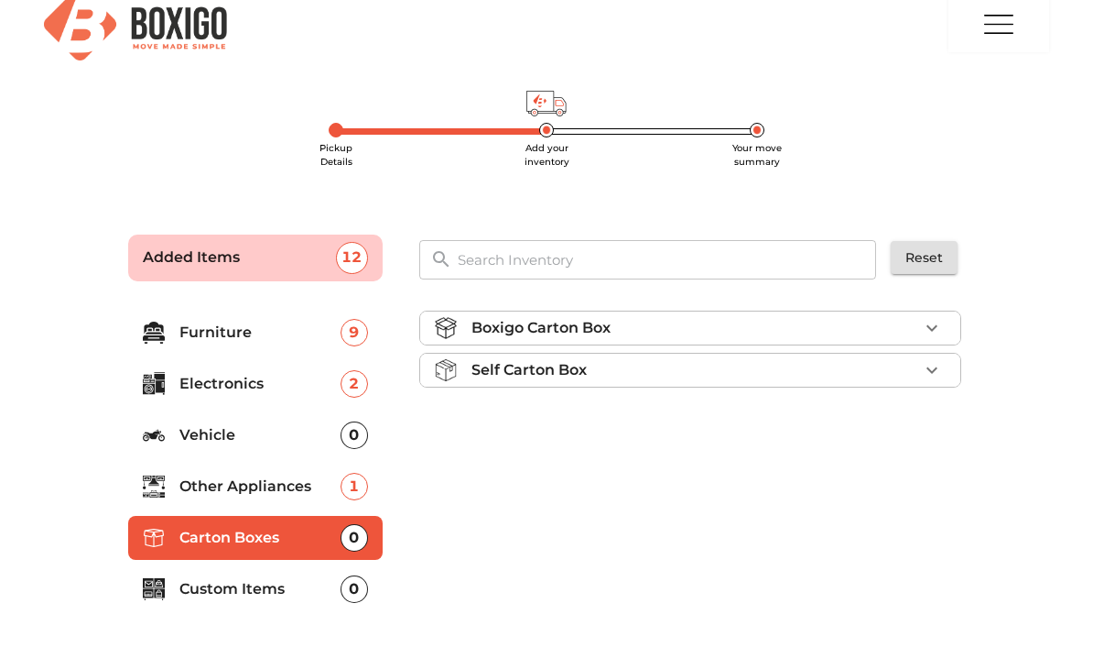
click at [935, 321] on icon "button" at bounding box center [932, 328] width 22 height 22
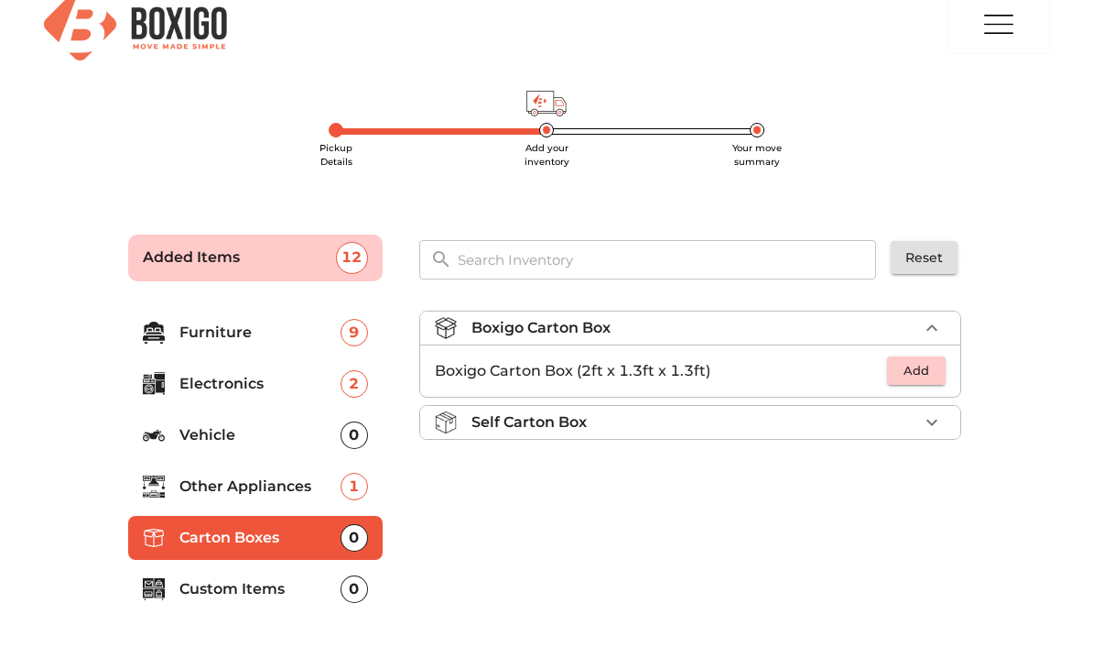
click at [927, 362] on span "Add" at bounding box center [917, 370] width 40 height 21
click at [934, 362] on icon "button" at bounding box center [932, 371] width 22 height 22
click at [935, 361] on icon "button" at bounding box center [932, 371] width 22 height 22
click at [309, 582] on p "Custom Items" at bounding box center [259, 589] width 161 height 22
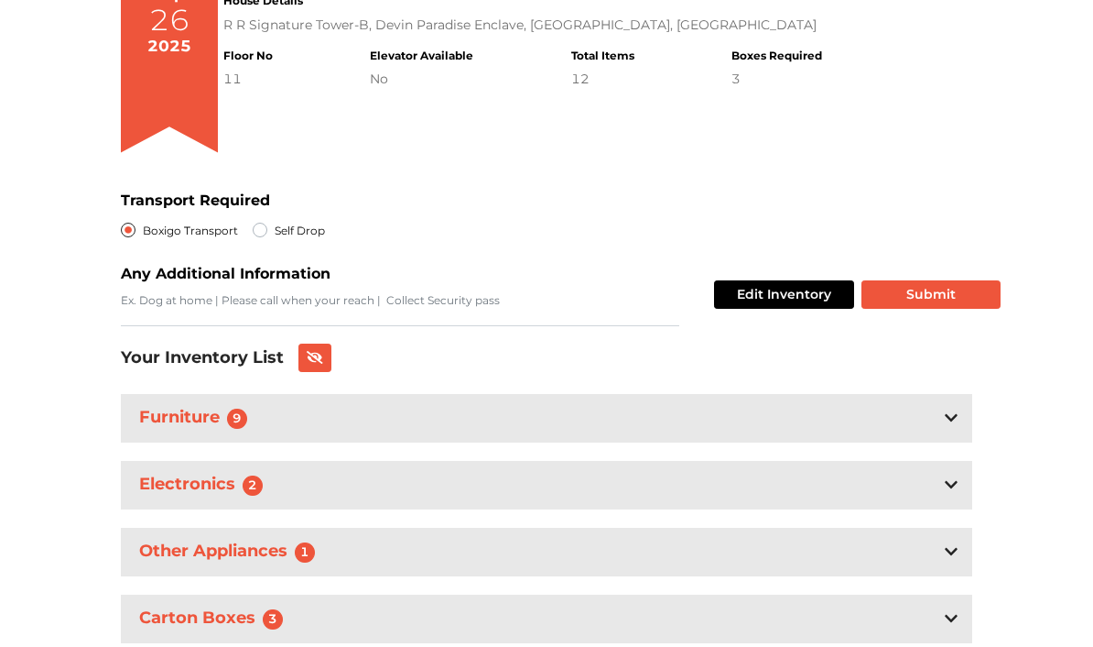
scroll to position [298, 0]
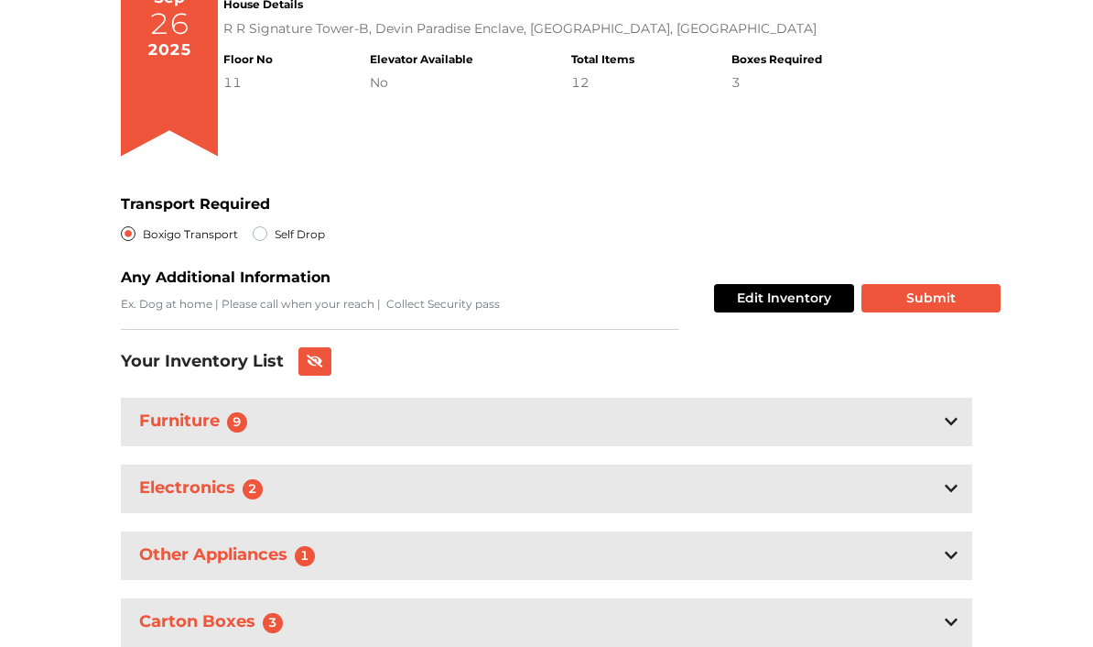
click at [943, 419] on div "Furniture 9" at bounding box center [547, 421] width 852 height 49
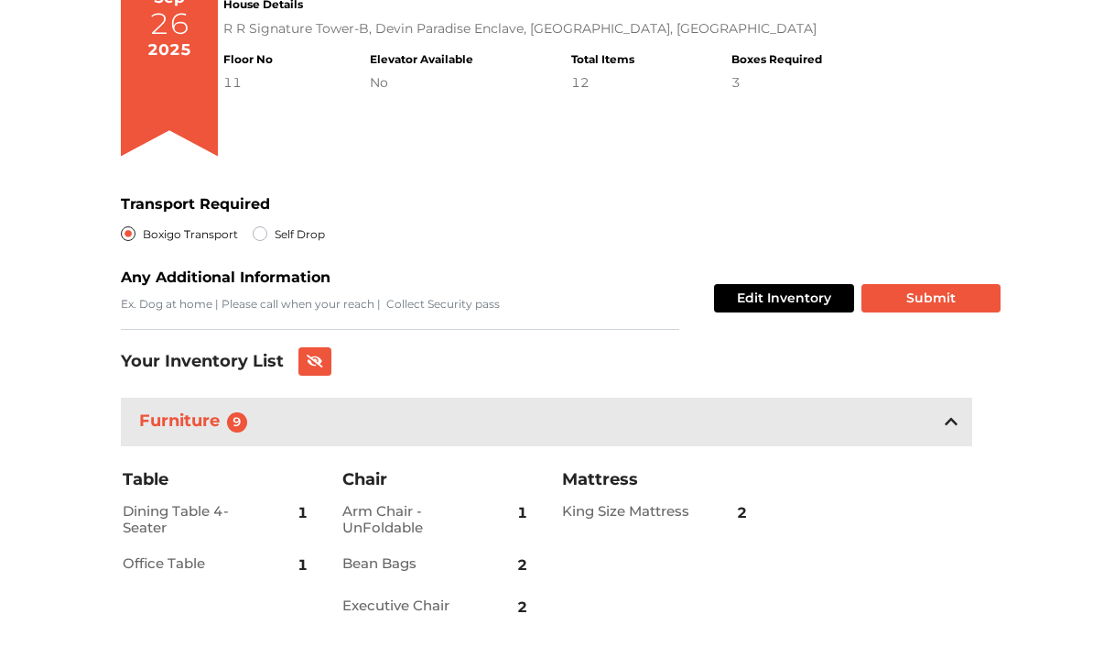
click at [793, 306] on button "Edit Inventory" at bounding box center [784, 298] width 140 height 28
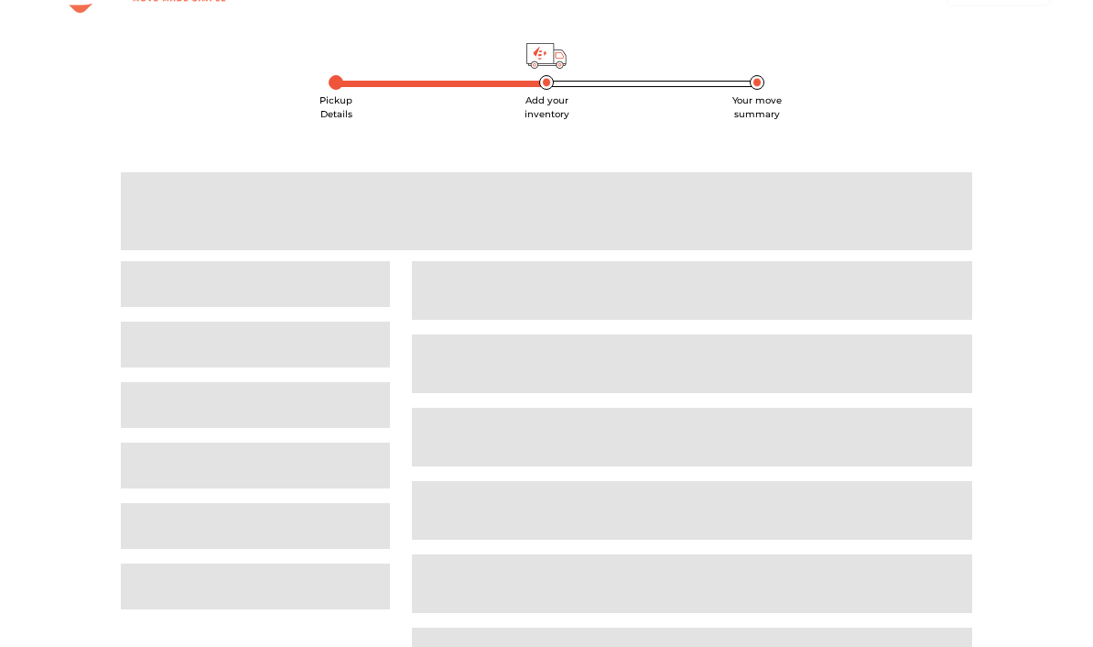
scroll to position [23, 0]
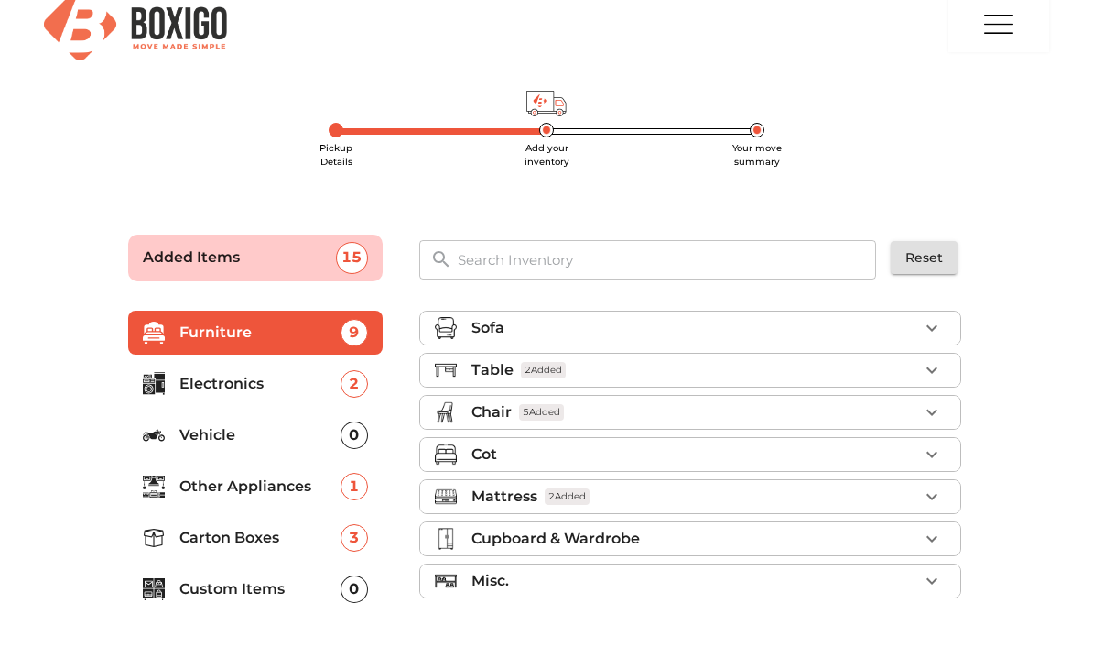
click at [857, 375] on div "Table 2 Added" at bounding box center [695, 370] width 447 height 22
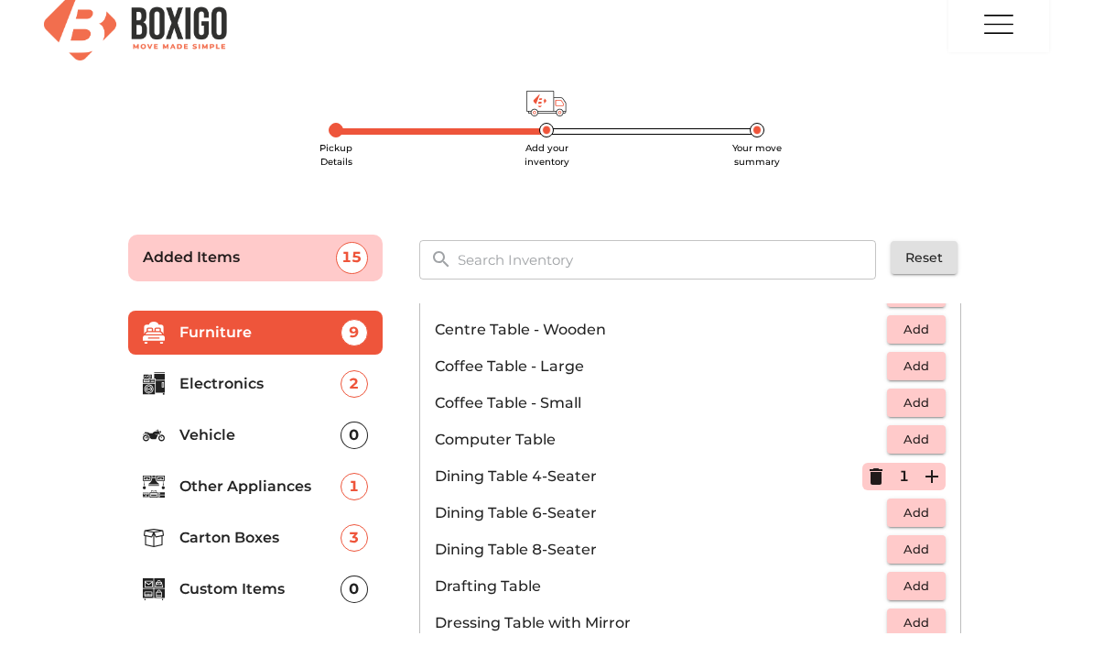
scroll to position [267, 0]
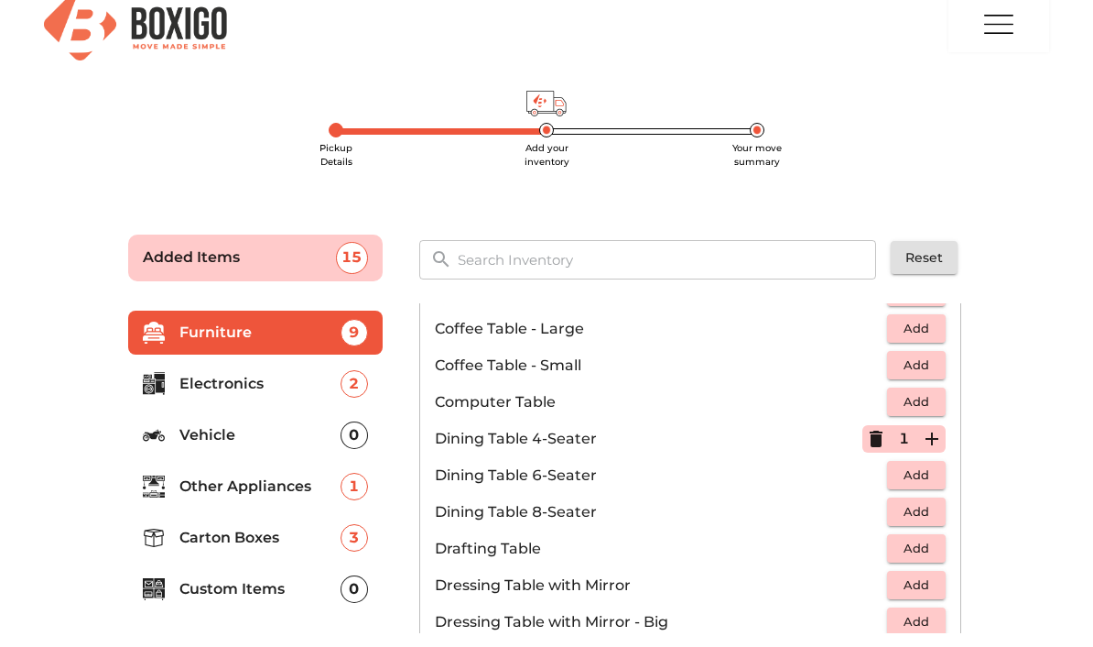
click at [868, 440] on icon "button" at bounding box center [876, 439] width 22 height 22
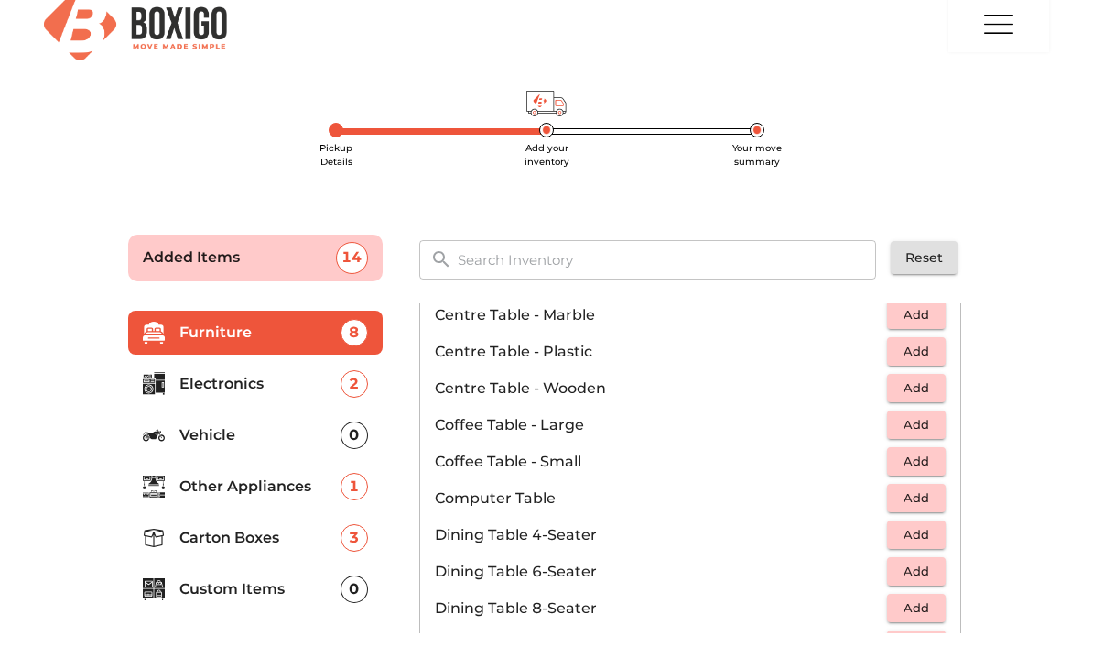
scroll to position [165, 0]
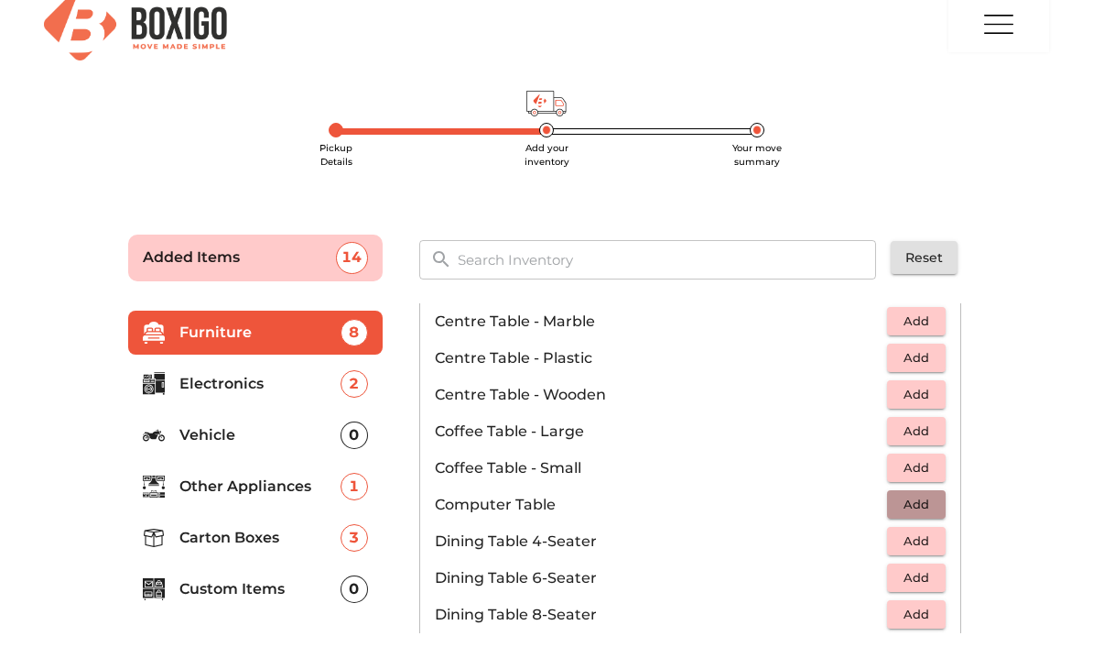
click at [922, 498] on span "Add" at bounding box center [917, 504] width 40 height 21
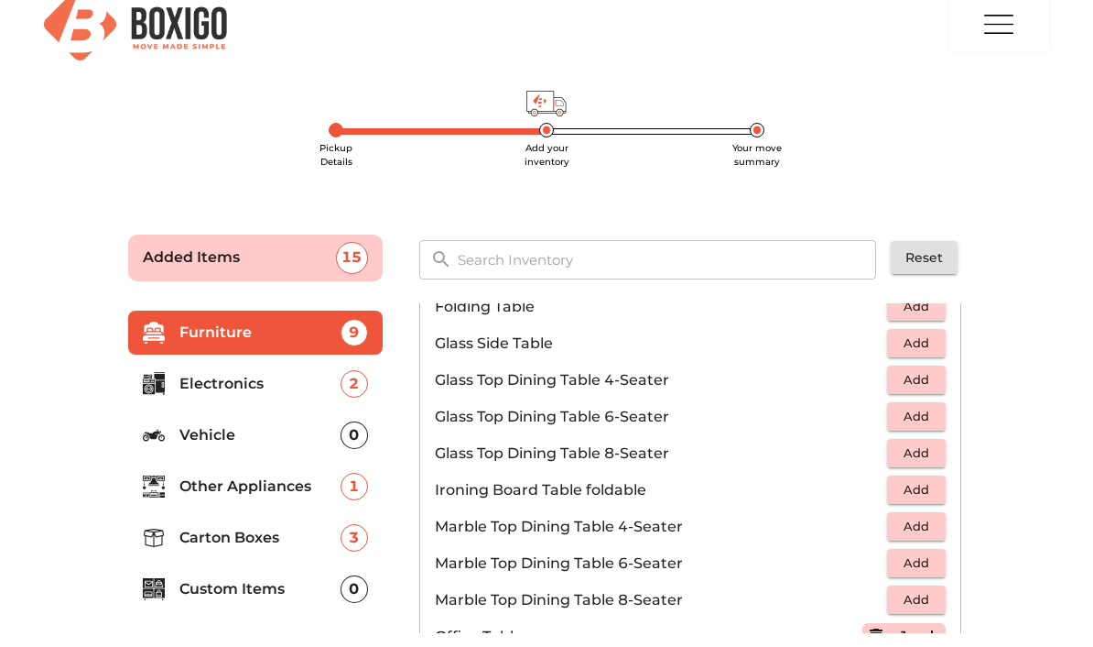
scroll to position [707, 0]
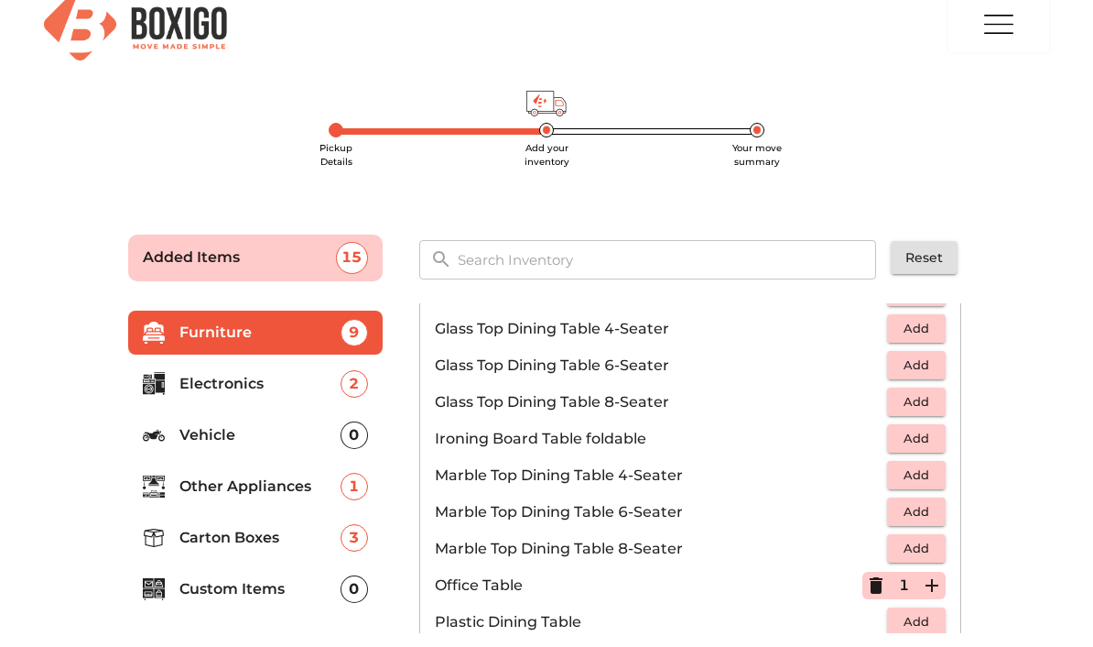
click at [876, 584] on icon "button" at bounding box center [876, 585] width 13 height 16
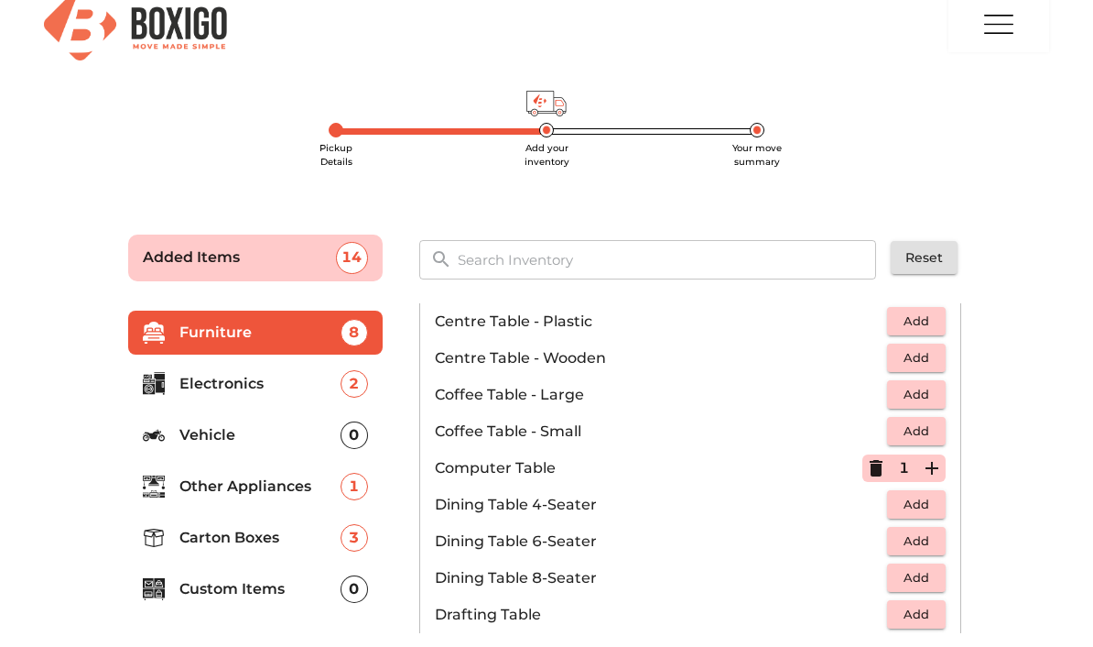
scroll to position [202, 0]
click at [929, 462] on icon "button" at bounding box center [932, 467] width 22 height 22
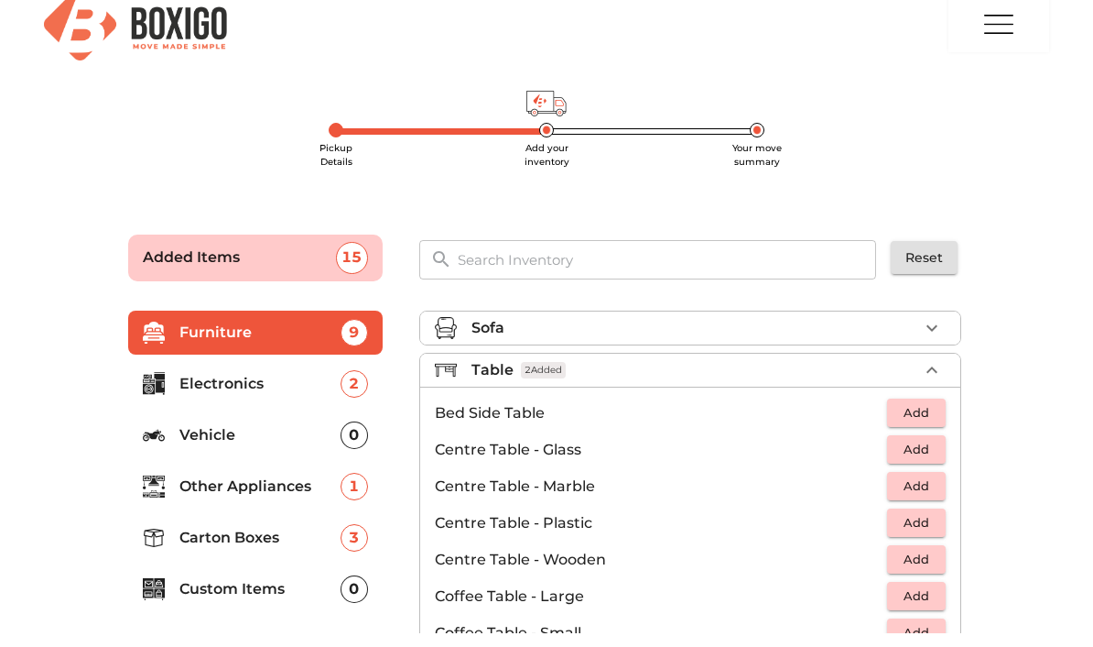
scroll to position [0, 0]
click at [934, 361] on icon "button" at bounding box center [932, 370] width 22 height 22
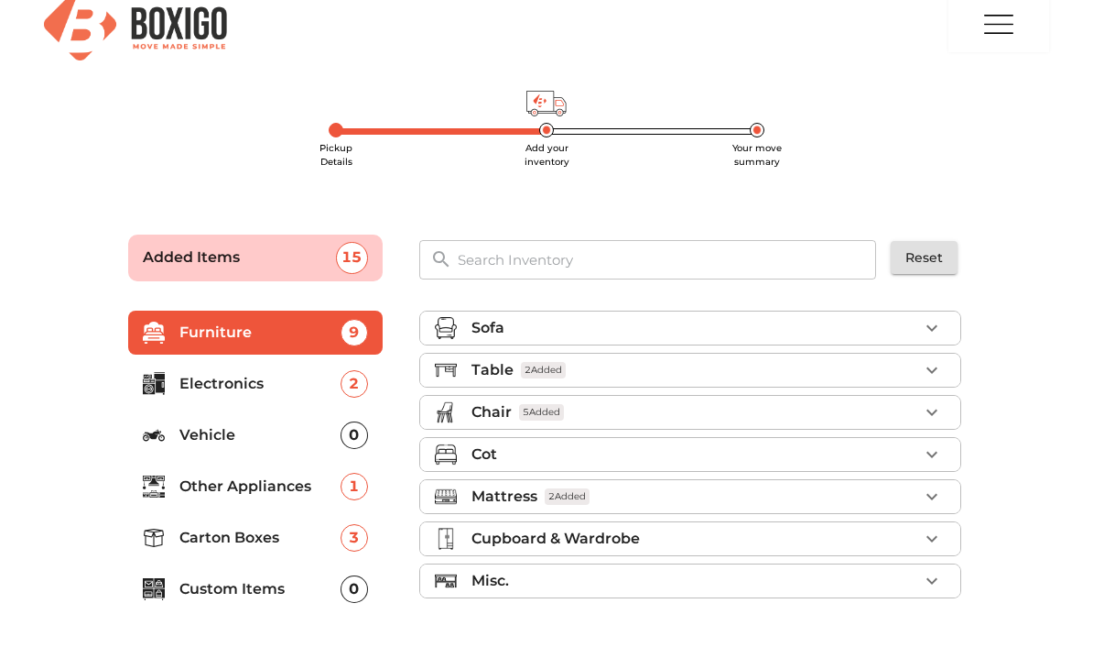
click at [848, 402] on div "Chair 5 Added" at bounding box center [695, 412] width 447 height 22
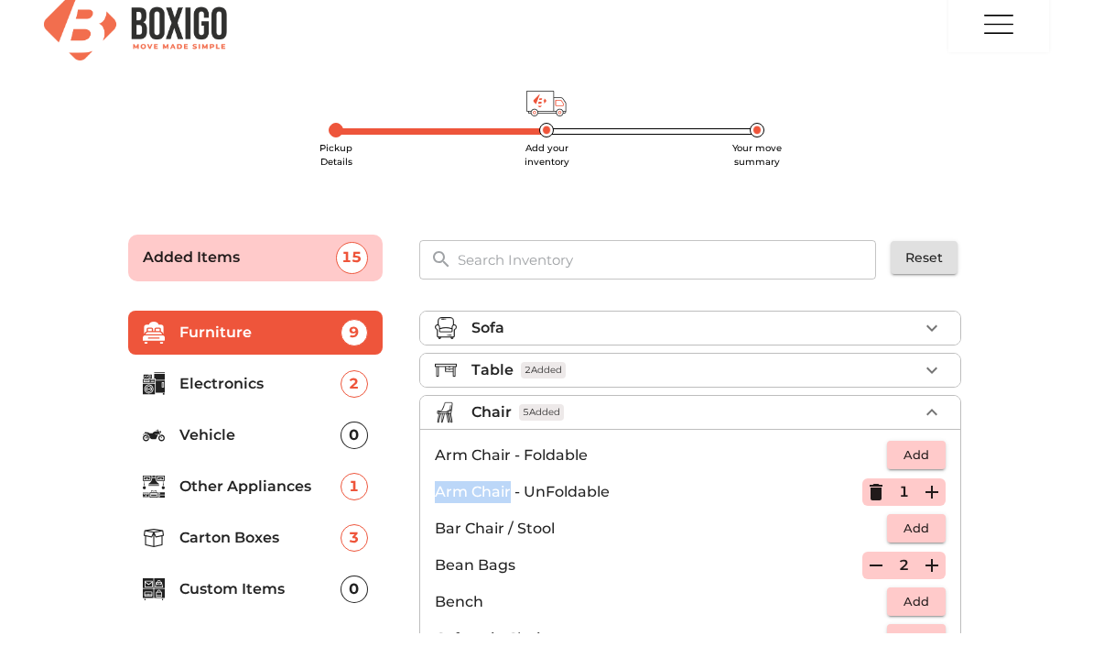
scroll to position [88, 0]
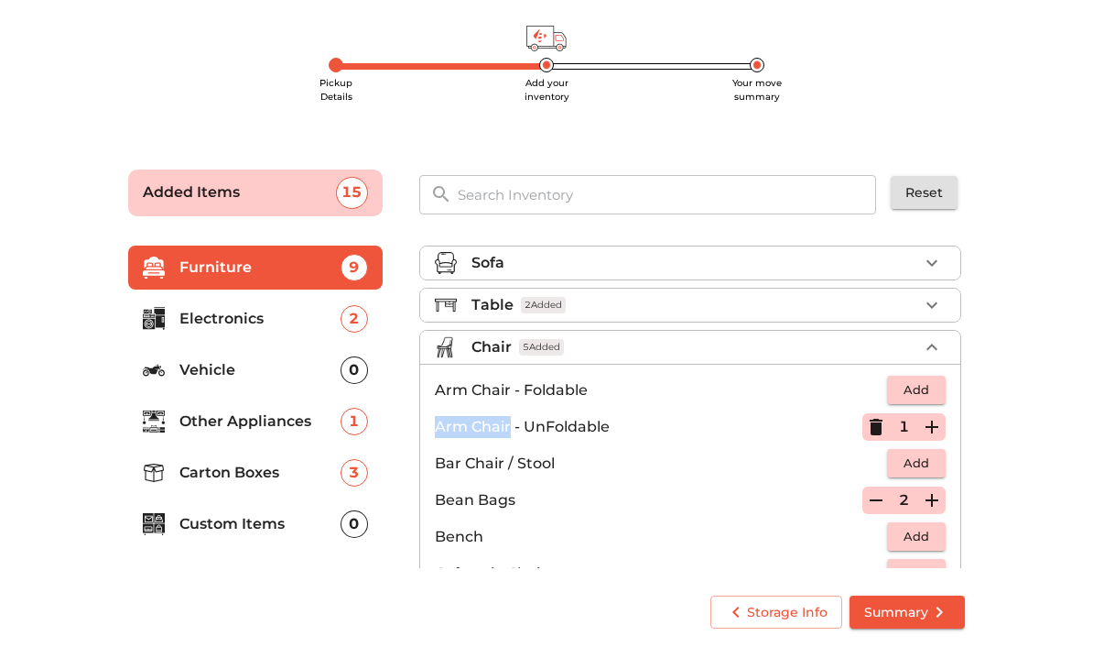
click at [699, 184] on input "text" at bounding box center [668, 194] width 442 height 39
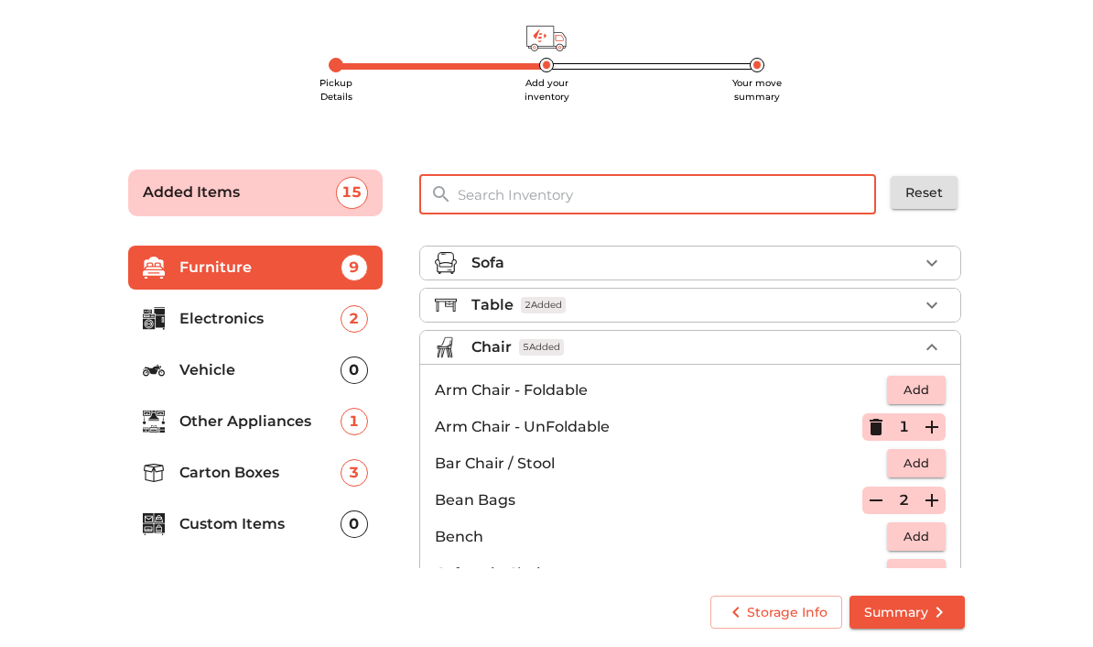
scroll to position [0, 0]
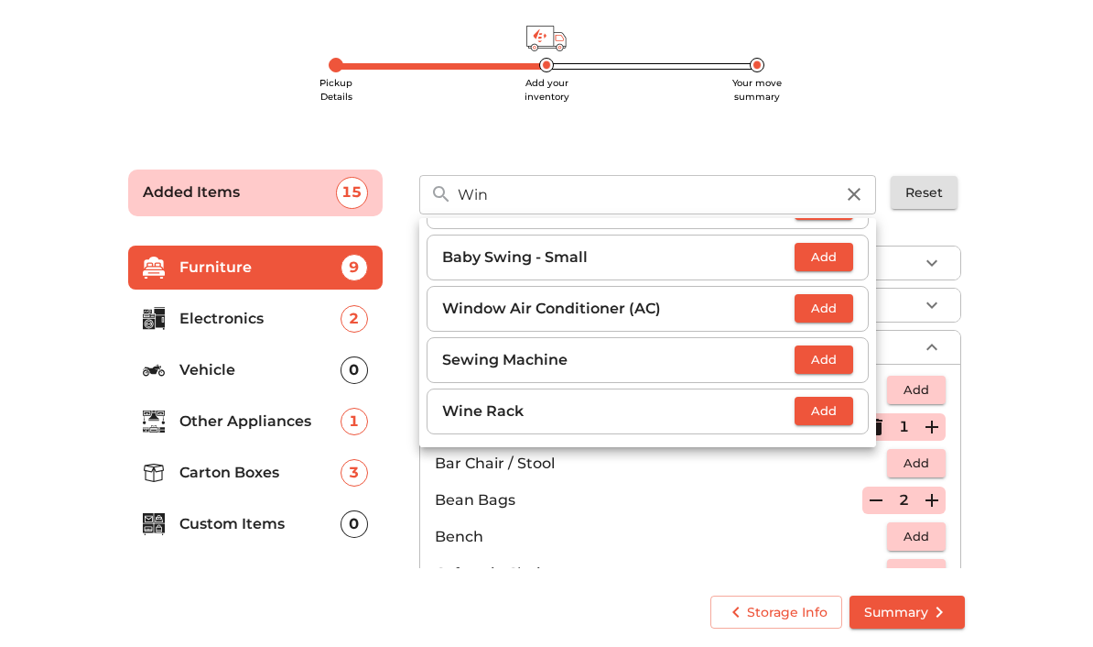
type input "Win"
click at [753, 538] on p "Bench" at bounding box center [661, 537] width 452 height 22
click at [746, 510] on p "Bean Bags" at bounding box center [649, 500] width 428 height 22
click at [735, 503] on p "Bean Bags" at bounding box center [649, 500] width 428 height 22
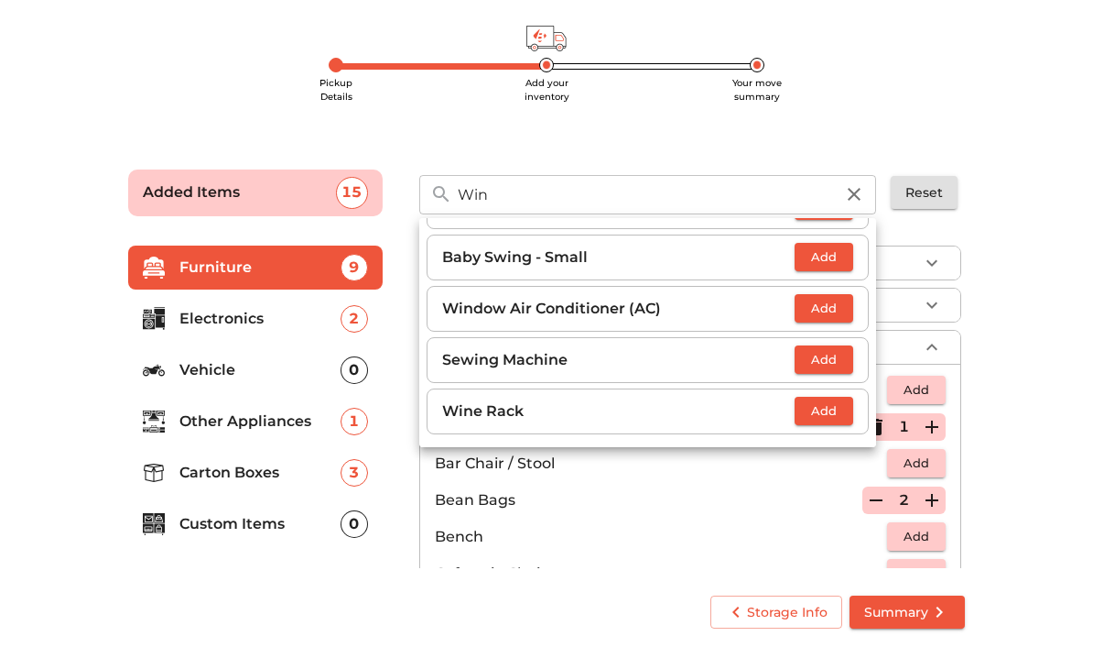
click at [860, 192] on icon "button" at bounding box center [854, 194] width 22 height 22
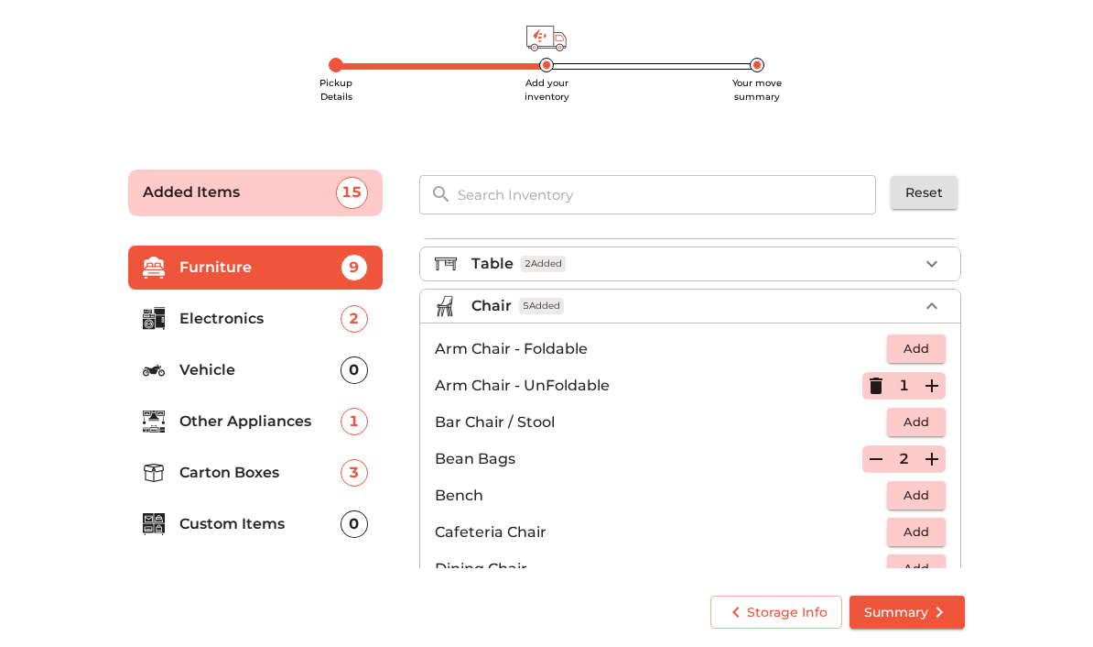
scroll to position [88, 0]
click at [785, 256] on div "Table 2 Added" at bounding box center [695, 264] width 447 height 22
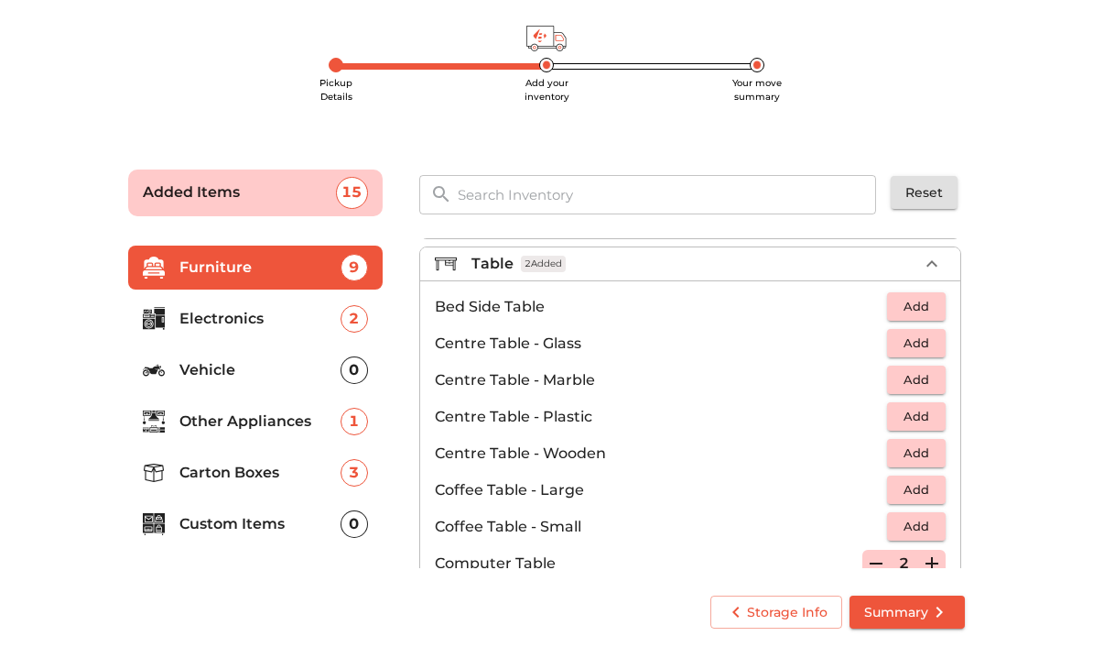
click at [870, 265] on div "Table 2 Added" at bounding box center [695, 264] width 447 height 22
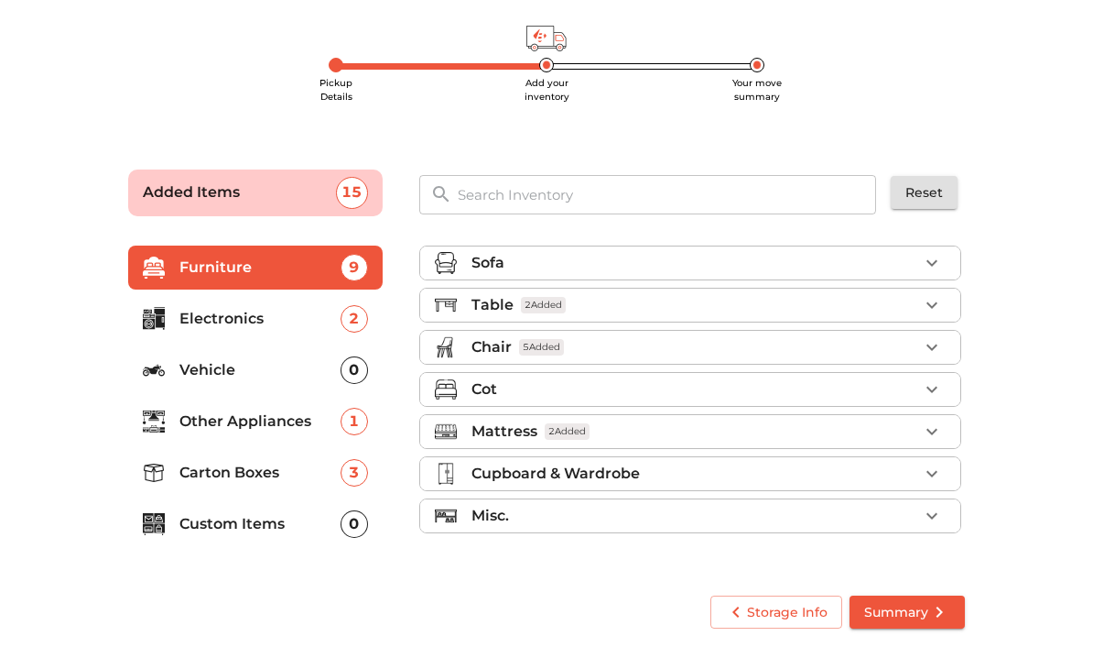
scroll to position [0, 0]
click at [894, 315] on div "Table 2 Added" at bounding box center [695, 305] width 447 height 22
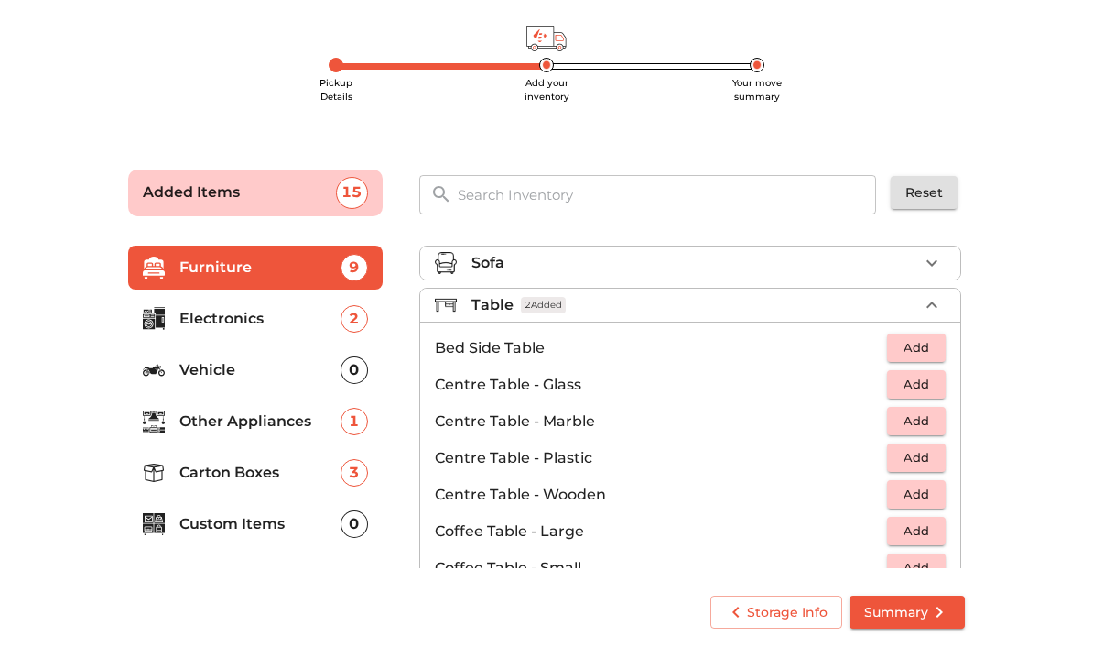
click at [903, 310] on div "Table 2 Added" at bounding box center [695, 305] width 447 height 22
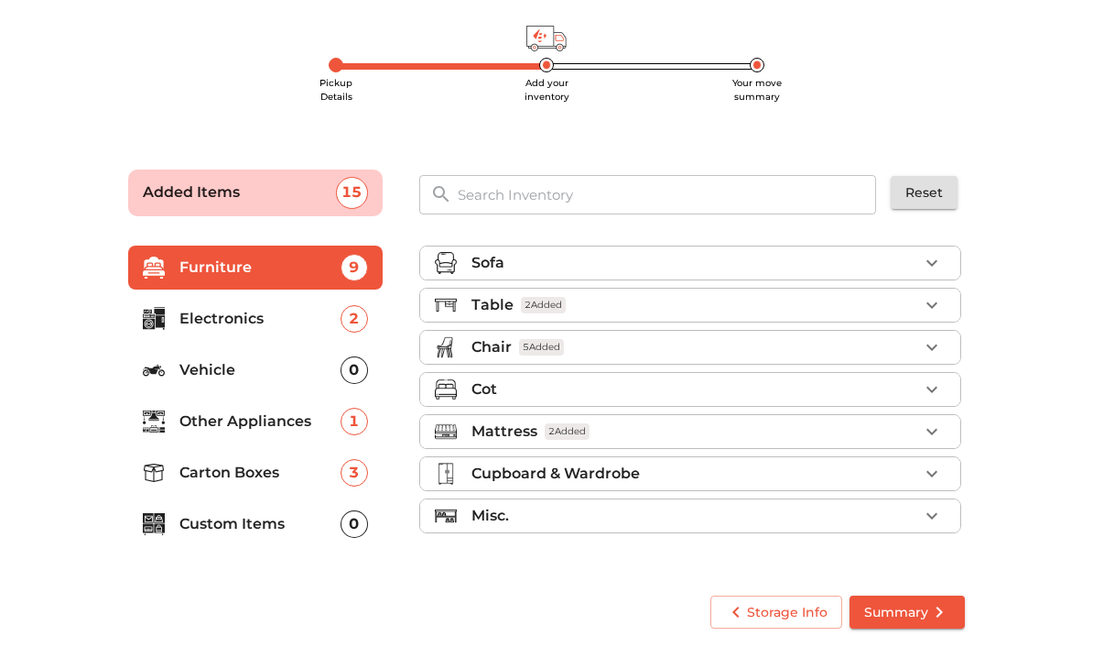
click at [897, 357] on div "Chair 5 Added" at bounding box center [695, 347] width 447 height 22
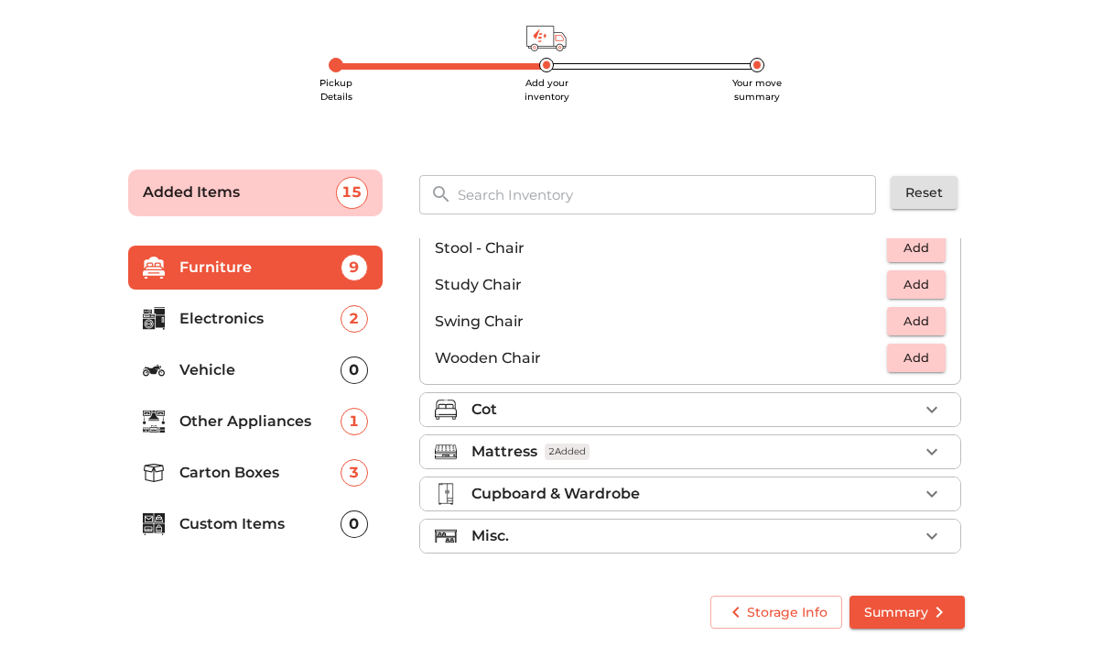
scroll to position [765, 0]
click at [338, 313] on p "Electronics" at bounding box center [259, 319] width 161 height 22
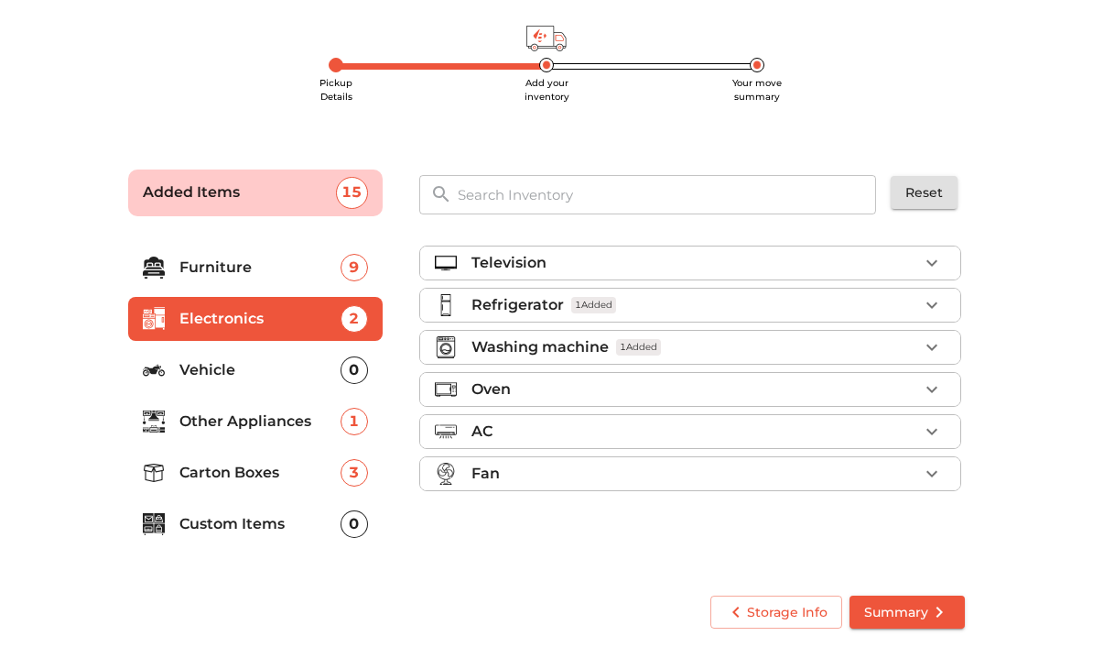
click at [308, 418] on p "Other Appliances" at bounding box center [259, 421] width 161 height 22
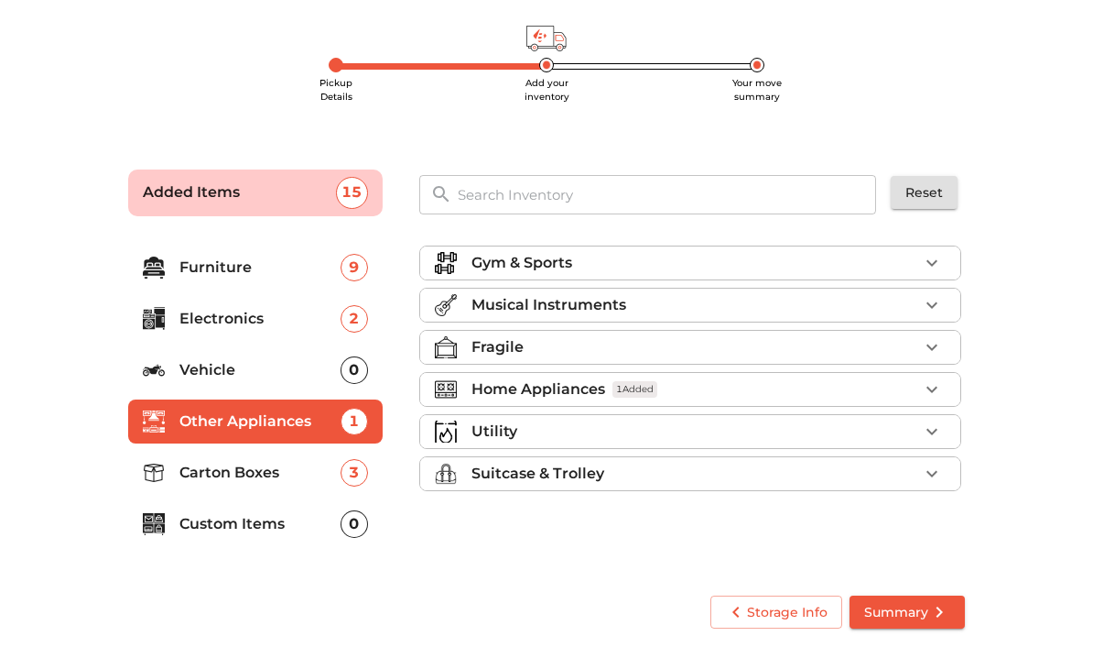
click at [790, 392] on div "Home Appliances 1 Added" at bounding box center [695, 389] width 447 height 22
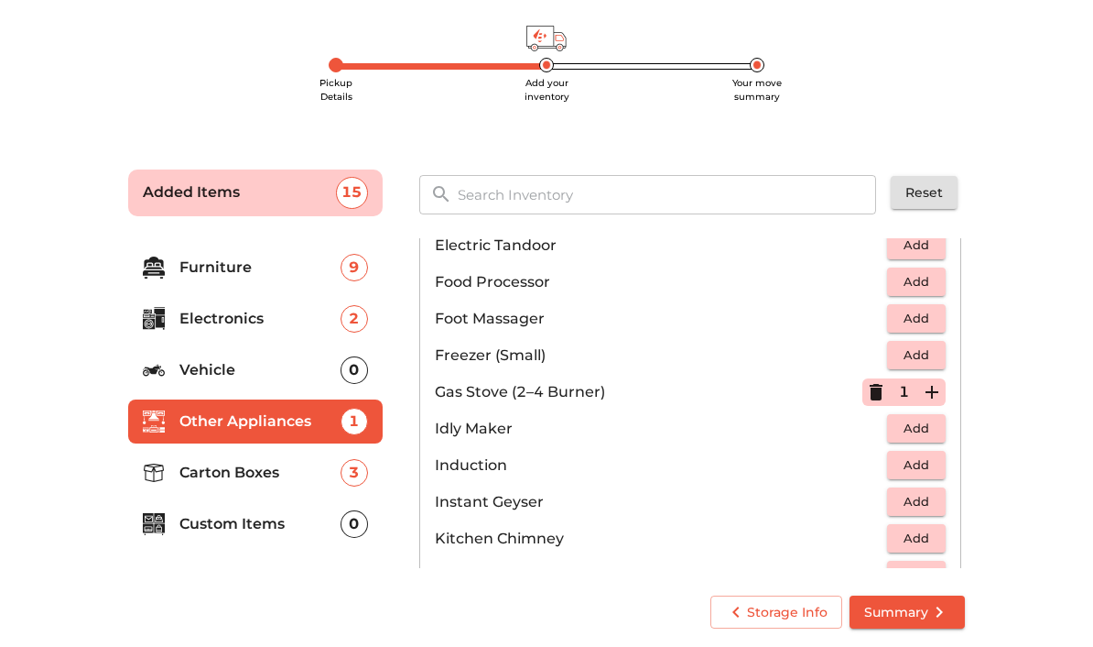
scroll to position [671, 0]
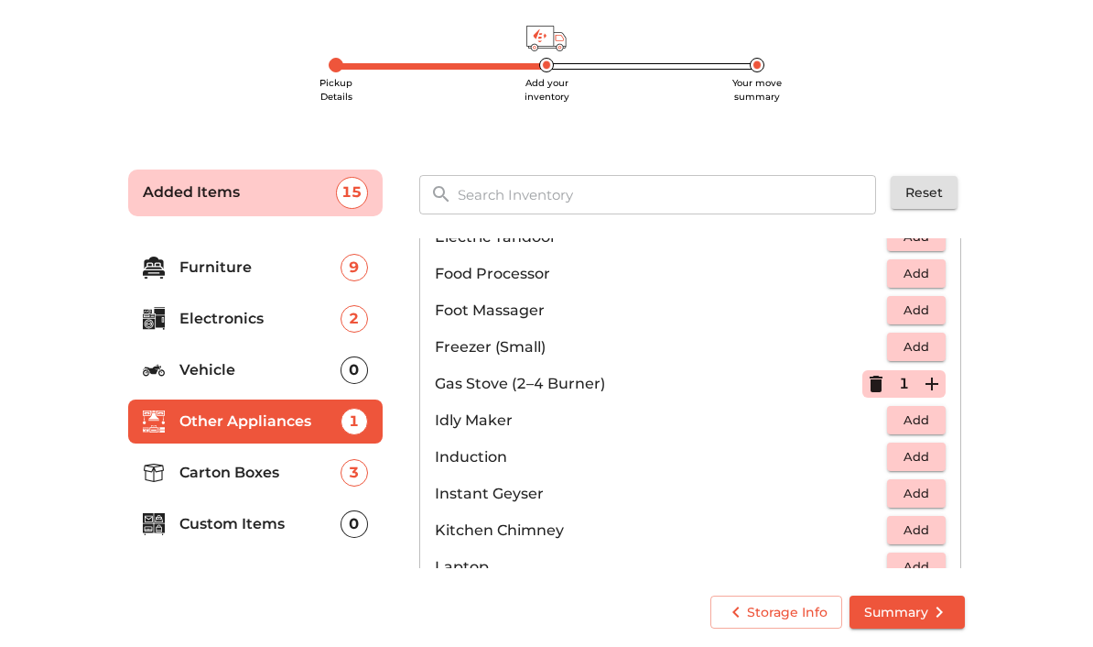
click at [281, 480] on p "Carton Boxes" at bounding box center [259, 473] width 161 height 22
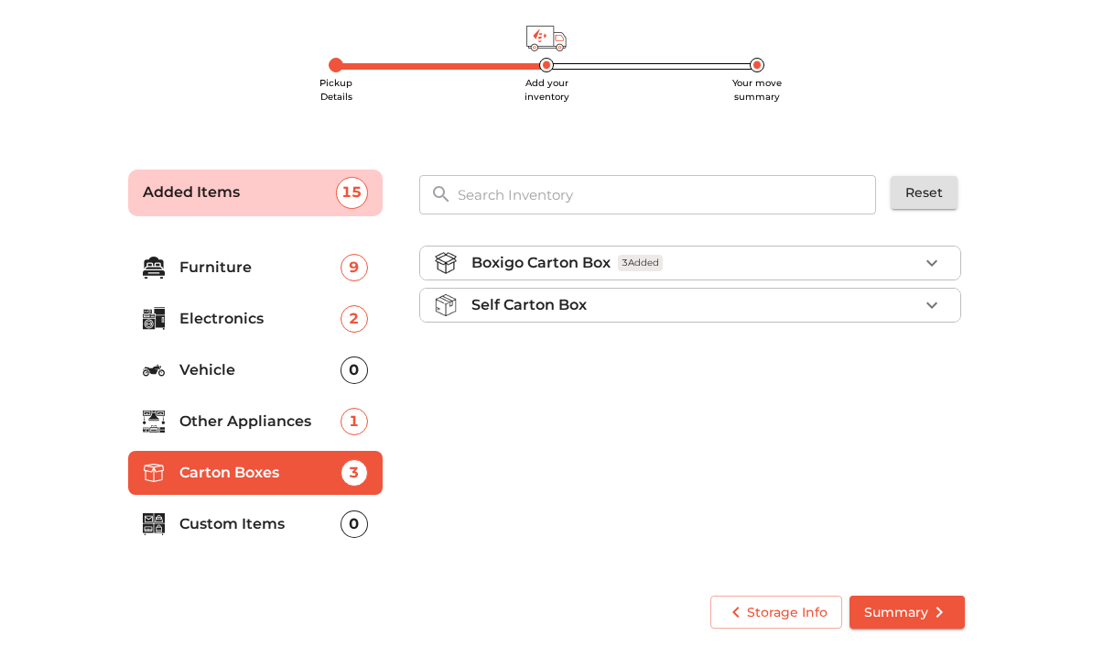
click at [838, 254] on div "Boxigo Carton Box 3 Added" at bounding box center [695, 263] width 447 height 22
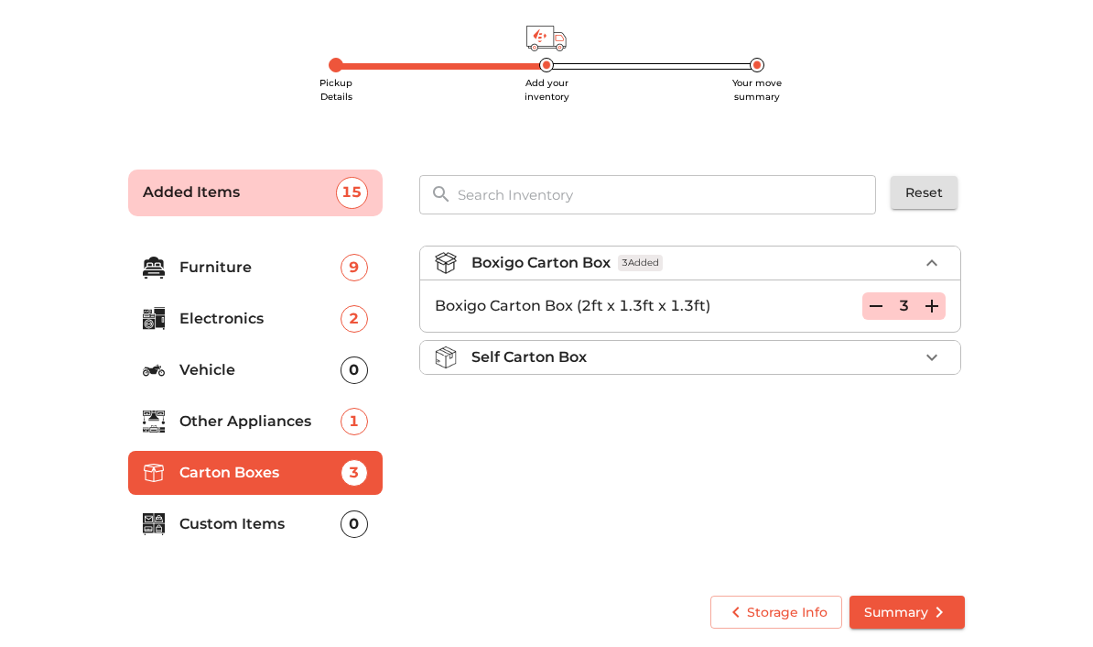
click at [877, 309] on icon "button" at bounding box center [876, 306] width 22 height 22
click at [888, 306] on button "button" at bounding box center [876, 305] width 27 height 27
click at [888, 302] on button "button" at bounding box center [876, 305] width 27 height 27
click at [911, 611] on span "Summary" at bounding box center [907, 612] width 86 height 23
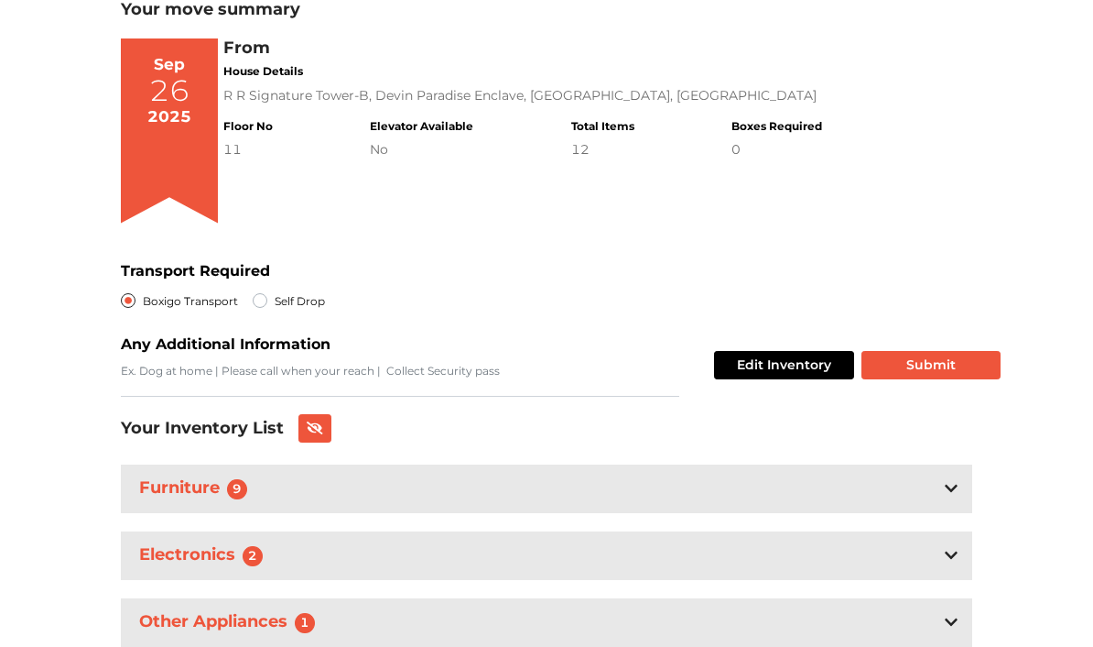
scroll to position [230, 0]
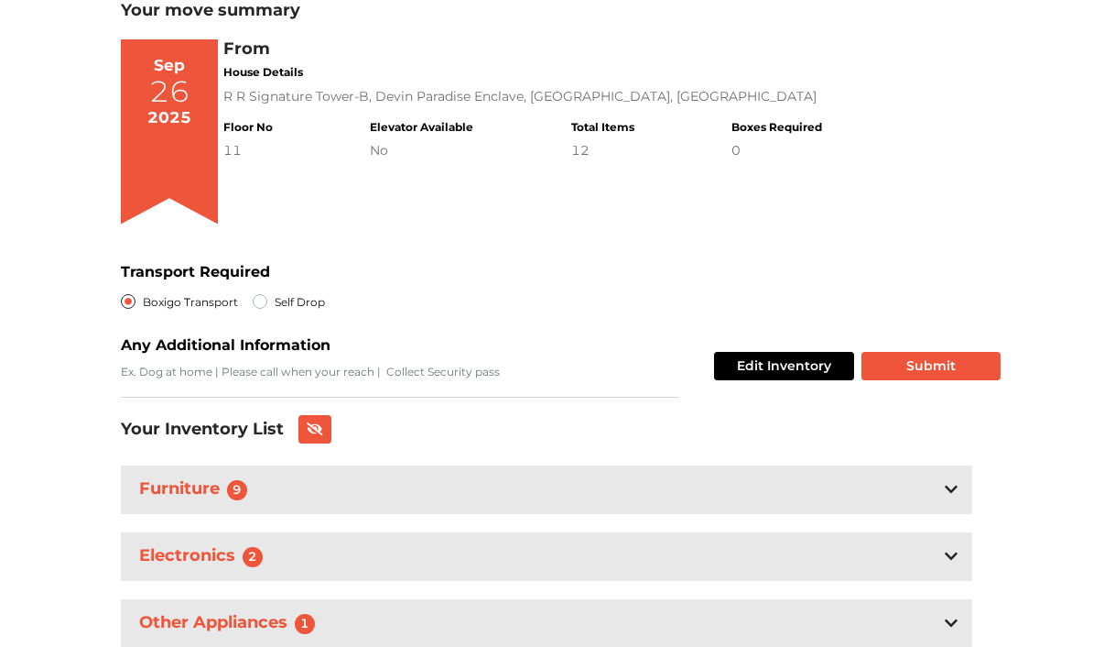
click at [749, 559] on div "Electronics 2" at bounding box center [547, 556] width 852 height 49
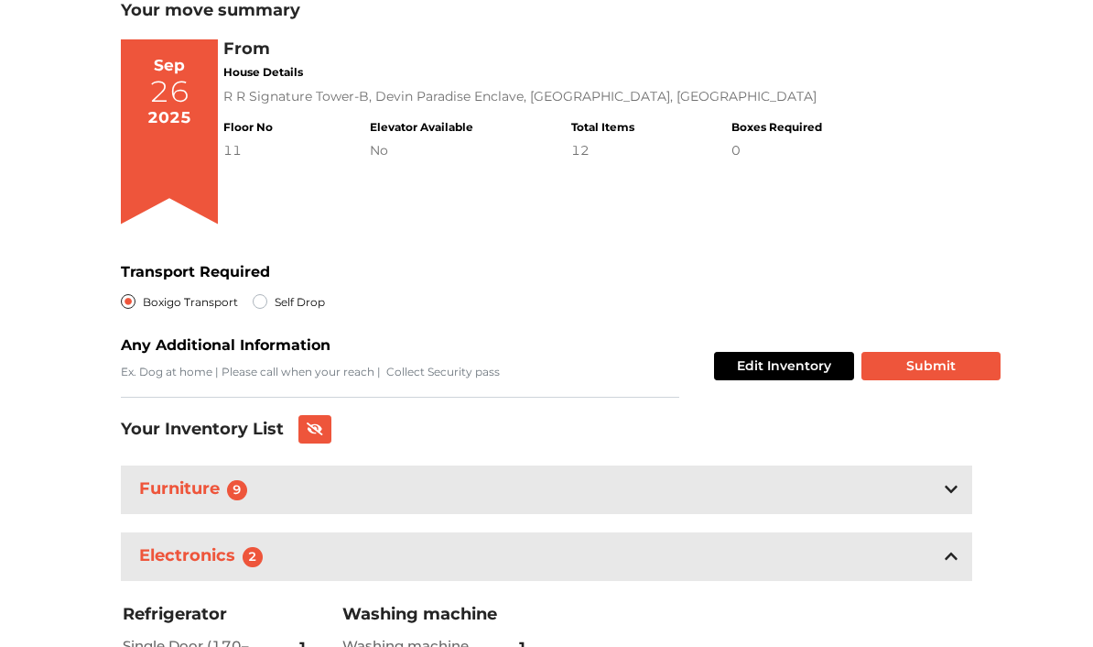
click at [747, 567] on div "Electronics 2" at bounding box center [547, 556] width 852 height 49
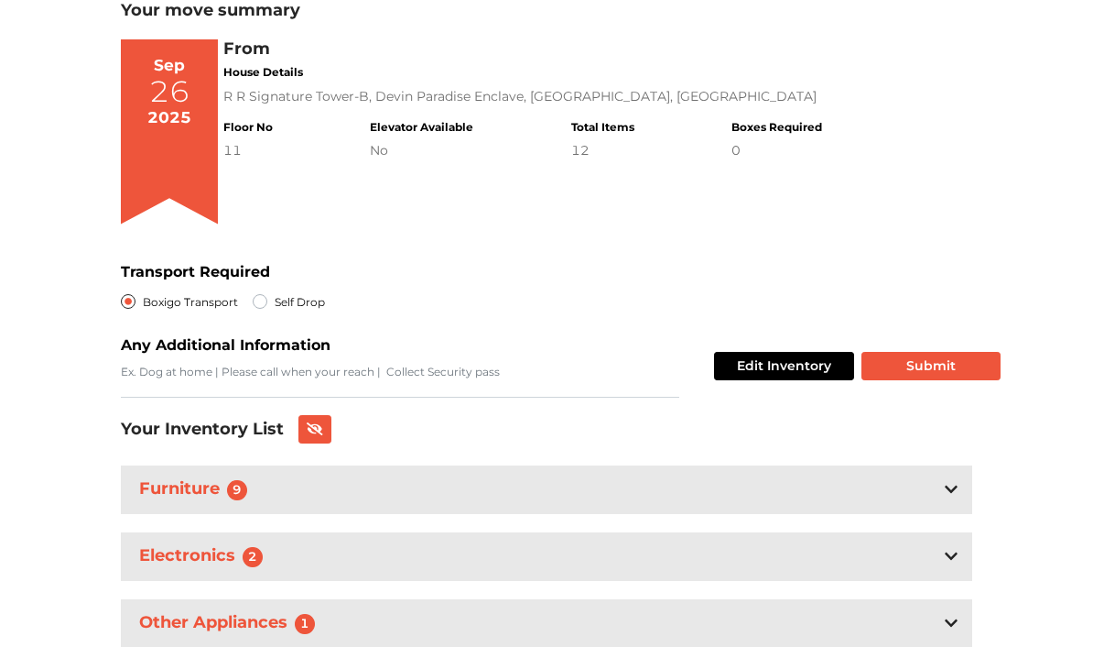
click at [951, 353] on button "Submit" at bounding box center [931, 366] width 139 height 28
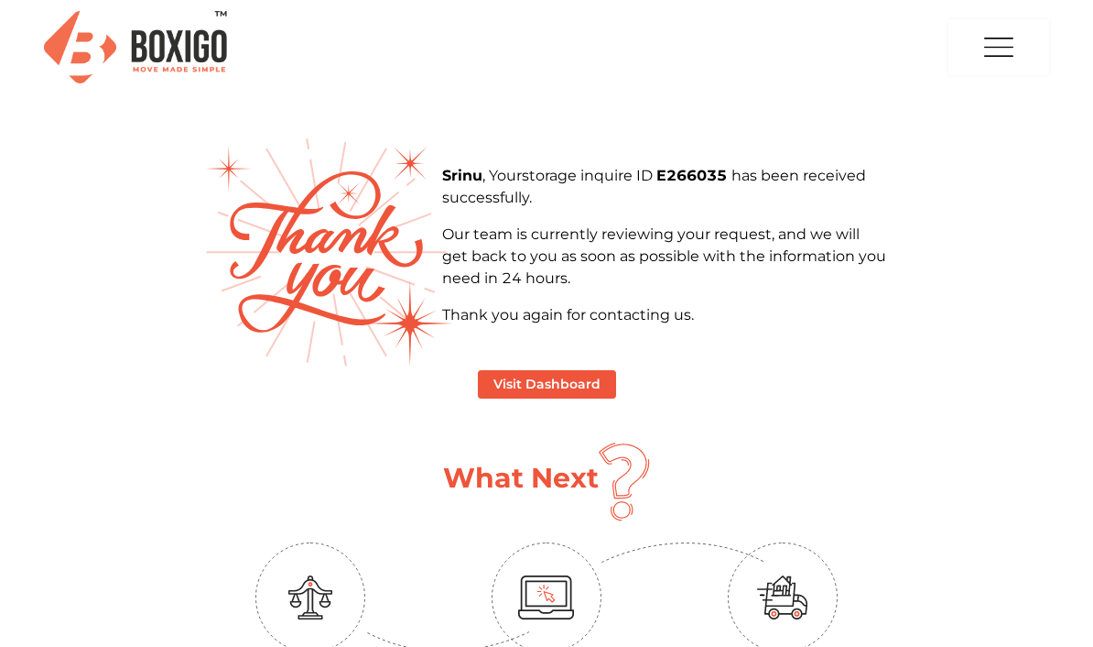
click at [589, 384] on button "Visit Dashboard" at bounding box center [547, 384] width 138 height 28
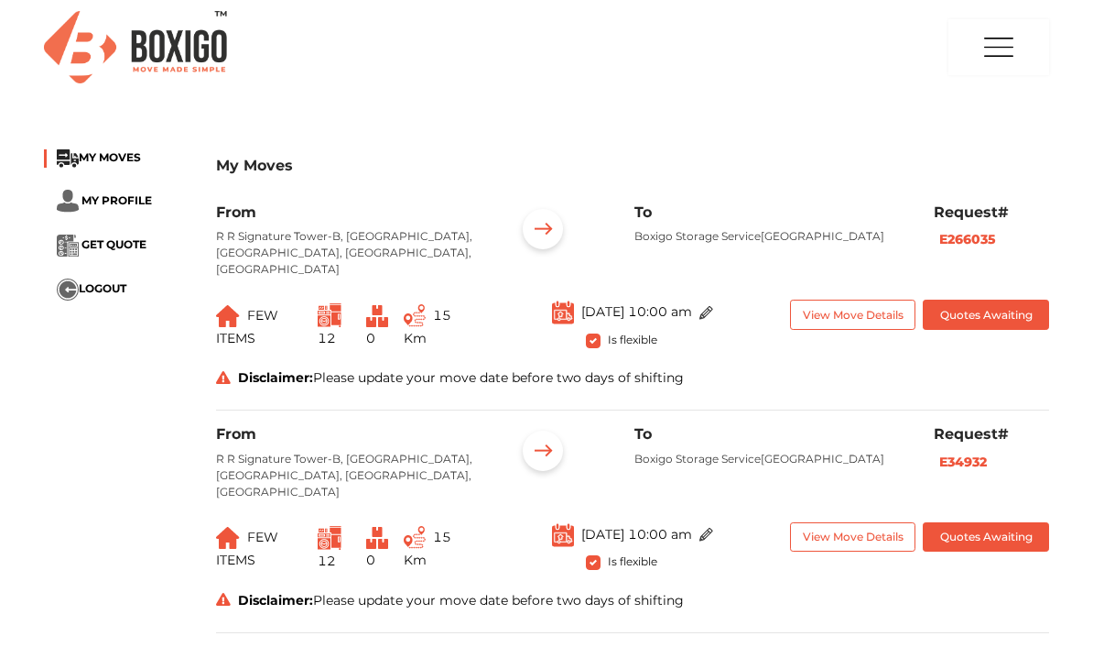
click at [546, 228] on img at bounding box center [543, 231] width 57 height 57
click at [869, 299] on button "View Move Details" at bounding box center [853, 314] width 126 height 30
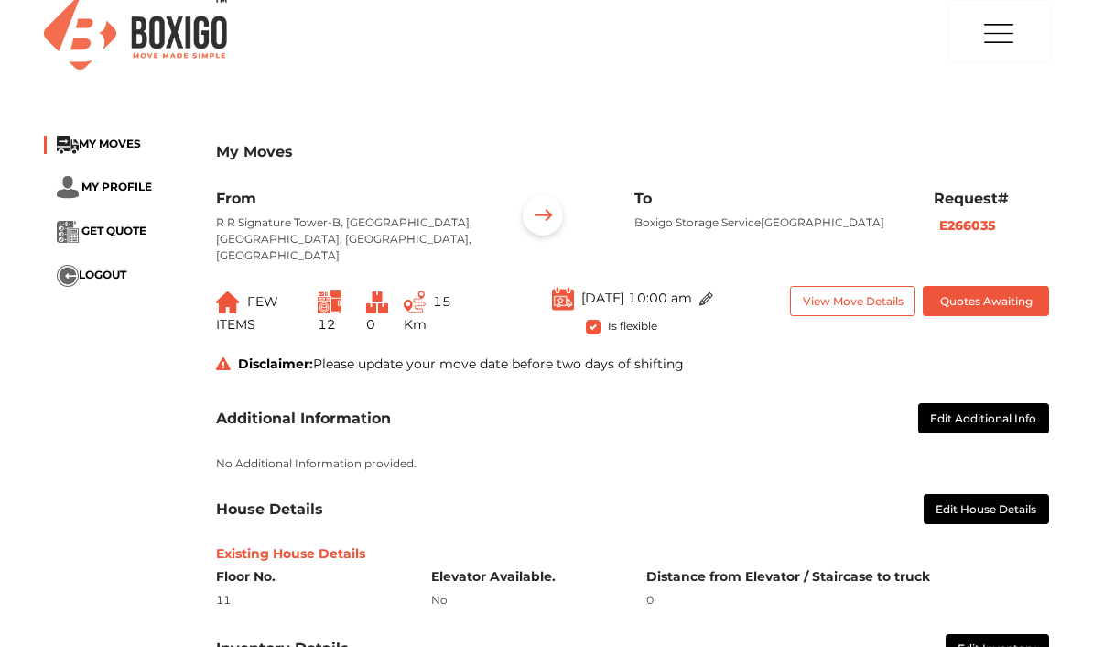
scroll to position [16, 0]
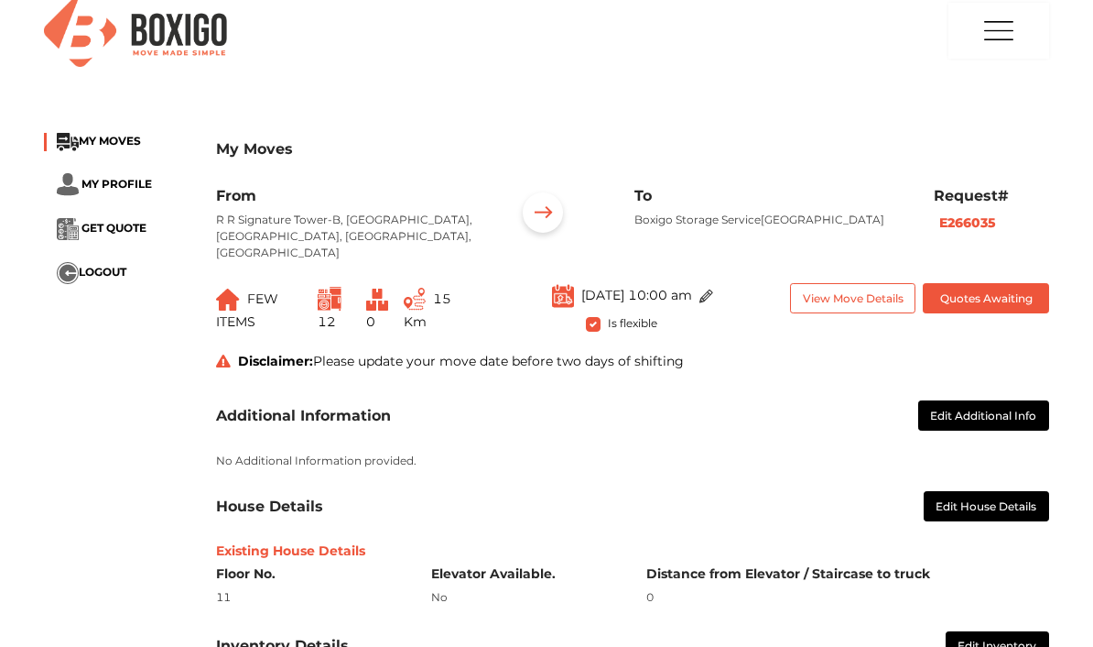
click at [985, 406] on button "Edit Additional Info" at bounding box center [984, 415] width 132 height 30
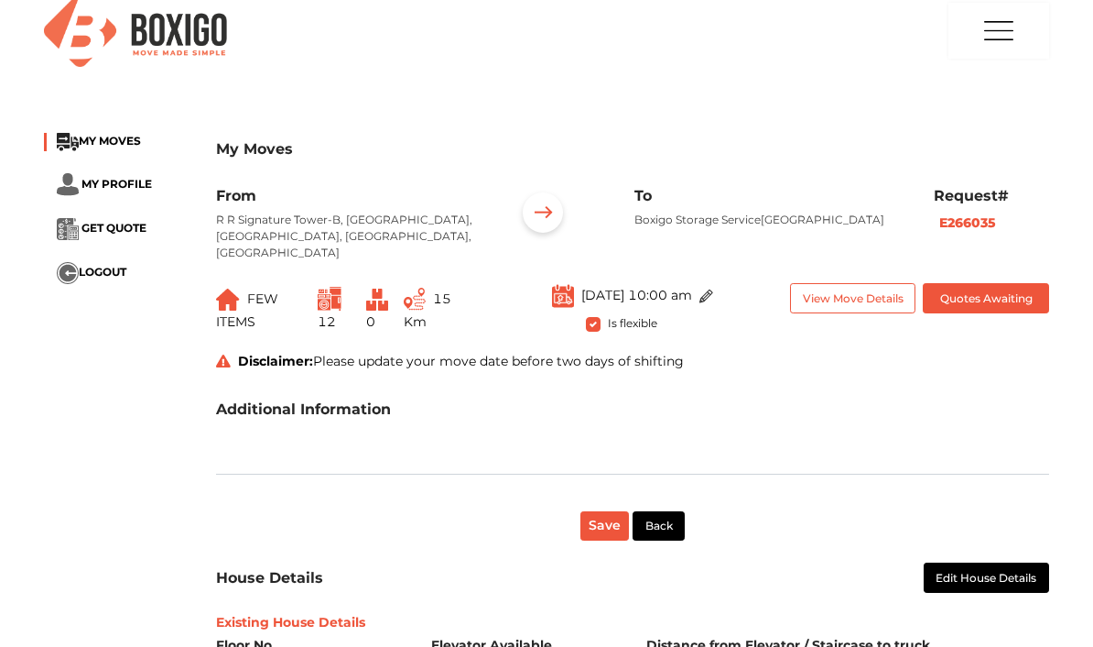
click at [658, 518] on button "Back" at bounding box center [659, 526] width 53 height 30
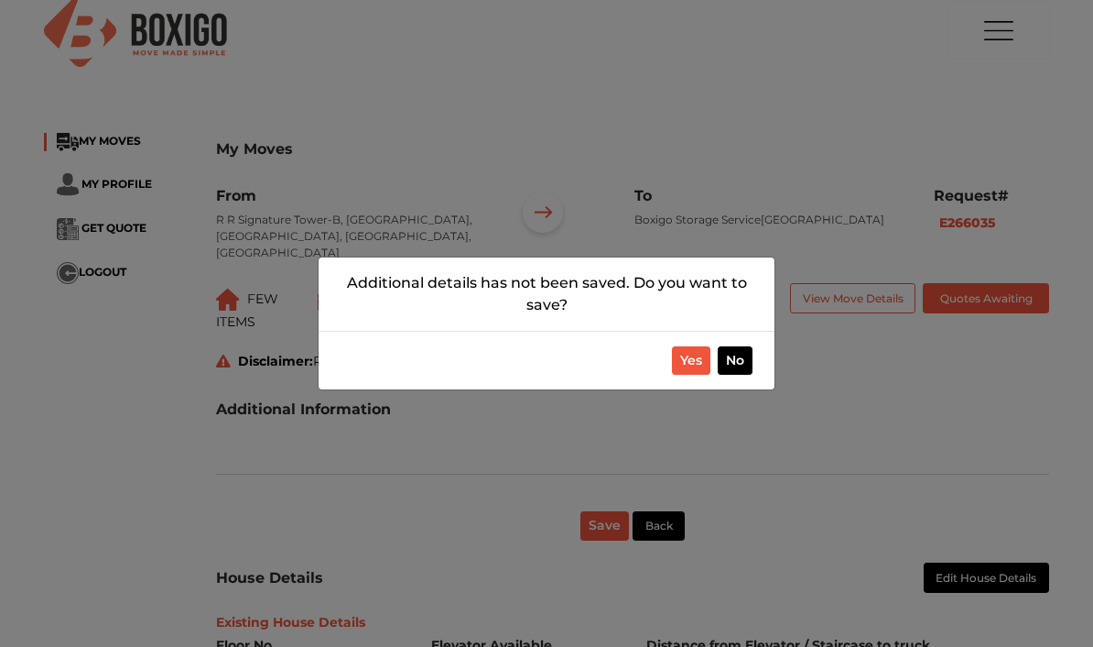
click at [742, 375] on button "No" at bounding box center [735, 360] width 35 height 28
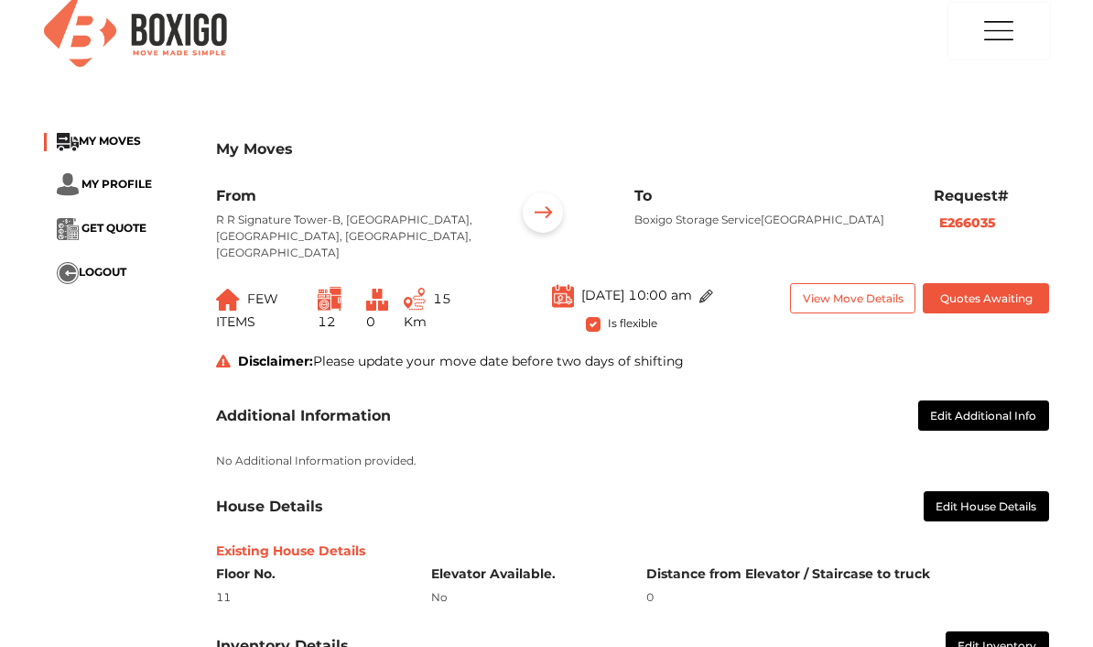
click at [1012, 493] on button "Edit House Details" at bounding box center [987, 506] width 126 height 30
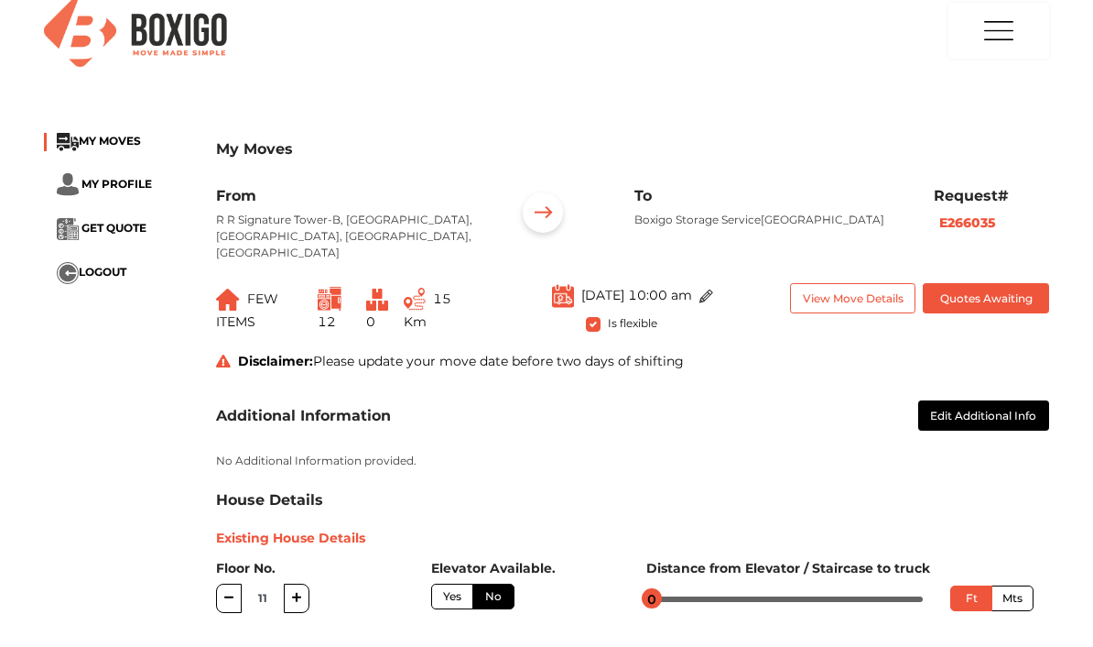
click at [853, 491] on div "House Details" at bounding box center [632, 499] width 833 height 17
click at [70, 180] on img at bounding box center [68, 184] width 22 height 23
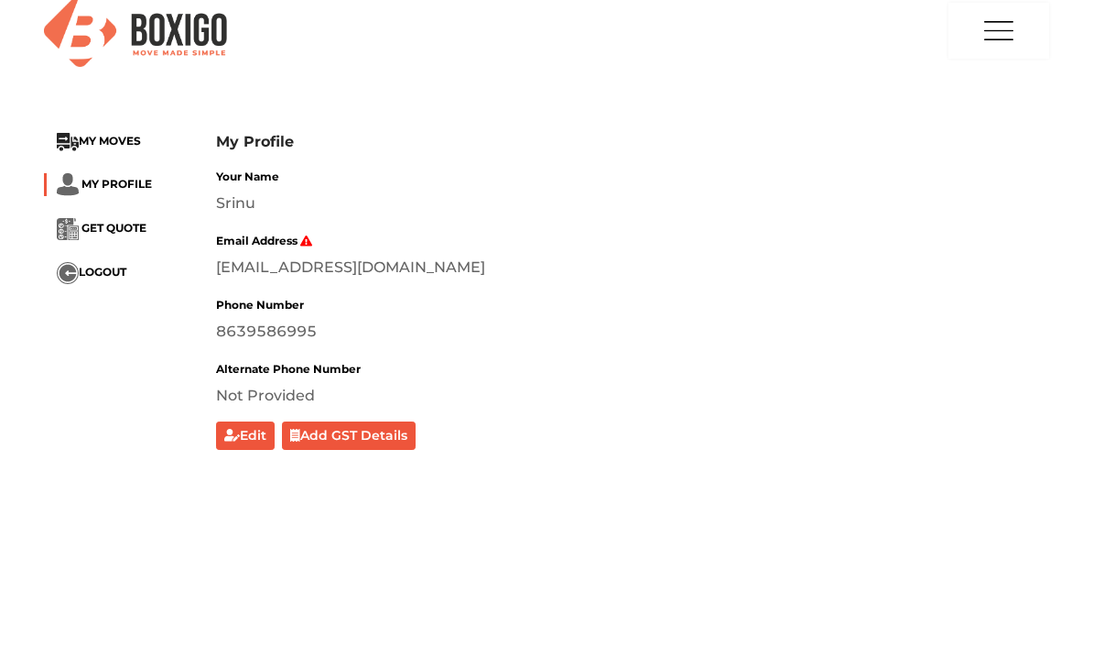
click at [82, 221] on span "GET QUOTE" at bounding box center [114, 228] width 65 height 14
